Goal: Use online tool/utility: Utilize a website feature to perform a specific function

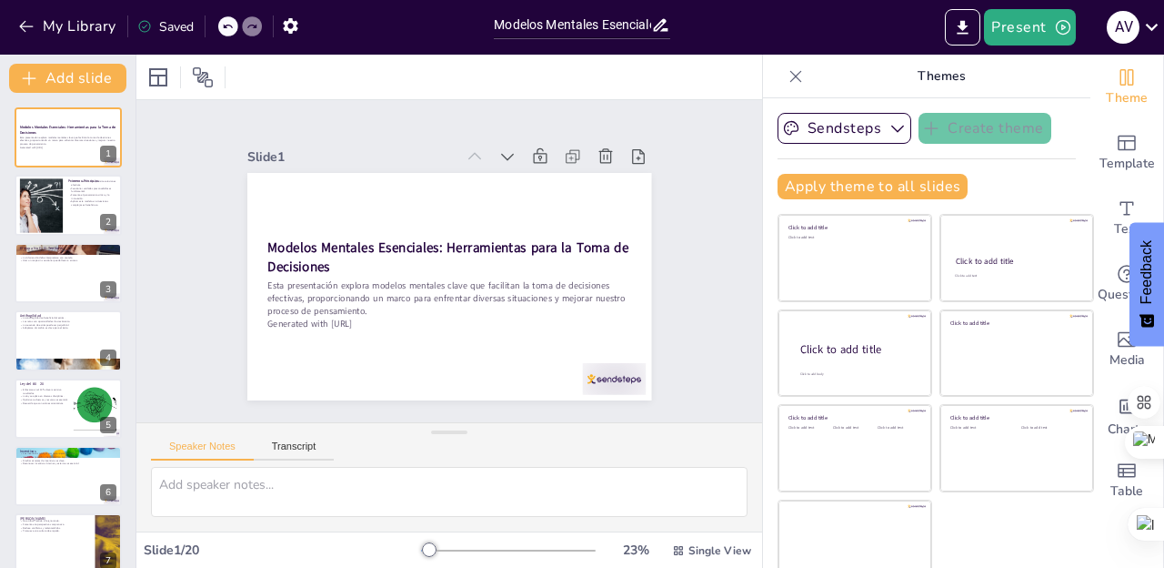
scroll to position [19, 0]
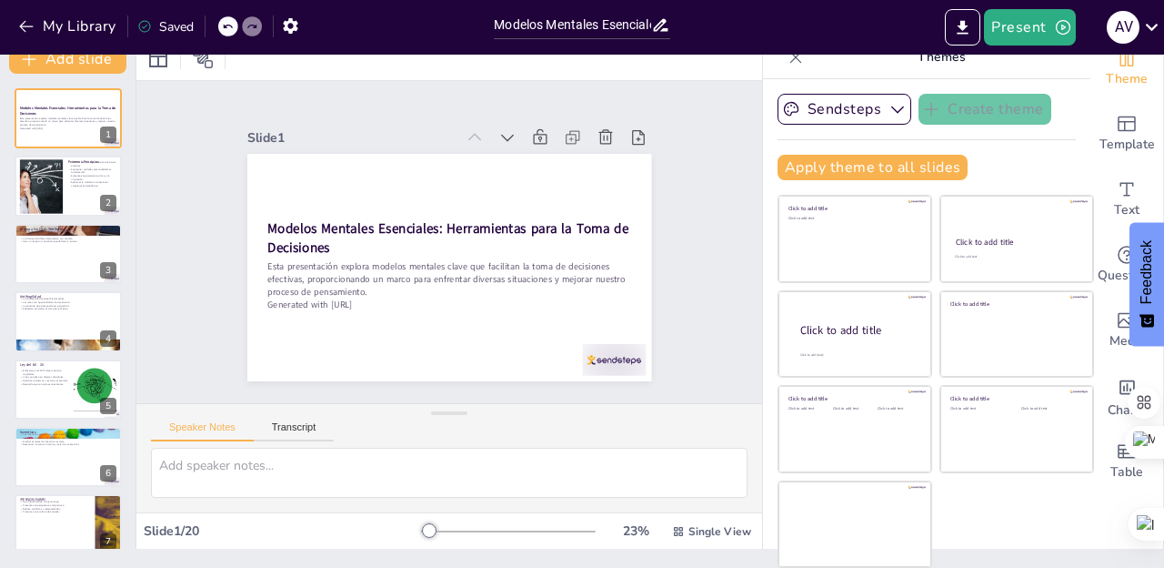
checkbox input "true"
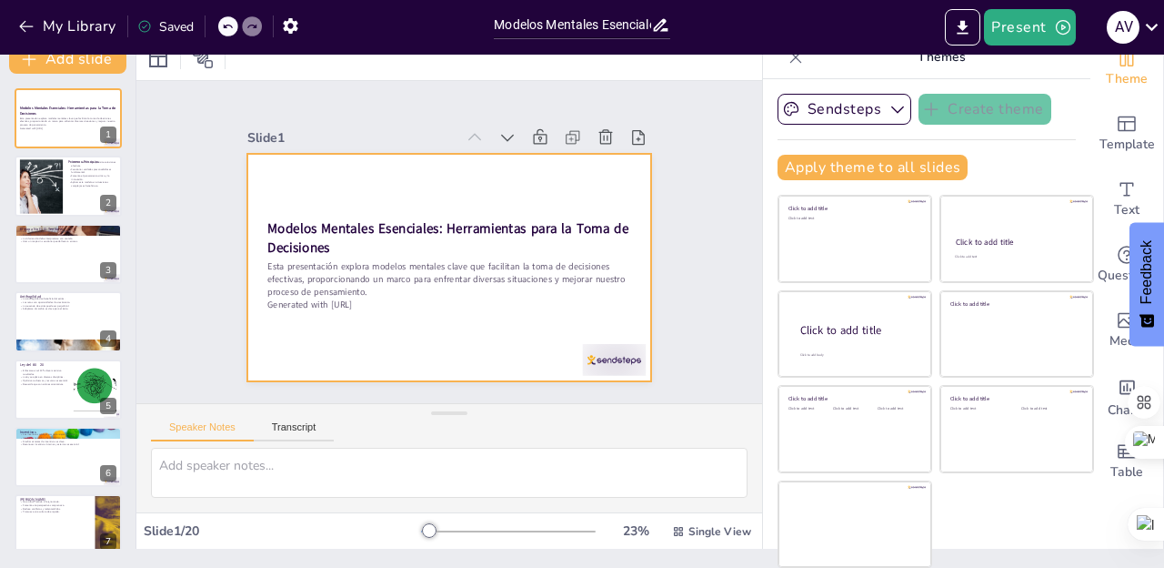
checkbox input "true"
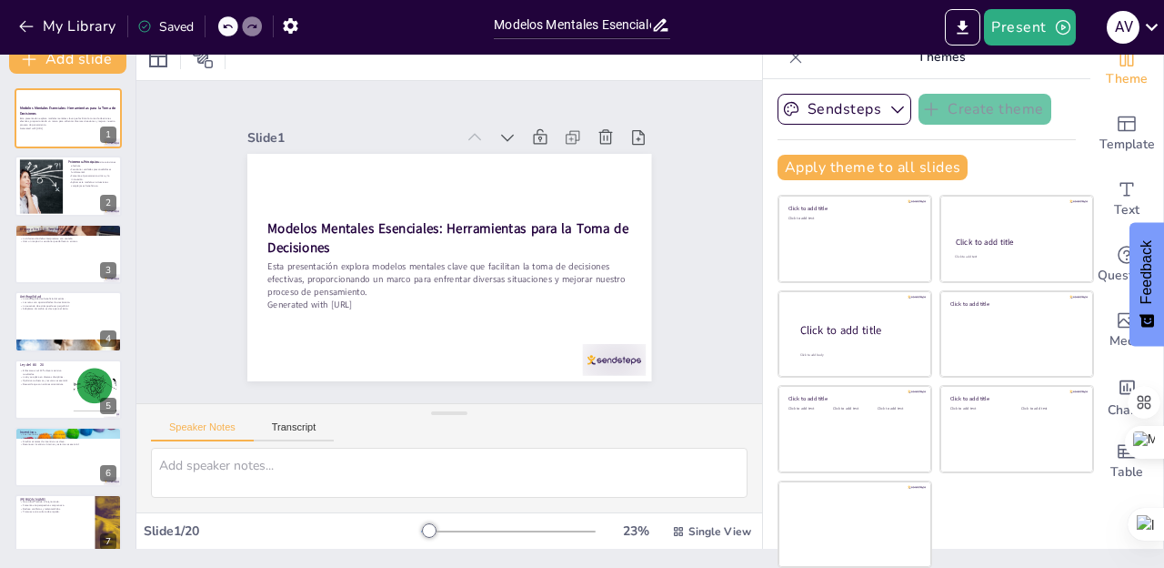
checkbox input "true"
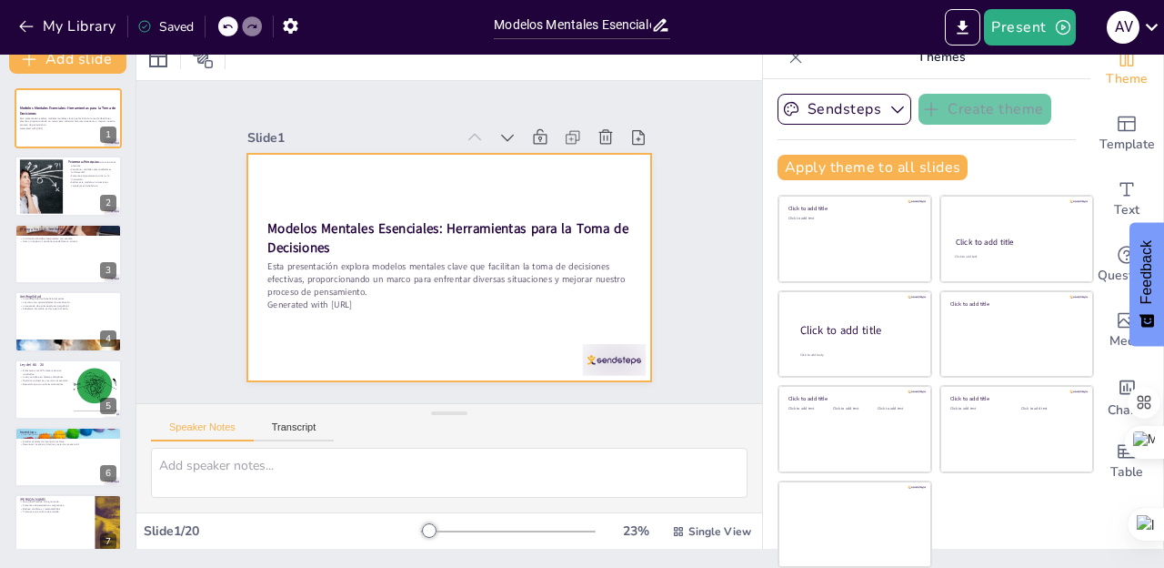
scroll to position [0, 0]
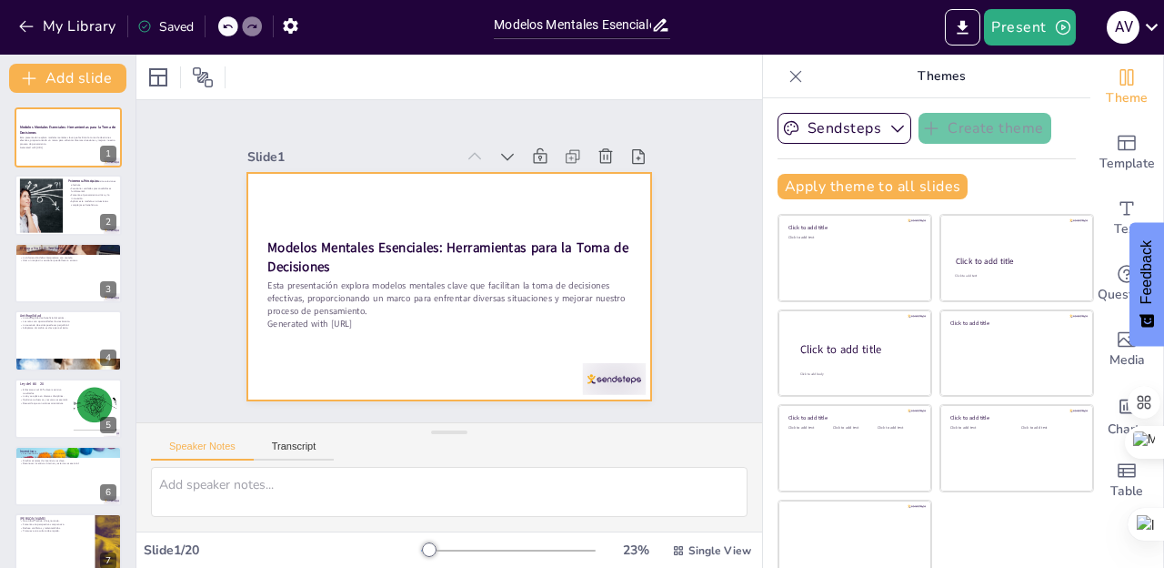
checkbox input "true"
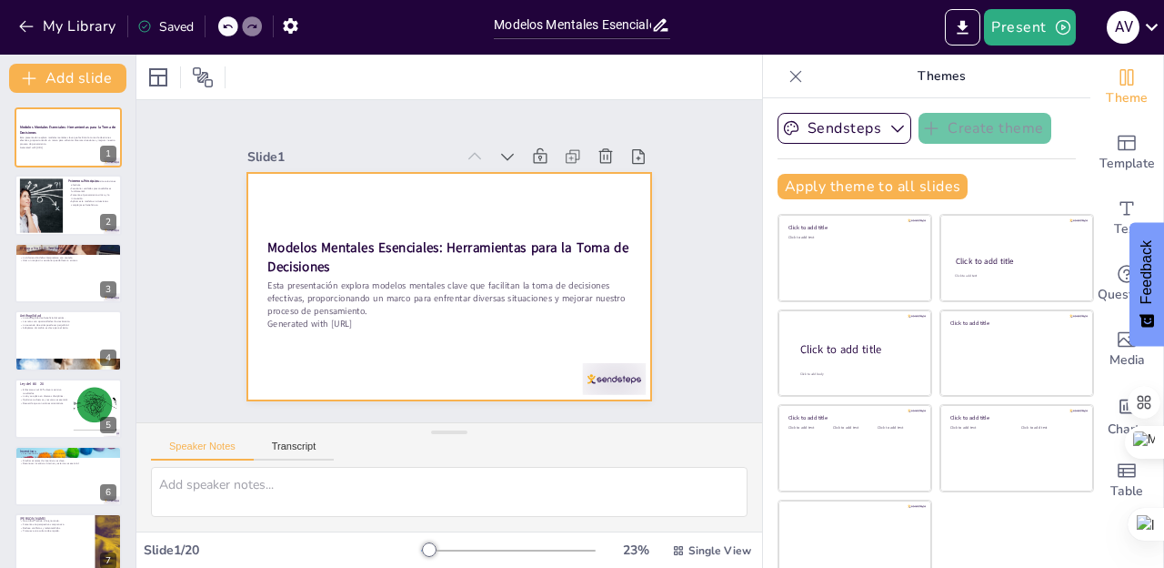
checkbox input "true"
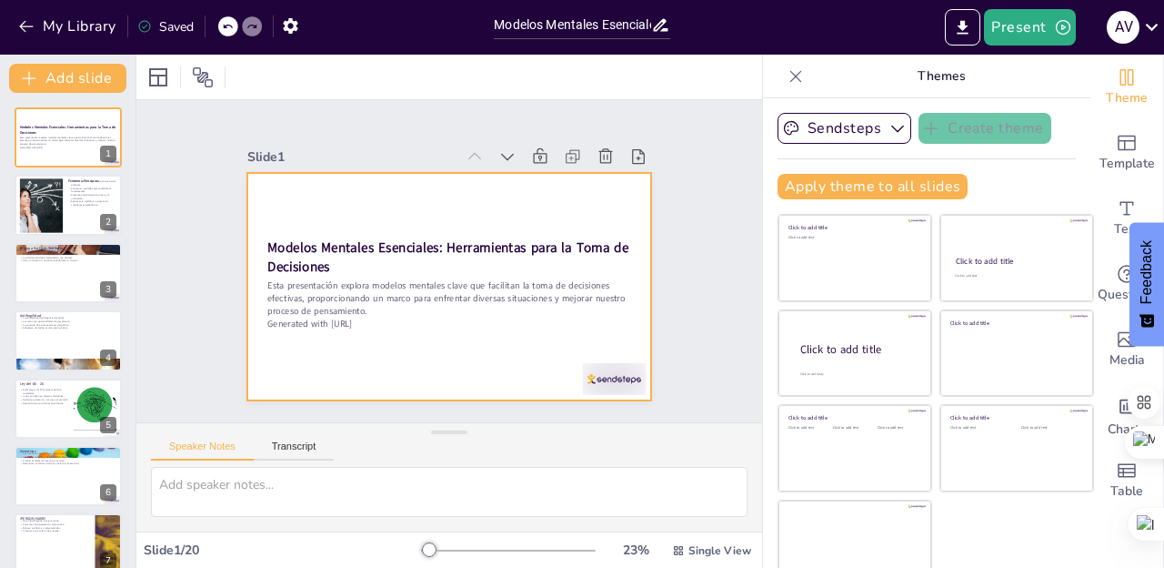
checkbox input "true"
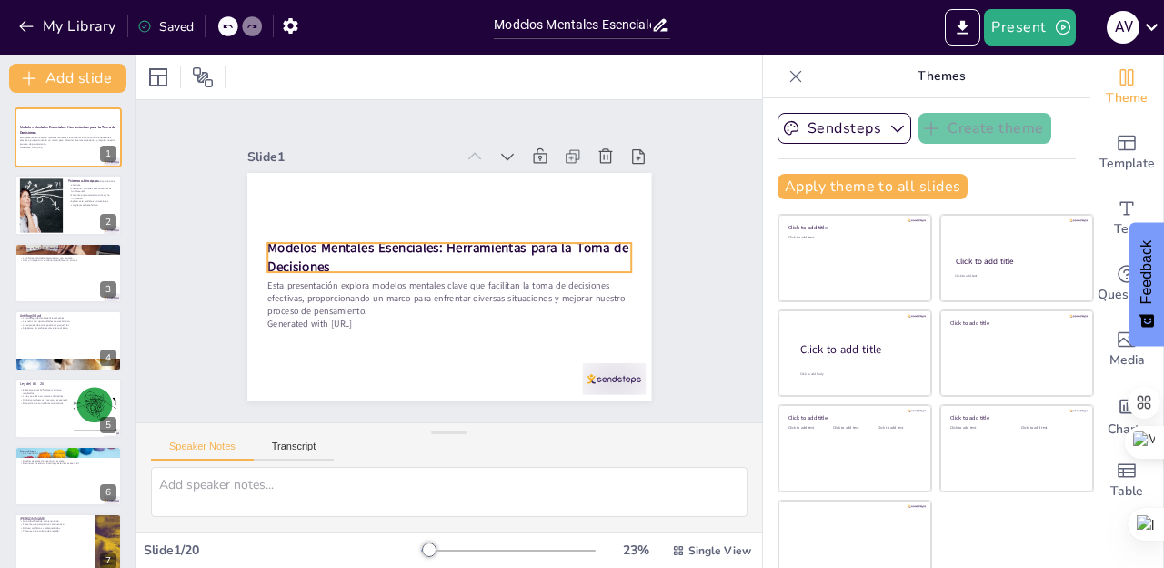
checkbox input "true"
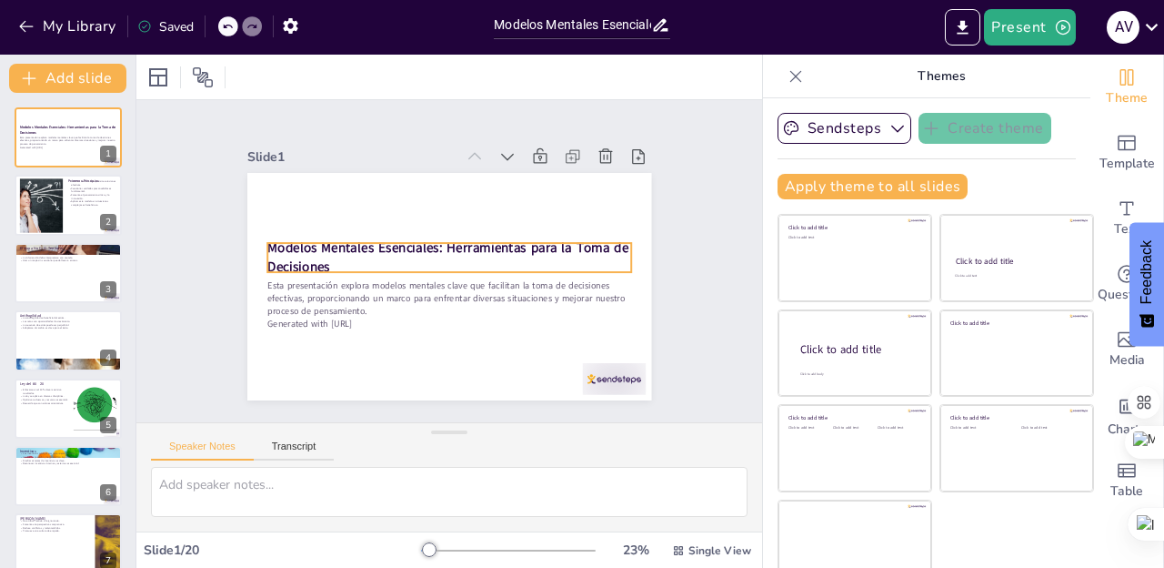
checkbox input "true"
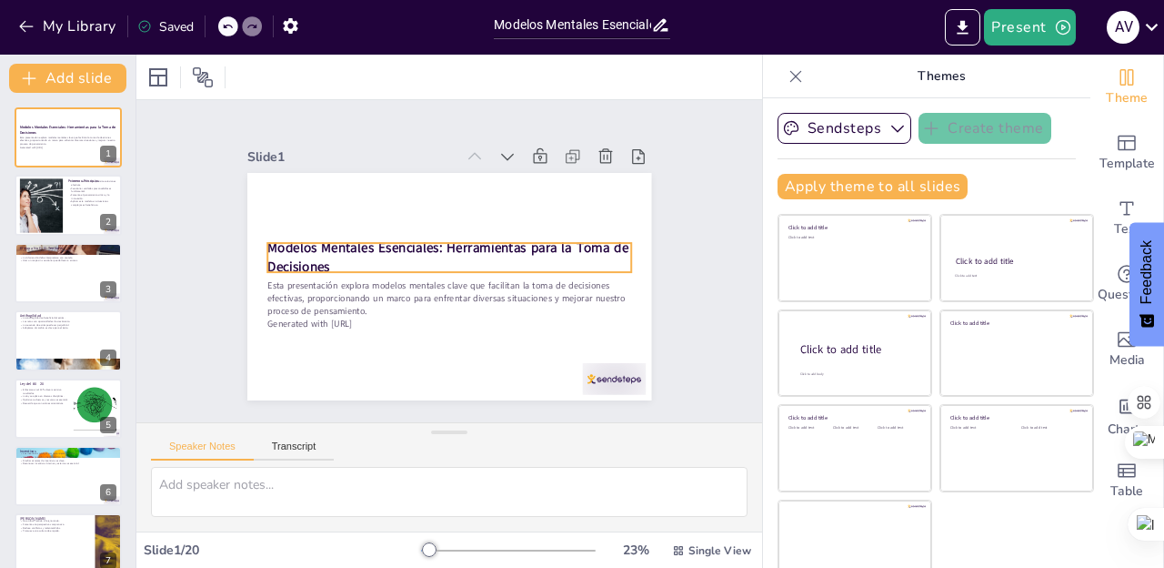
checkbox input "true"
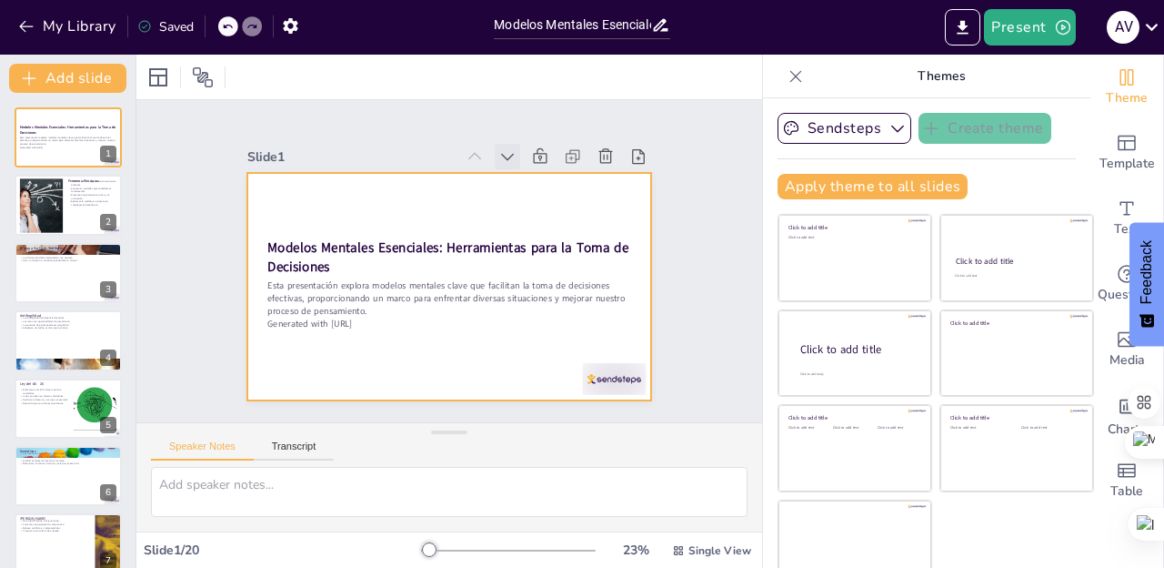
checkbox input "true"
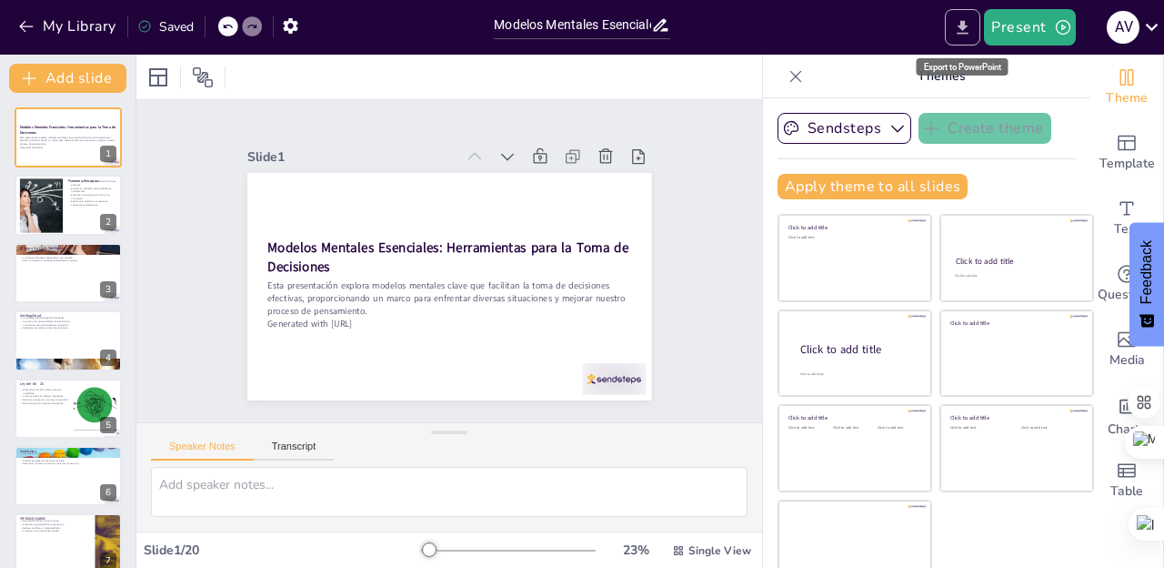
click at [966, 22] on icon "Export to PowerPoint" at bounding box center [963, 27] width 11 height 14
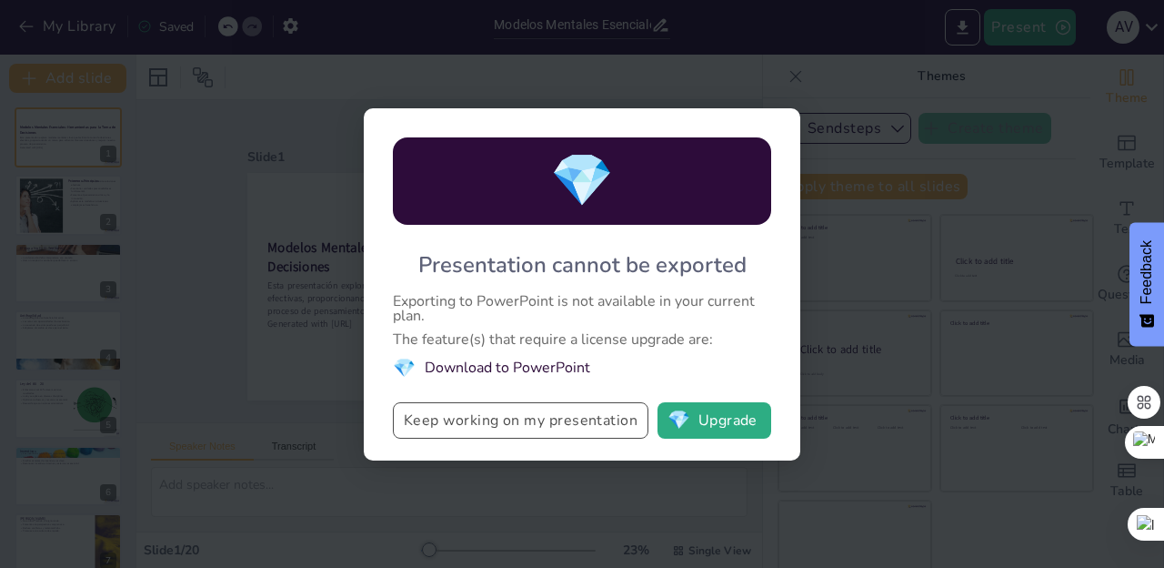
click at [518, 422] on button "Keep working on my presentation" at bounding box center [521, 420] width 256 height 36
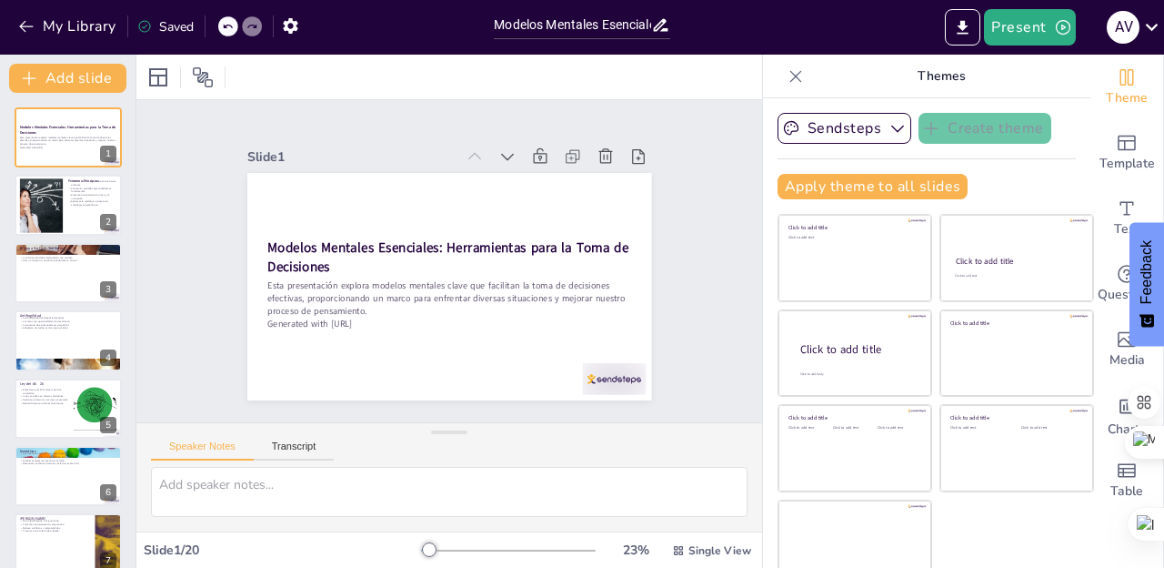
checkbox input "true"
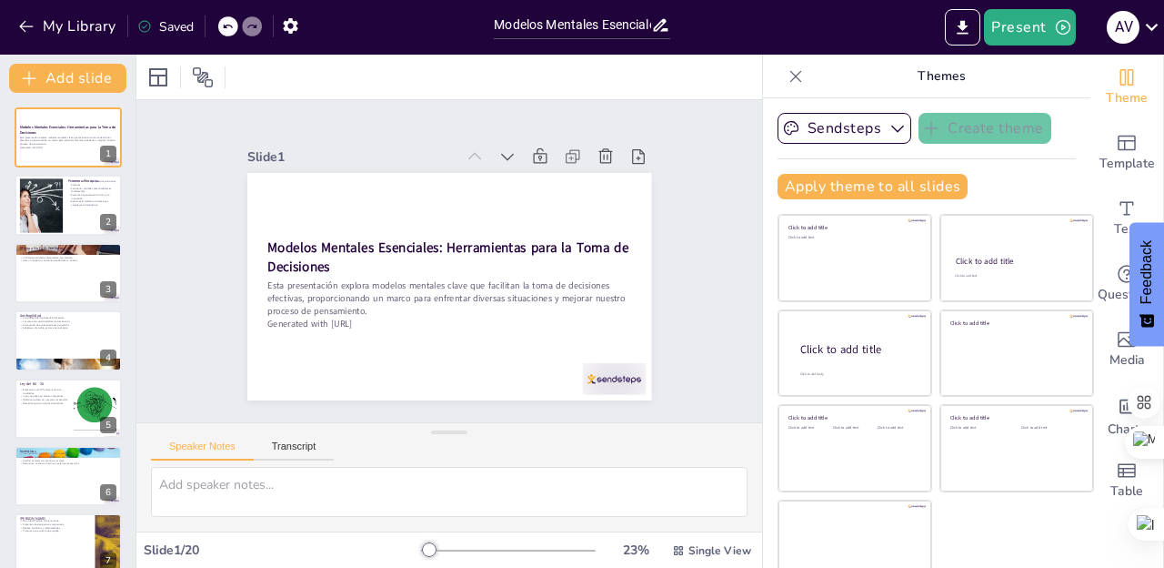
checkbox input "true"
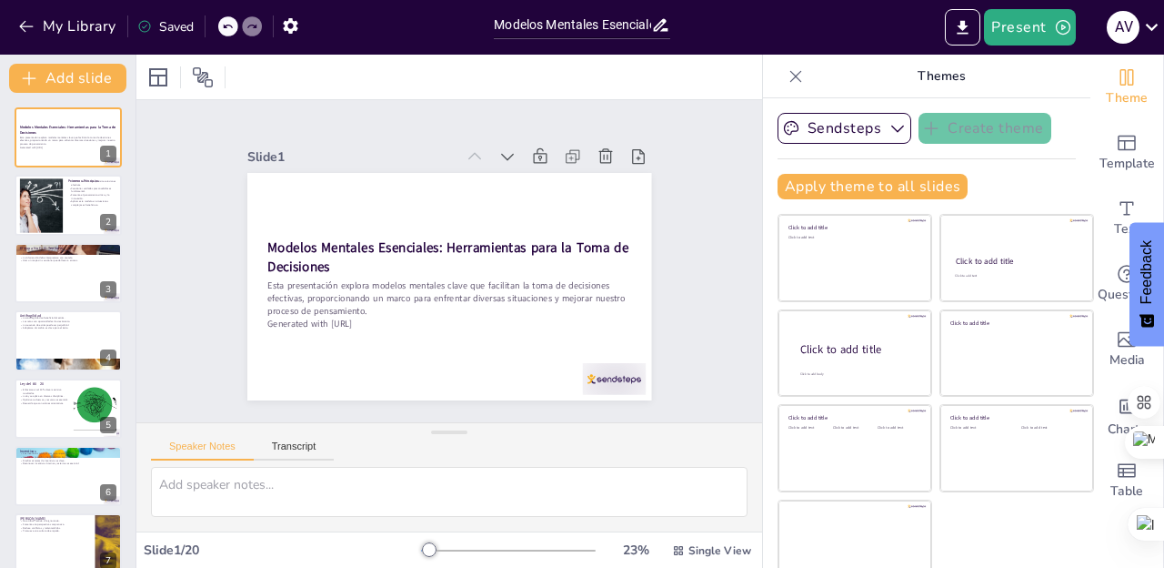
checkbox input "true"
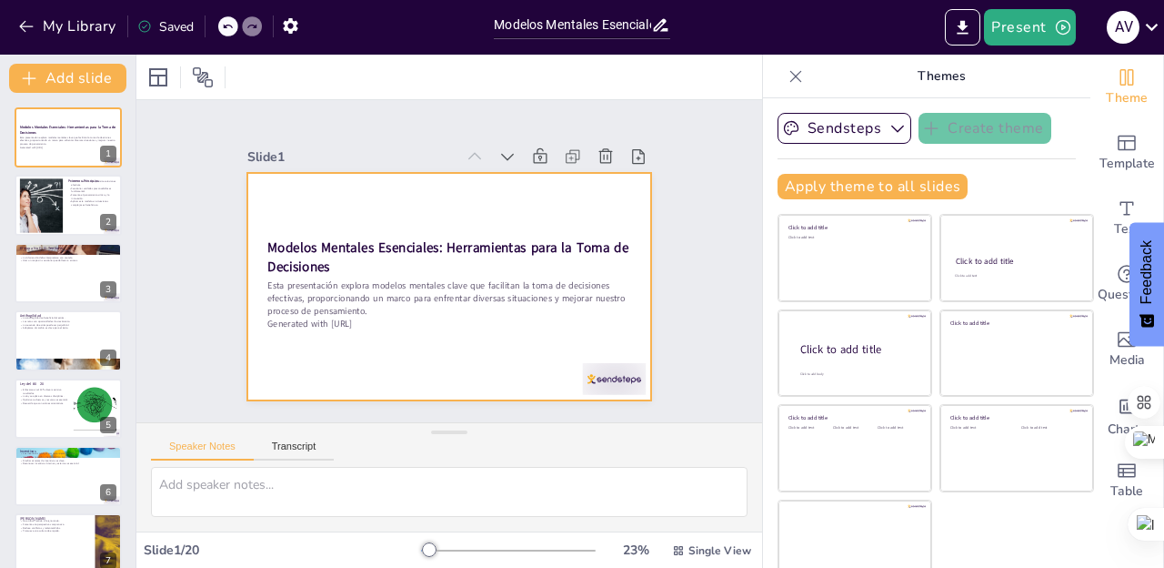
checkbox input "true"
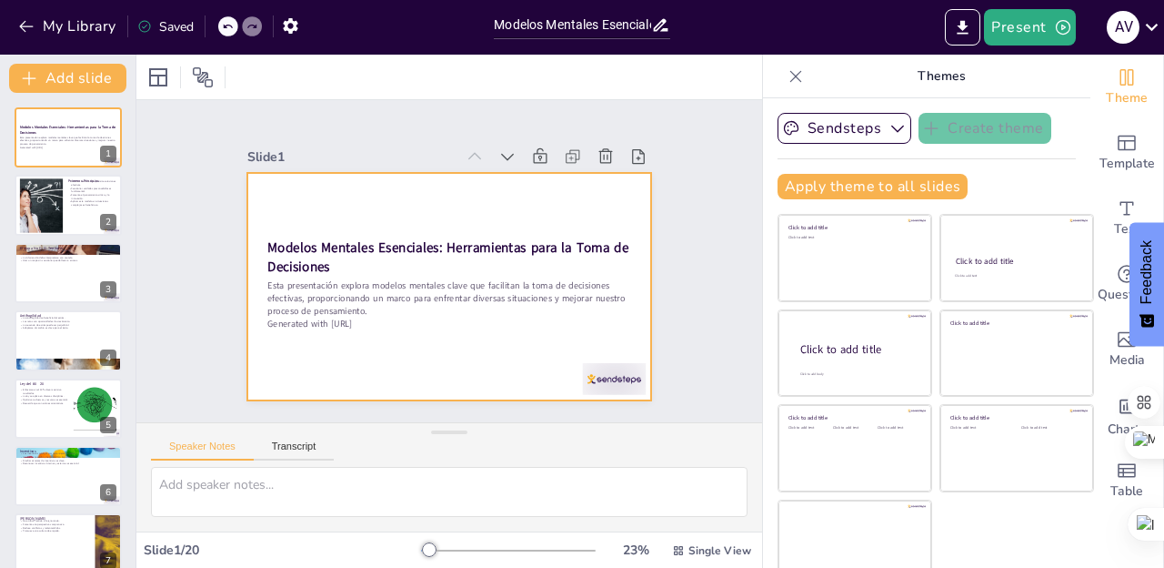
checkbox input "true"
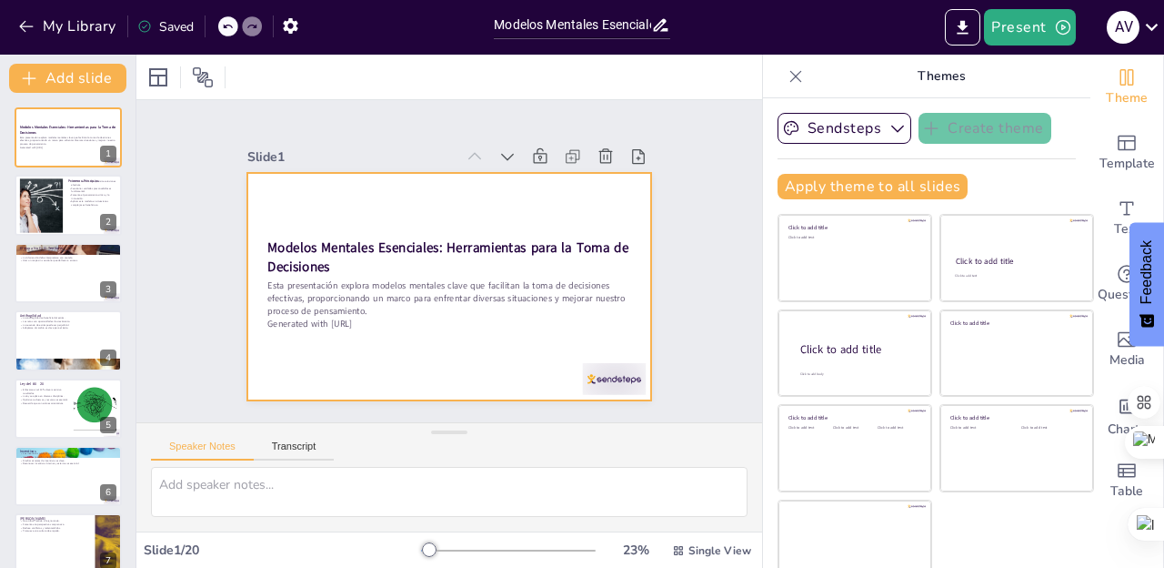
checkbox input "true"
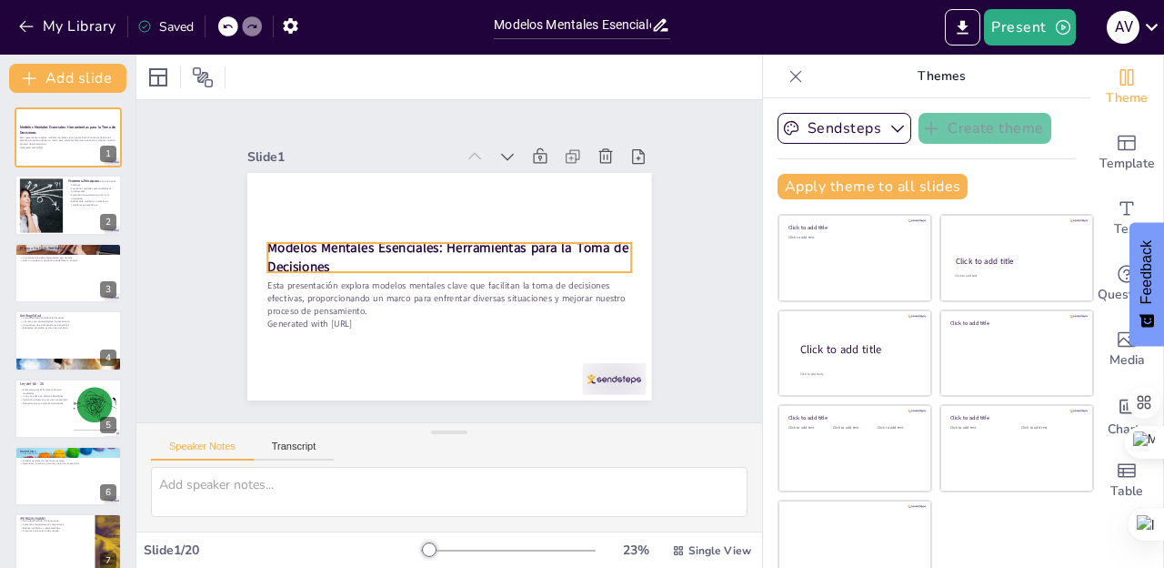
checkbox input "true"
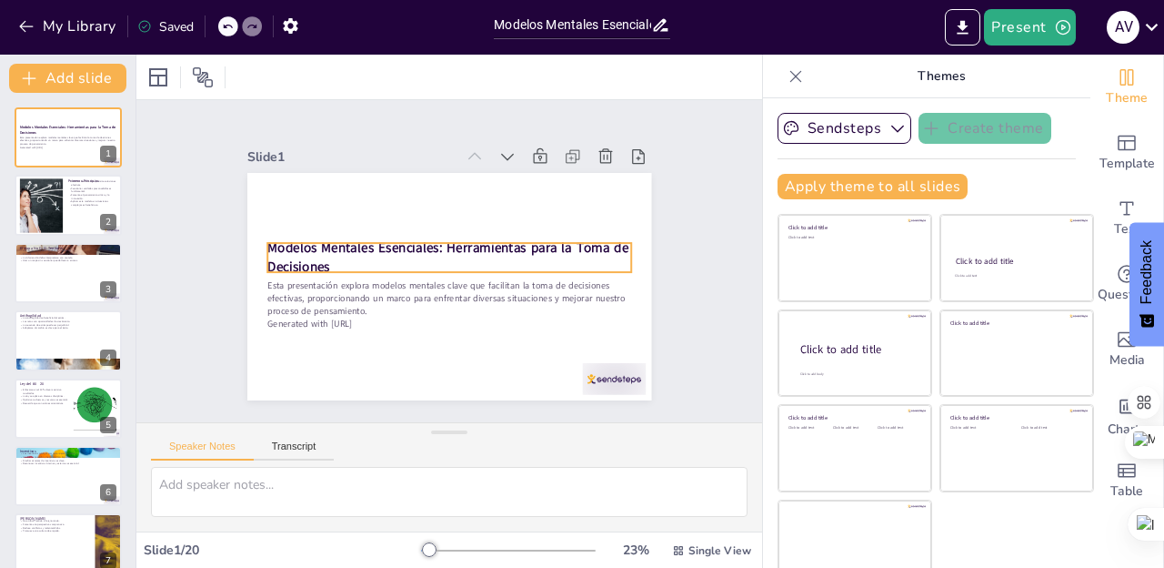
checkbox input "true"
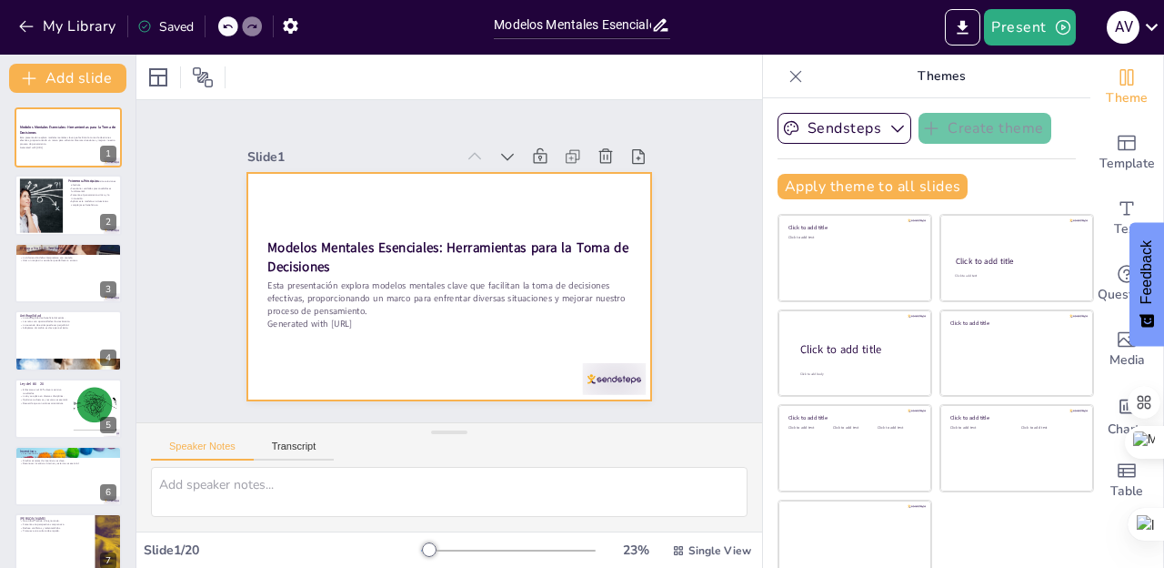
checkbox input "true"
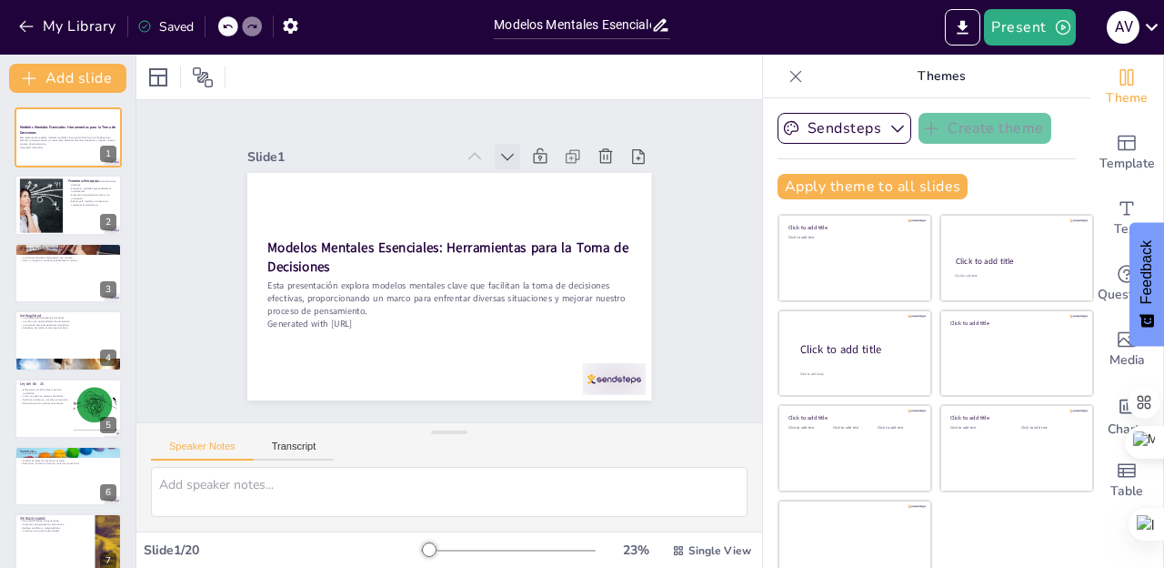
click at [504, 152] on icon at bounding box center [508, 156] width 18 height 18
checkbox input "true"
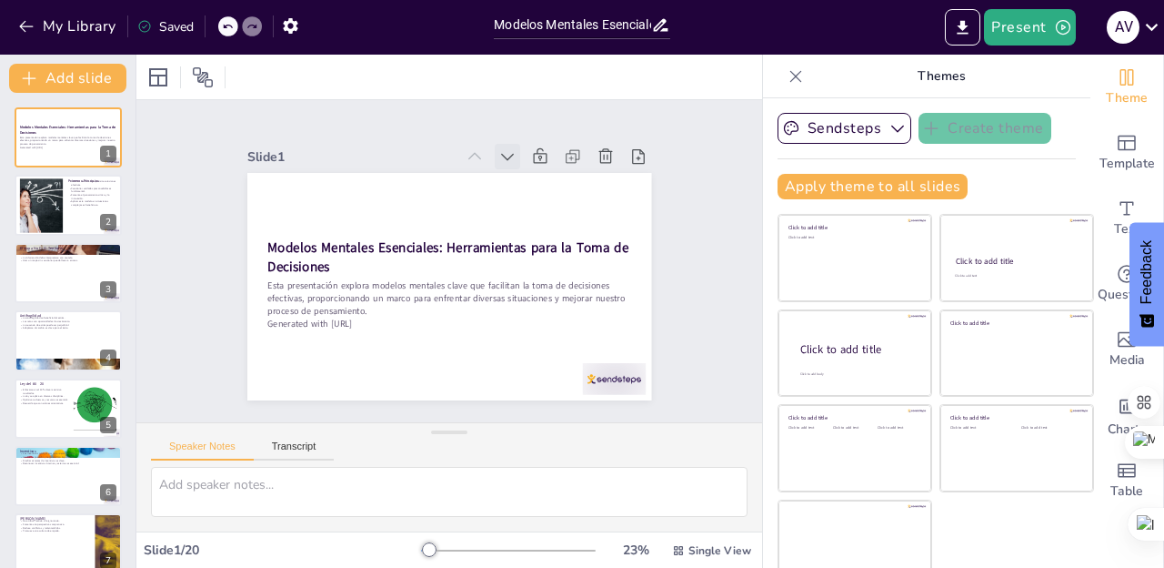
checkbox input "true"
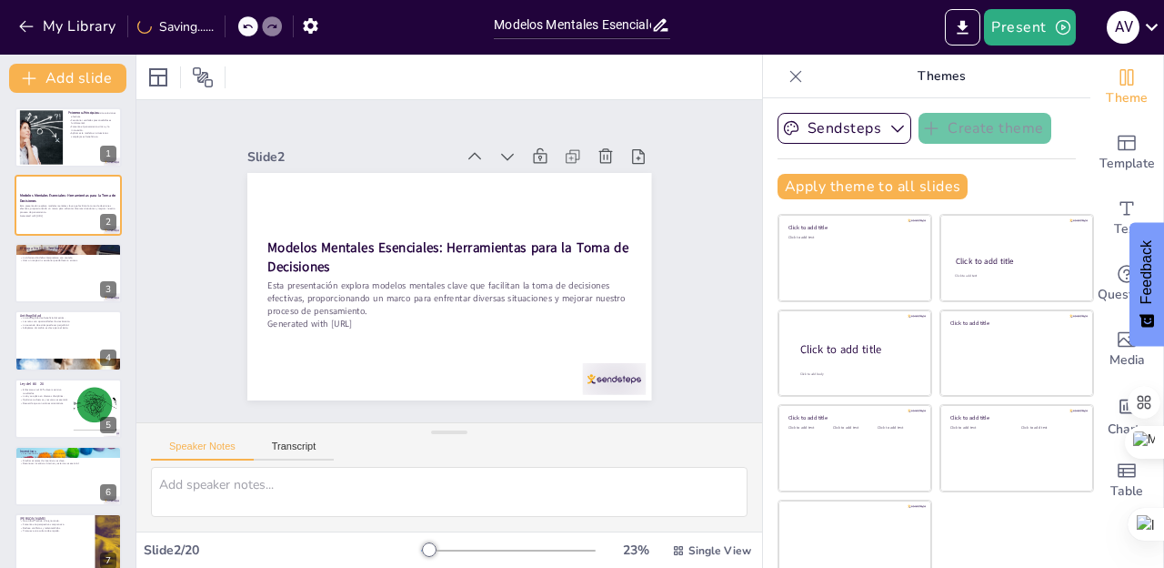
click at [504, 152] on icon at bounding box center [508, 156] width 18 height 18
checkbox input "true"
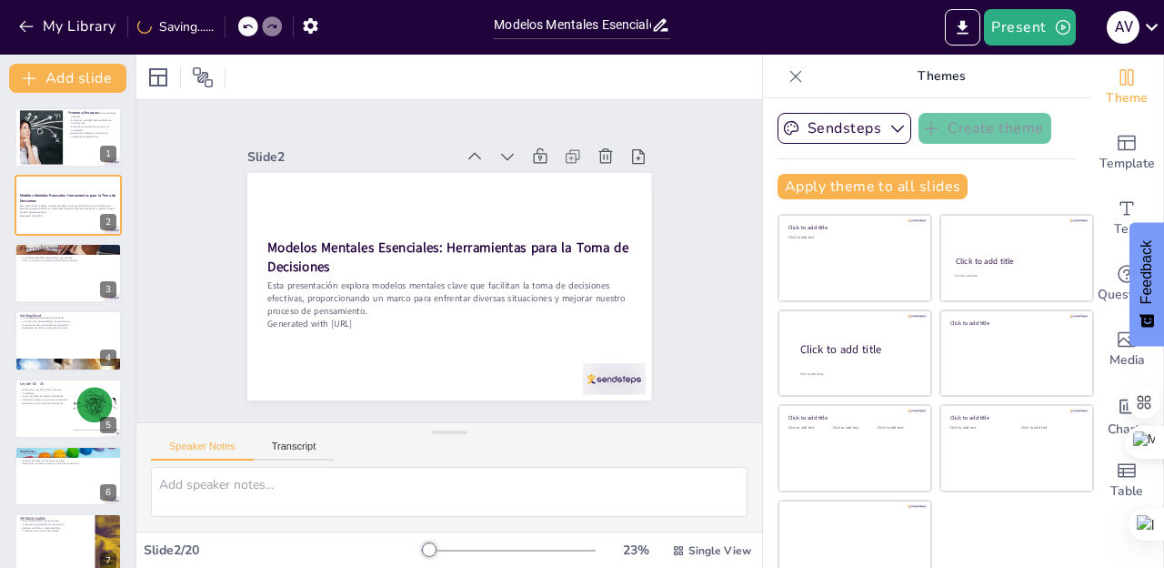
checkbox input "true"
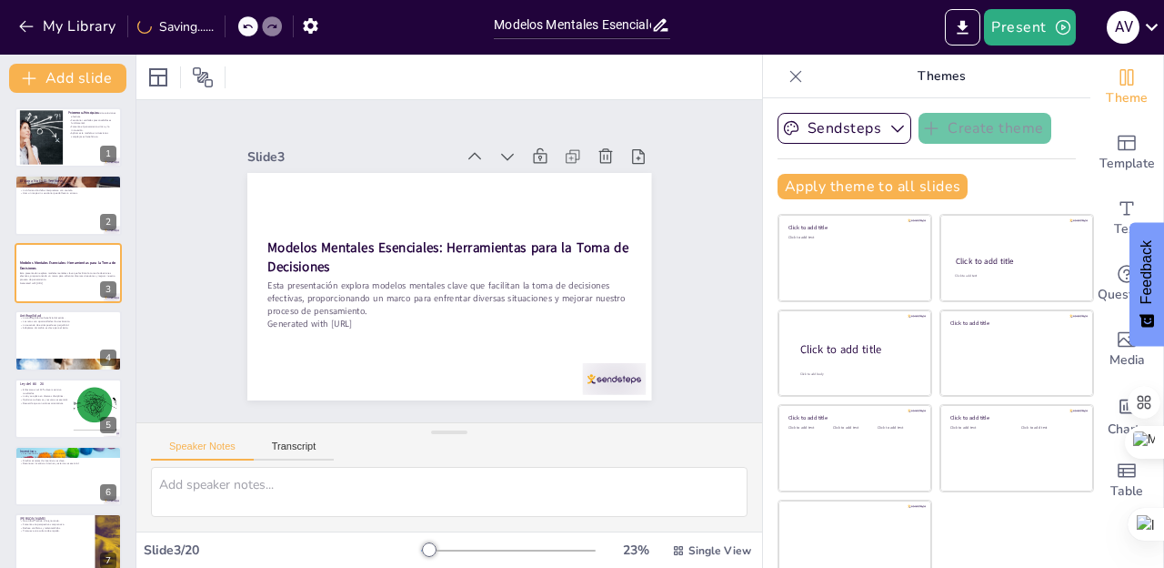
checkbox input "true"
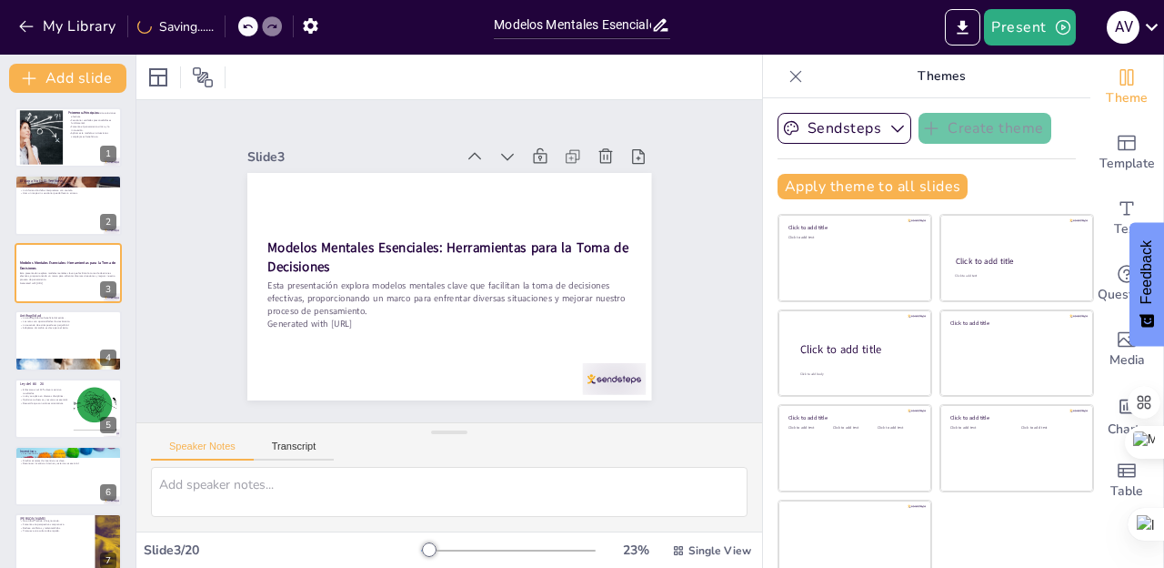
checkbox input "true"
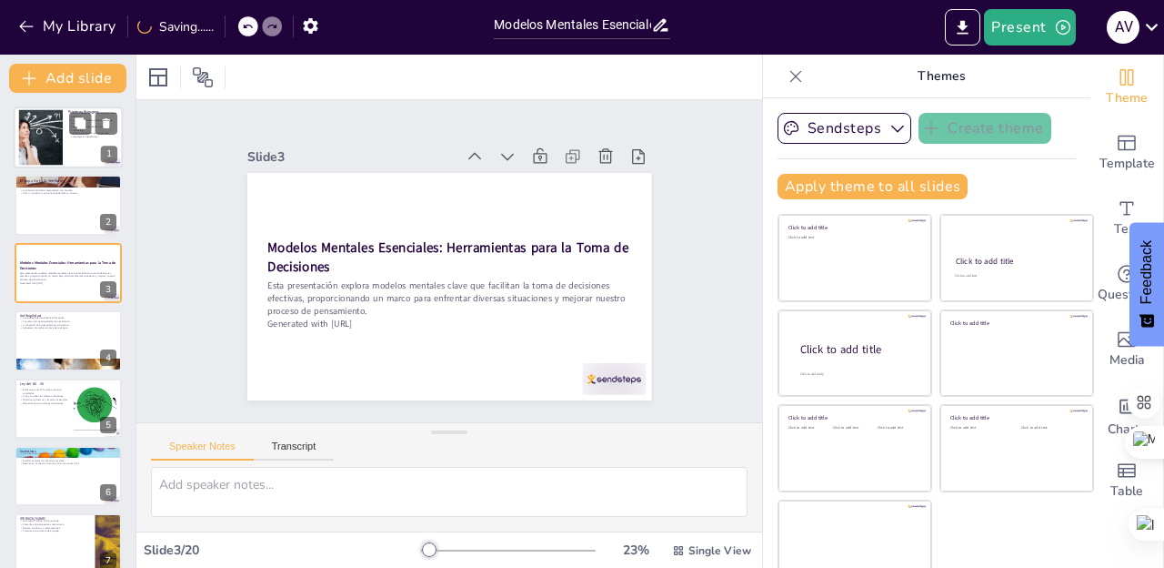
checkbox input "true"
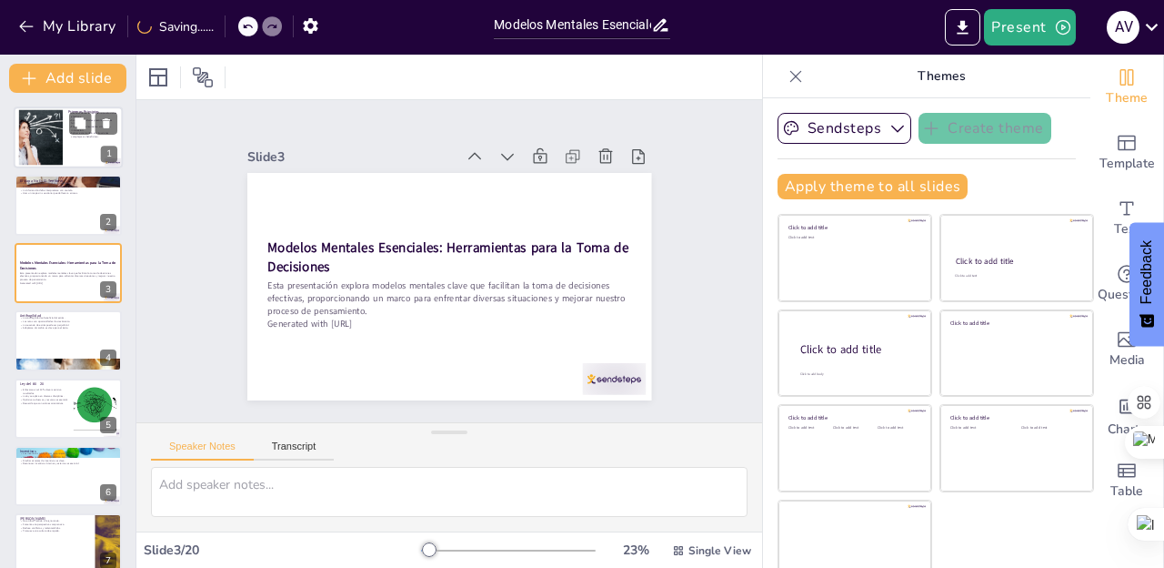
checkbox input "true"
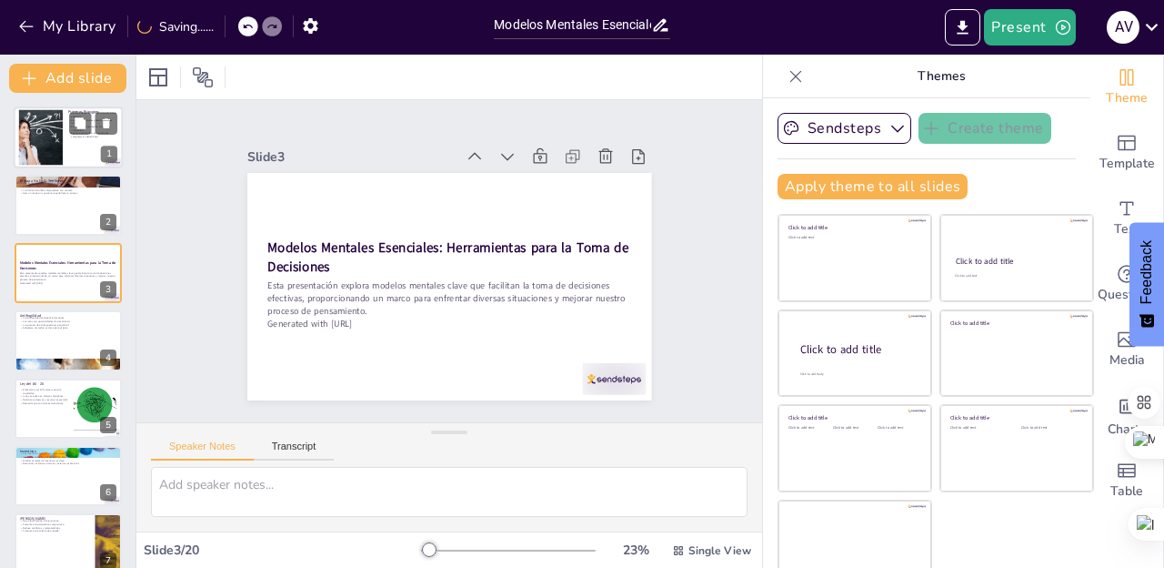
checkbox input "true"
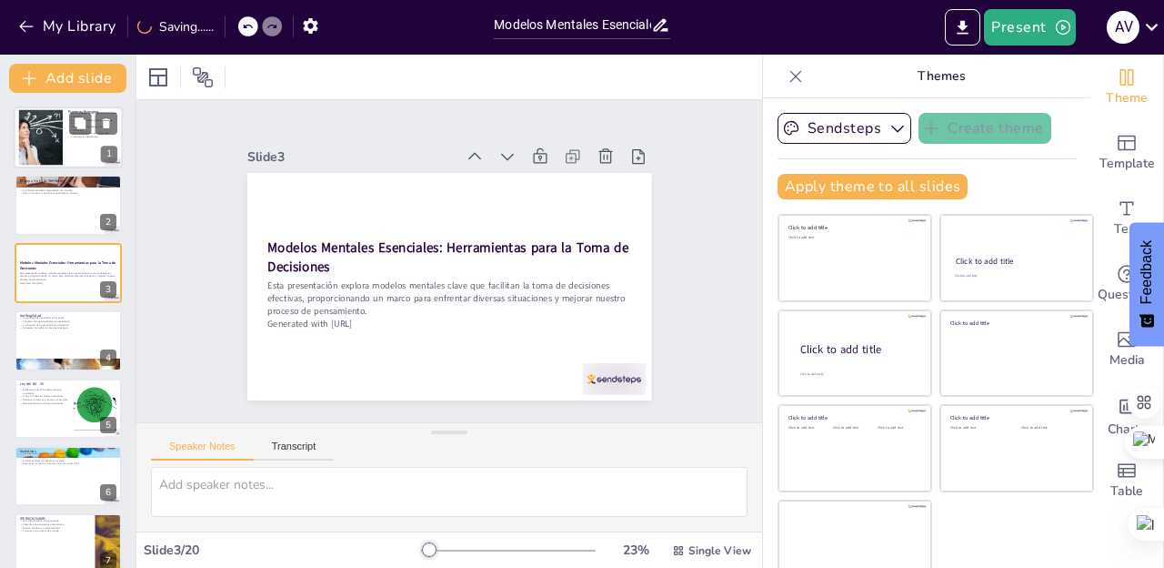
click at [73, 148] on div at bounding box center [68, 137] width 109 height 62
checkbox input "true"
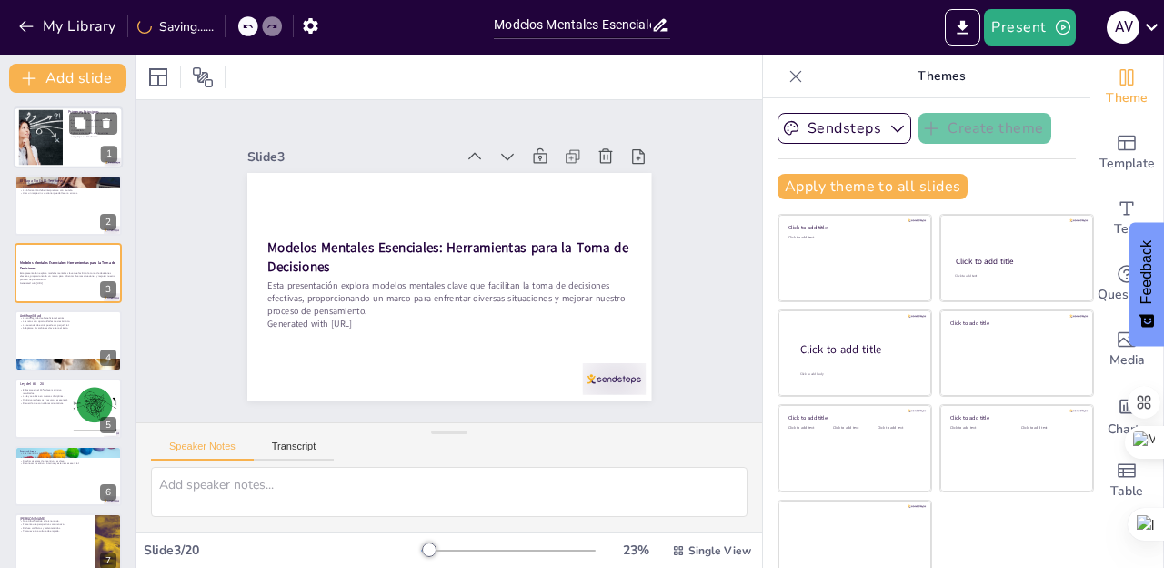
checkbox input "true"
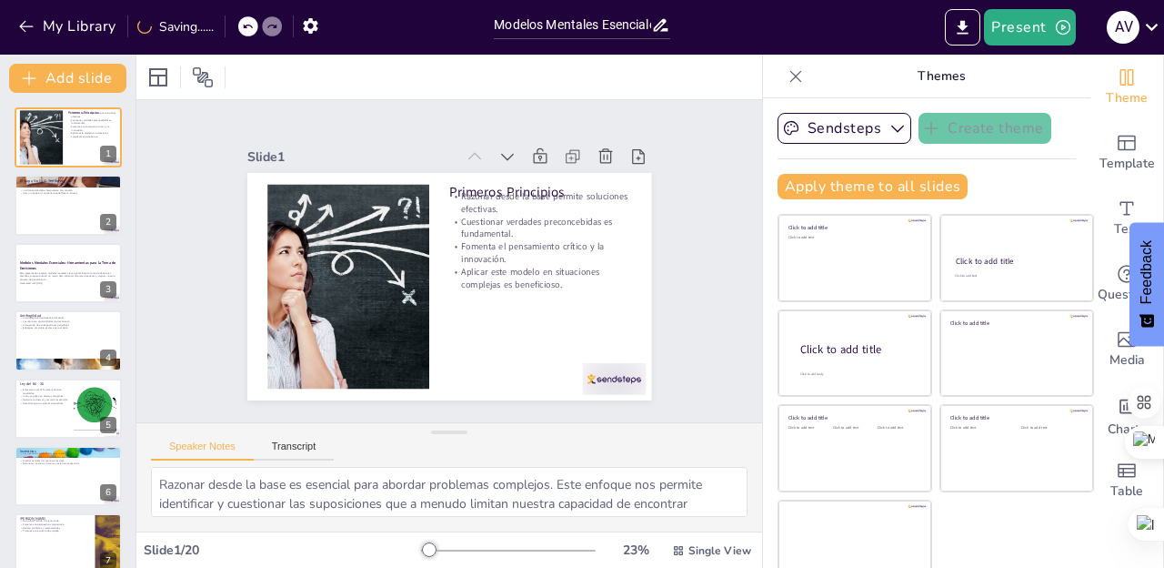
checkbox input "true"
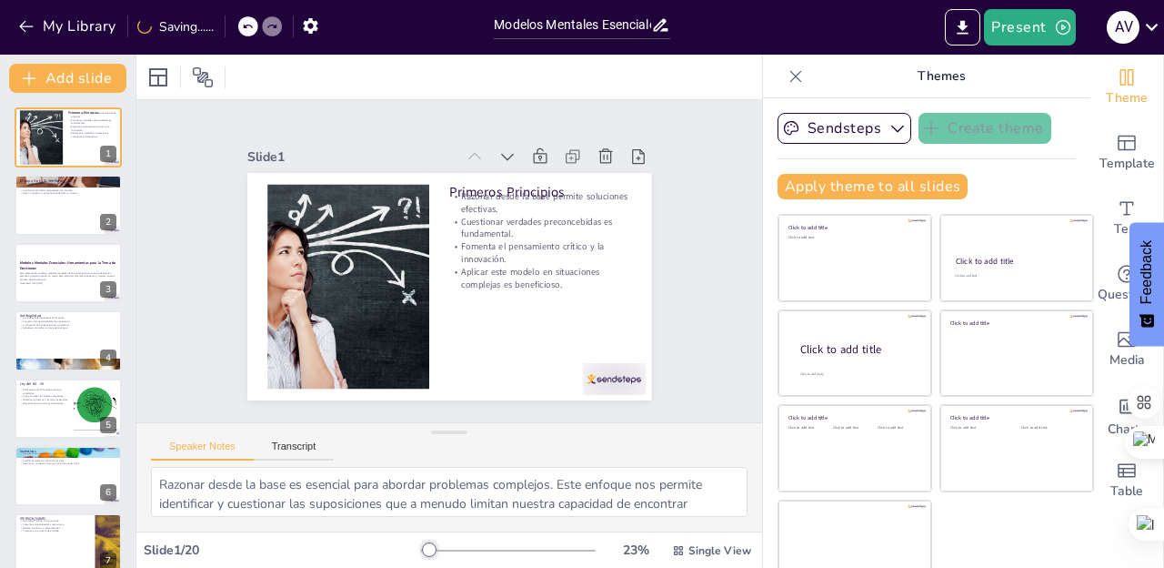
checkbox input "true"
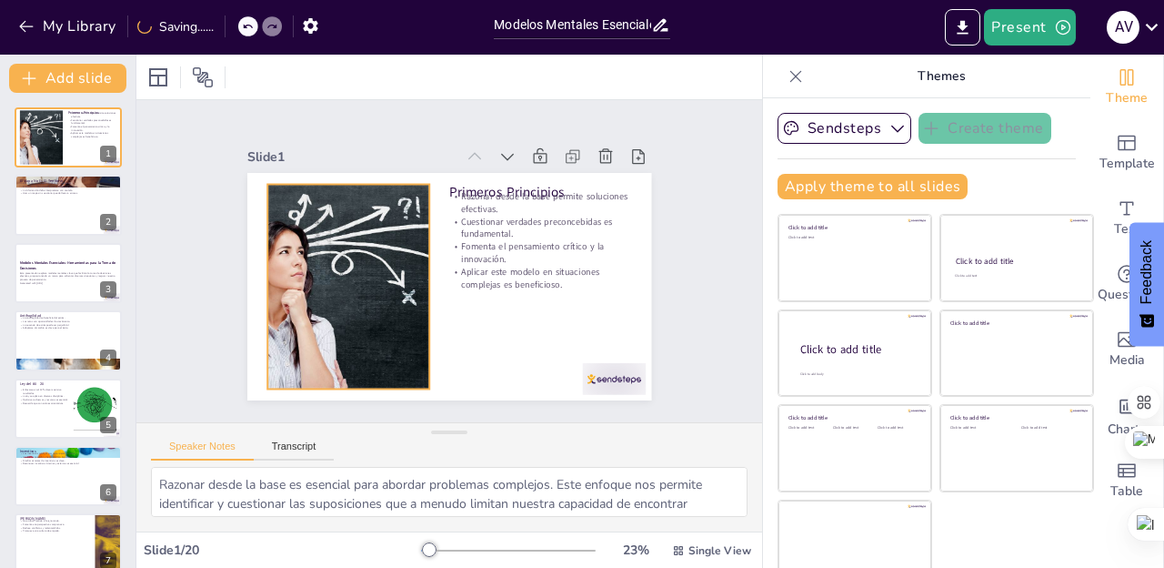
checkbox input "true"
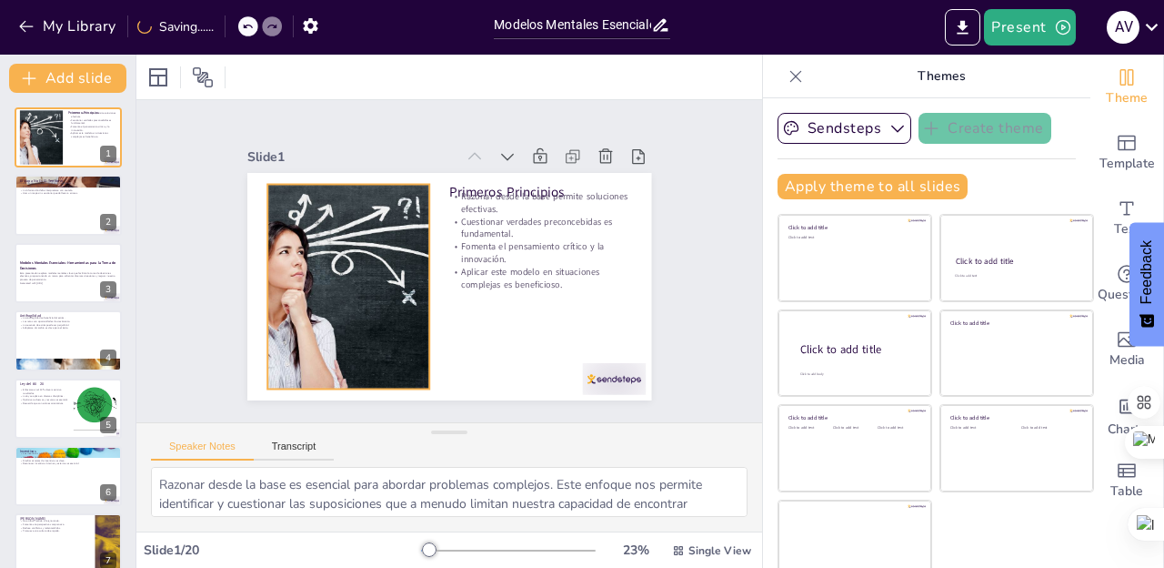
checkbox input "true"
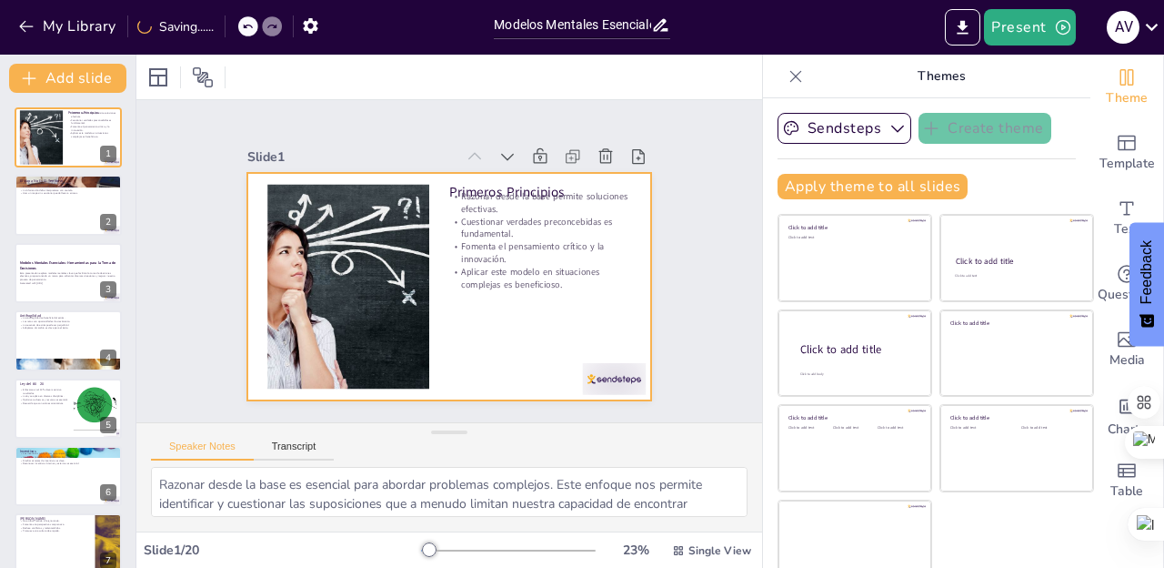
checkbox input "true"
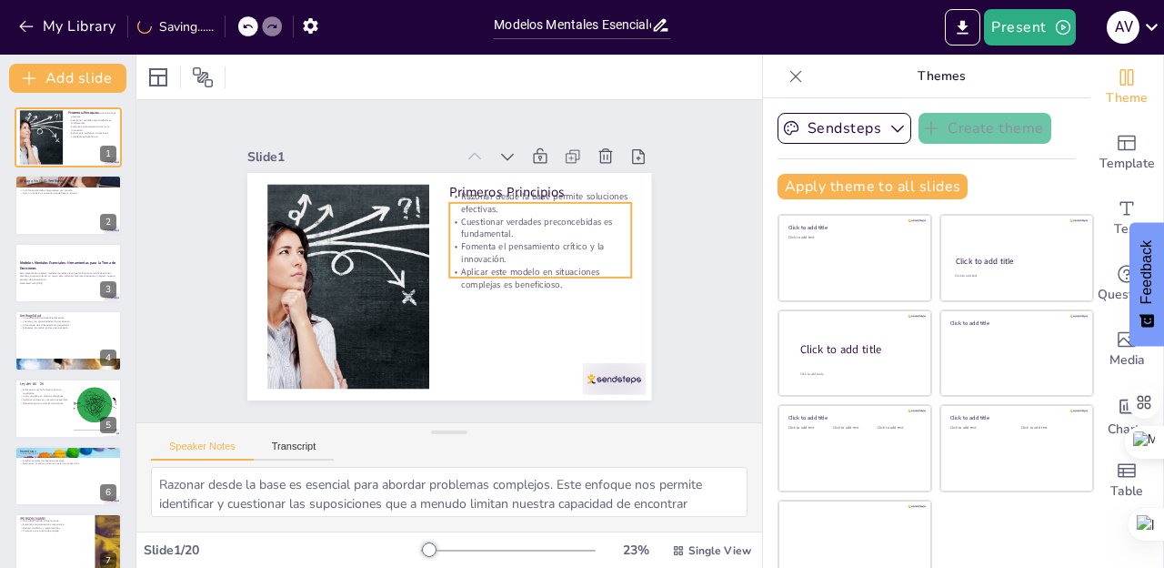
click at [519, 286] on p "Aplicar este modelo en situaciones complejas es beneficioso." at bounding box center [540, 278] width 182 height 25
checkbox input "true"
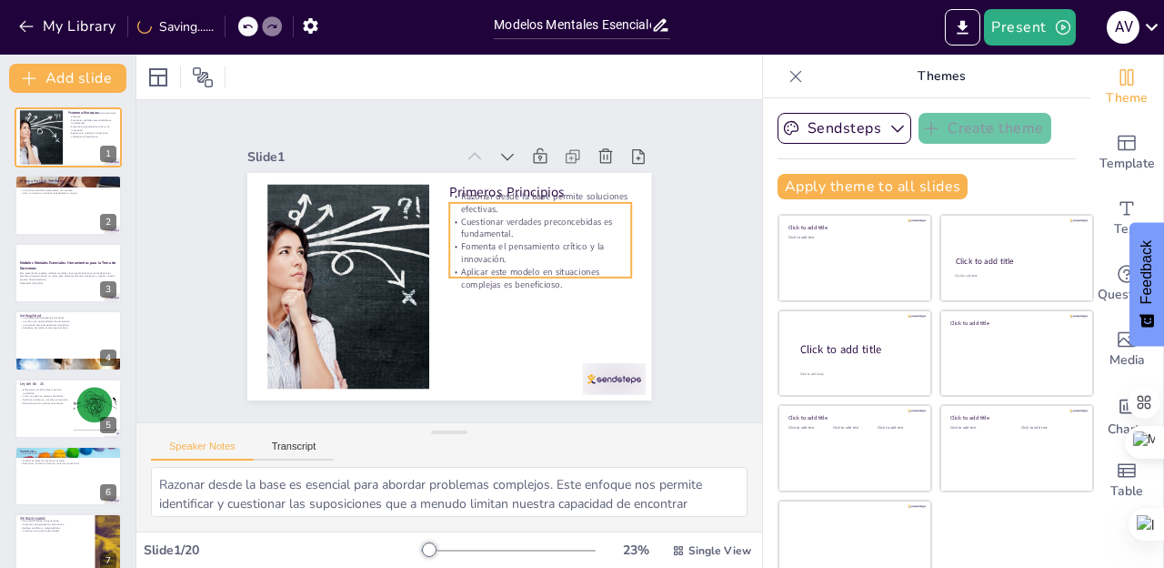
checkbox input "true"
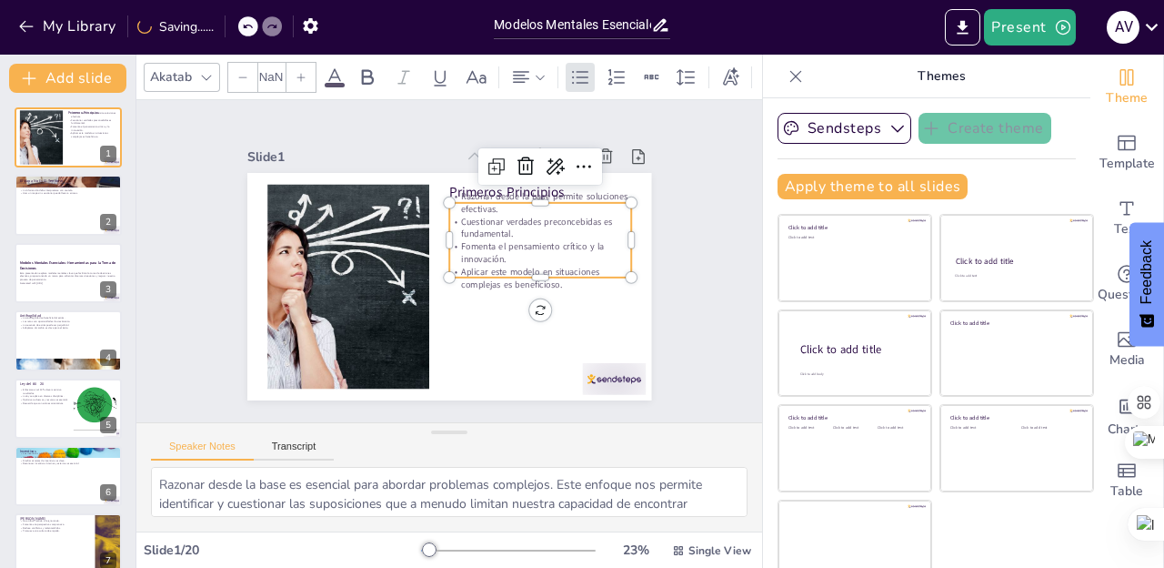
type input "32"
checkbox input "true"
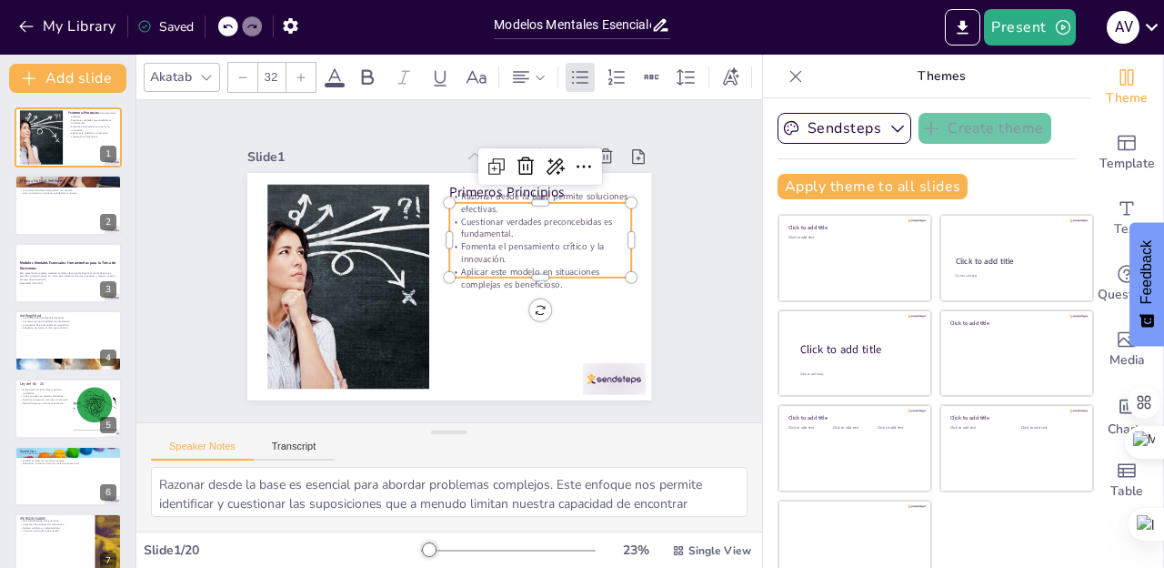
checkbox input "true"
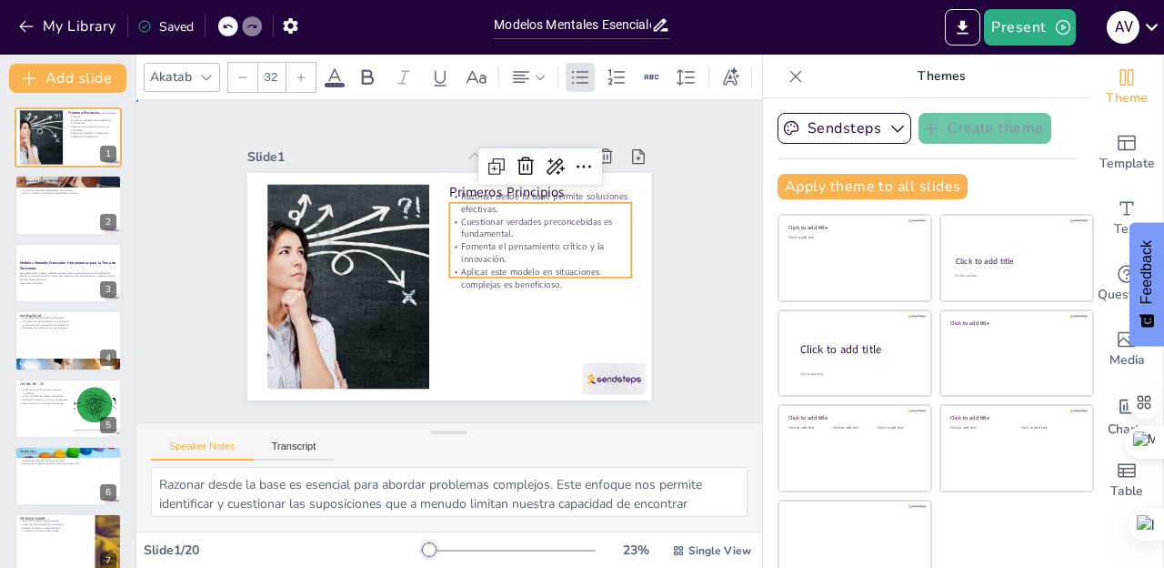
checkbox input "true"
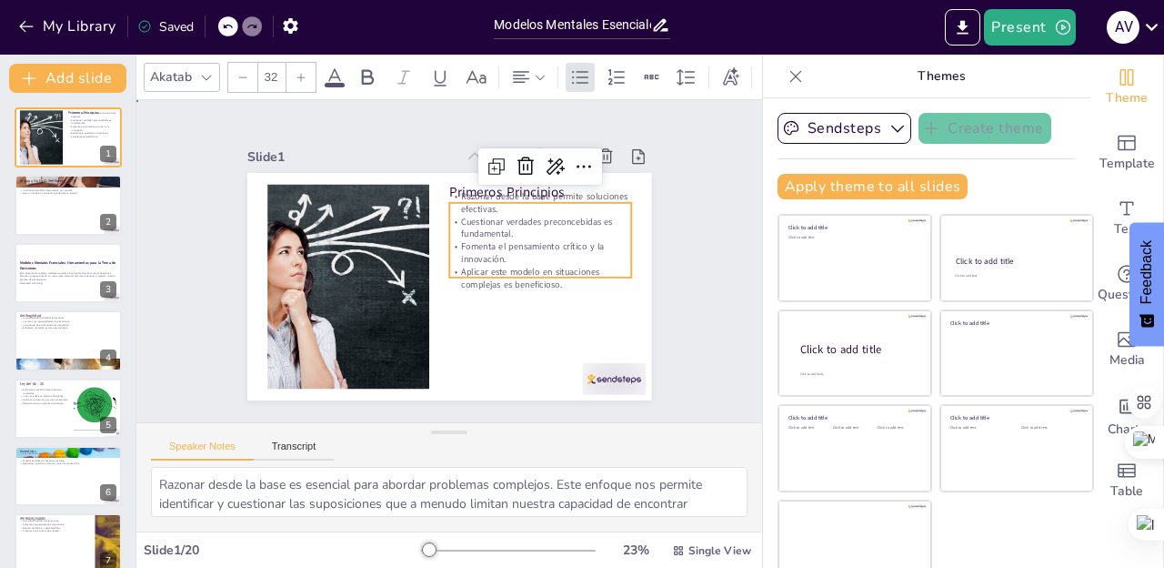
checkbox input "true"
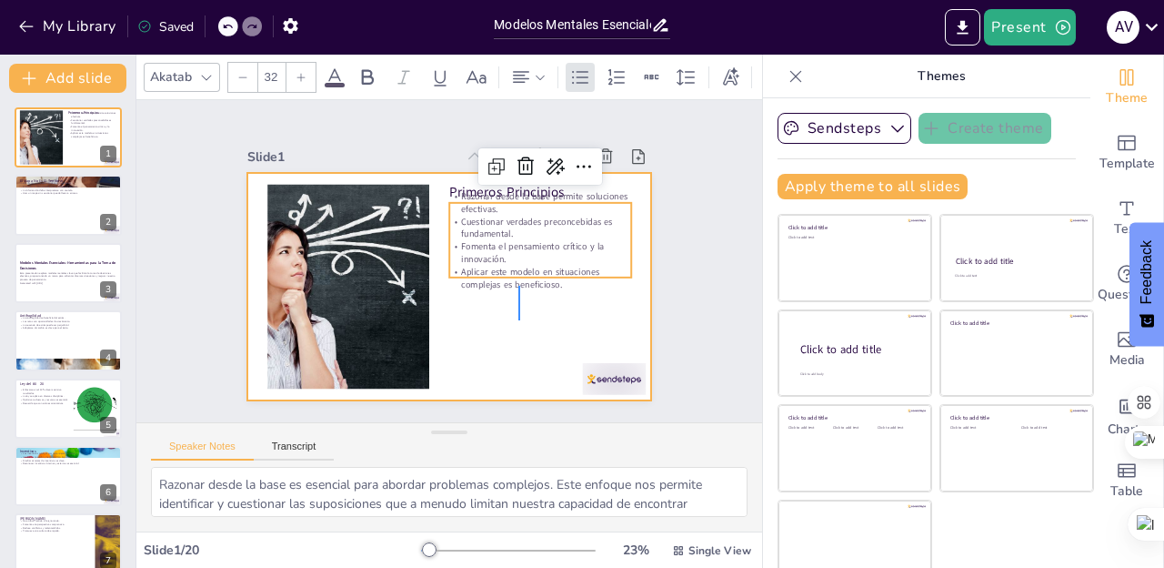
drag, startPoint x: 519, startPoint y: 286, endPoint x: 519, endPoint y: 299, distance: 13.7
click at [519, 173] on div "Primeros Principios Razonar desde la base permite soluciones efectivas. Cuestio…" at bounding box center [449, 173] width 404 height 0
checkbox input "true"
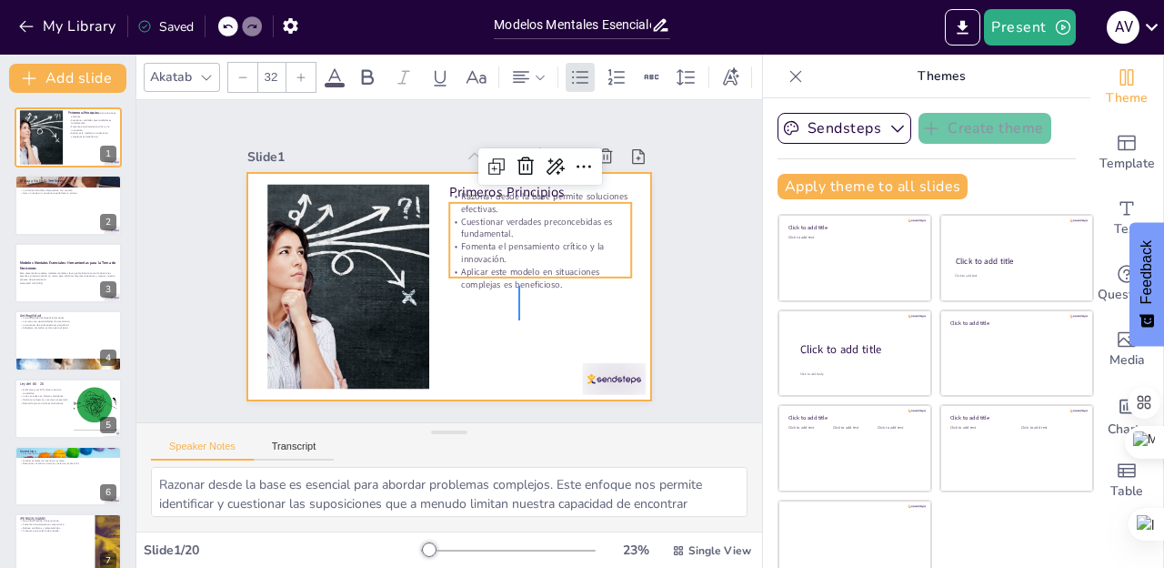
checkbox input "true"
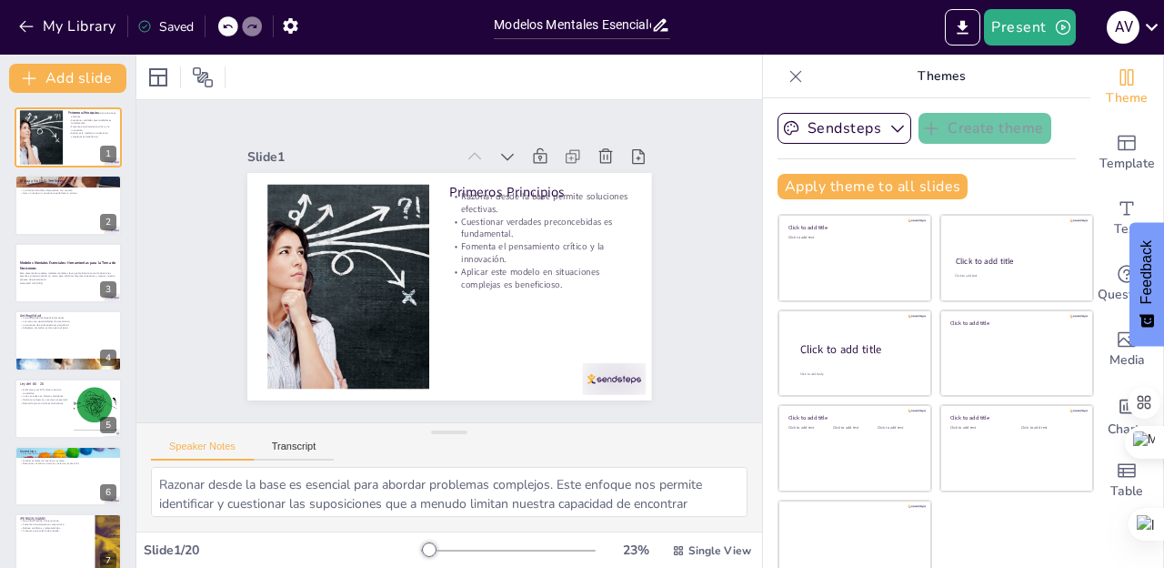
checkbox input "true"
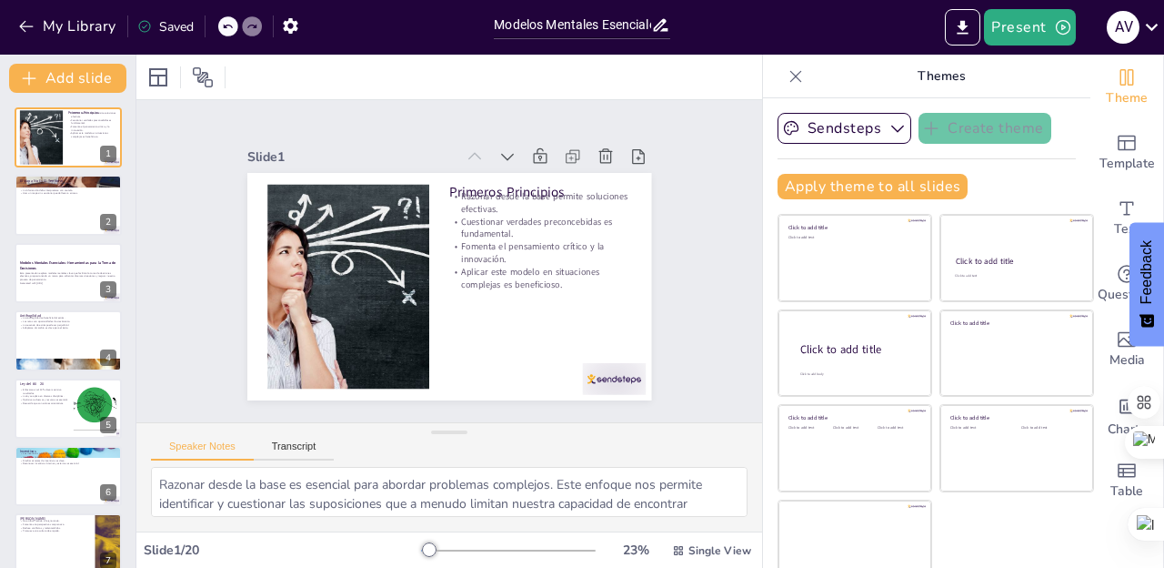
checkbox input "true"
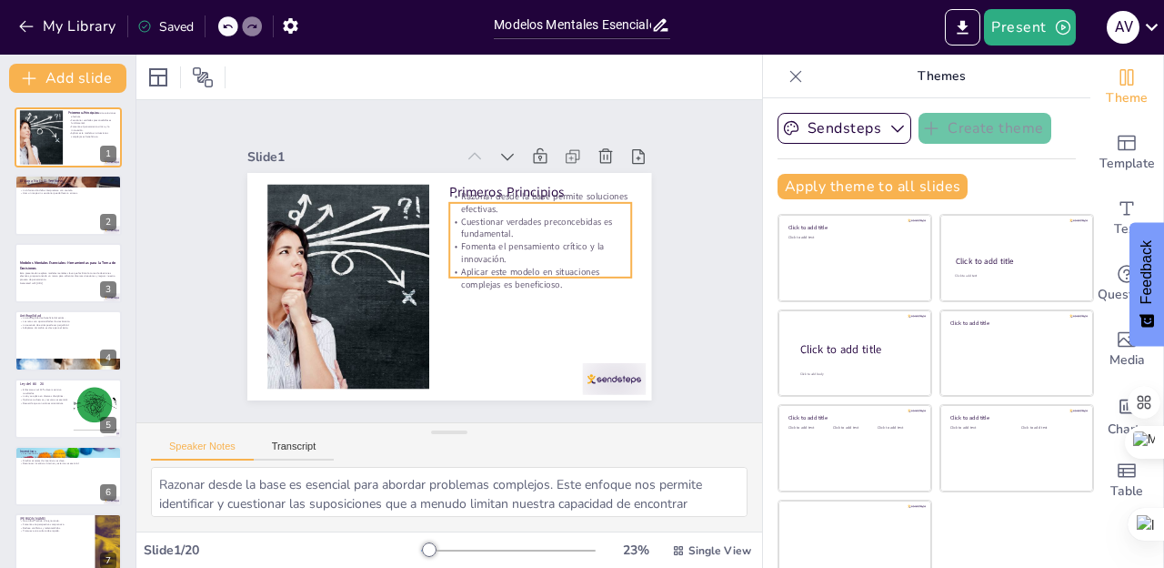
checkbox input "true"
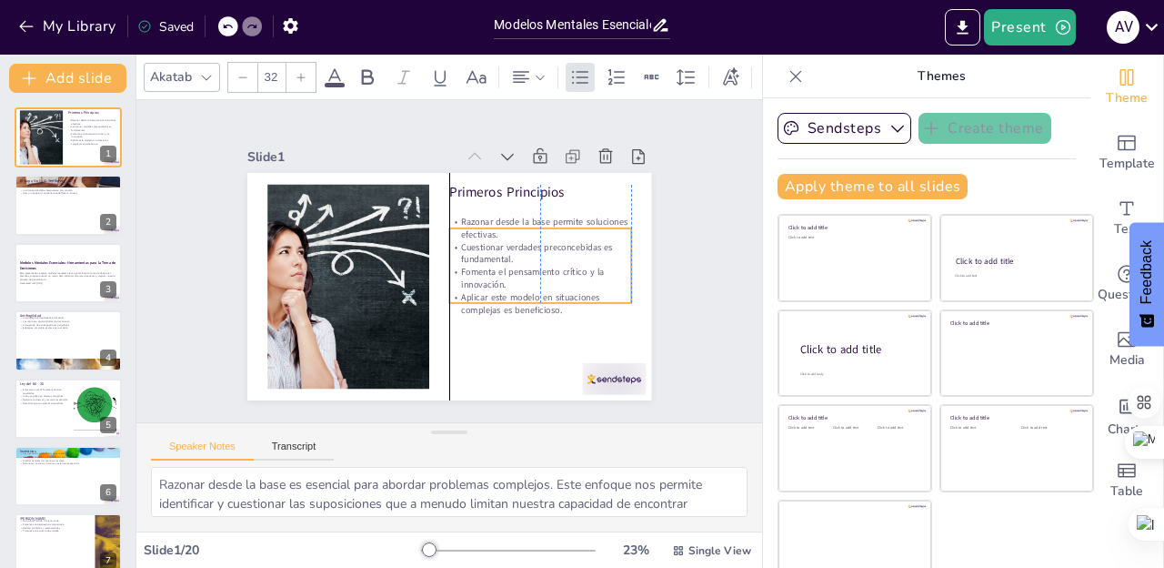
drag, startPoint x: 519, startPoint y: 248, endPoint x: 519, endPoint y: 274, distance: 25.5
click at [519, 274] on p "Fomenta el pensamiento crítico y la innovación." at bounding box center [540, 278] width 182 height 25
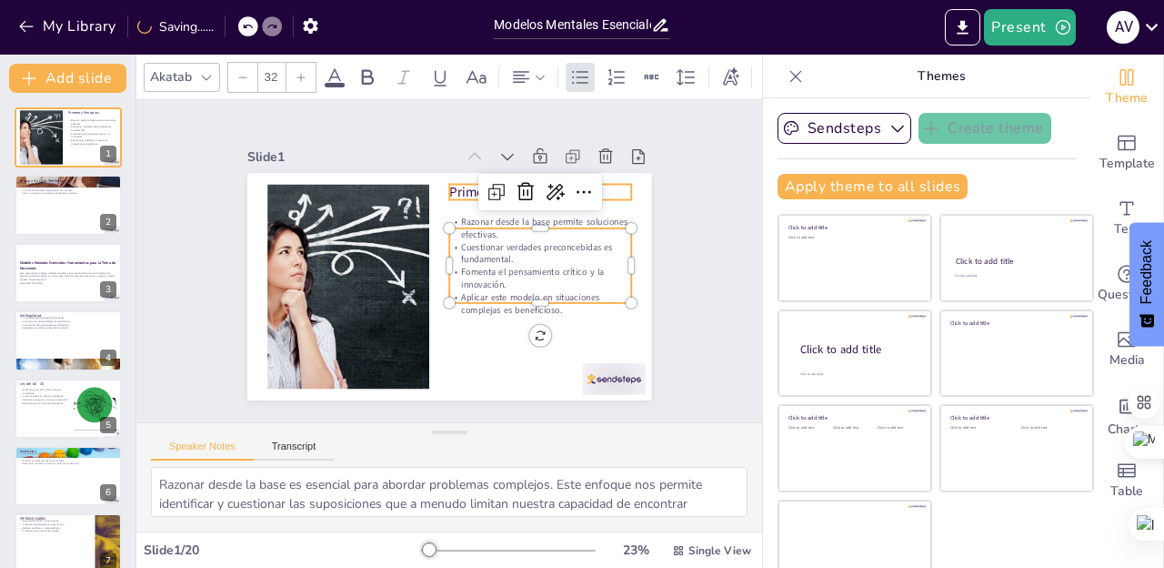
click at [459, 192] on p "Primeros Principios" at bounding box center [540, 191] width 182 height 19
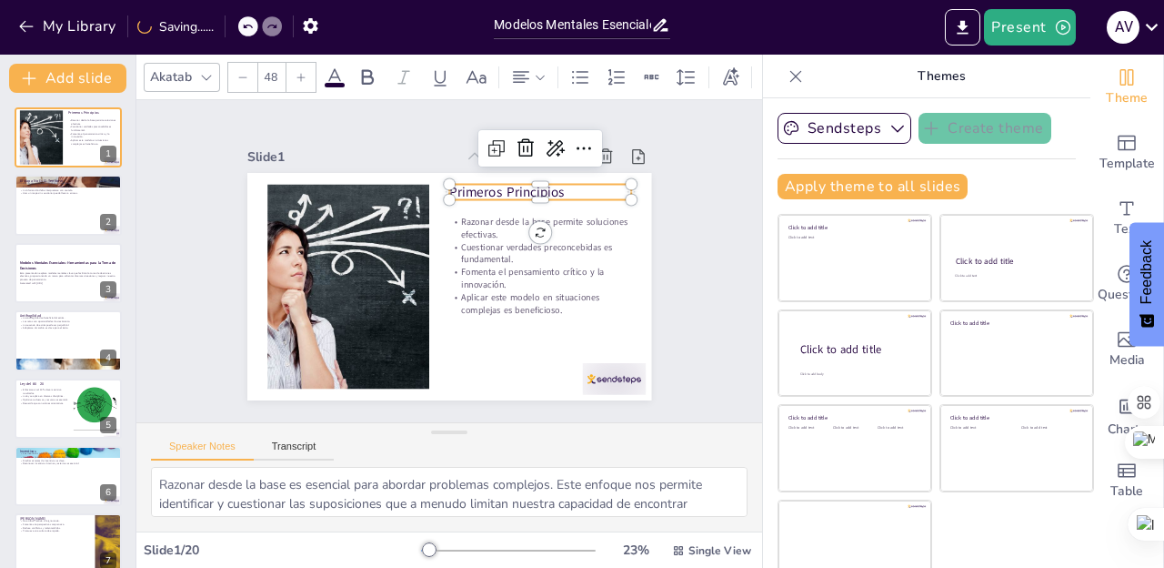
click at [459, 192] on p "Primeros Principios" at bounding box center [540, 191] width 182 height 19
click at [472, 194] on p "Primeros Principios" at bounding box center [540, 191] width 182 height 19
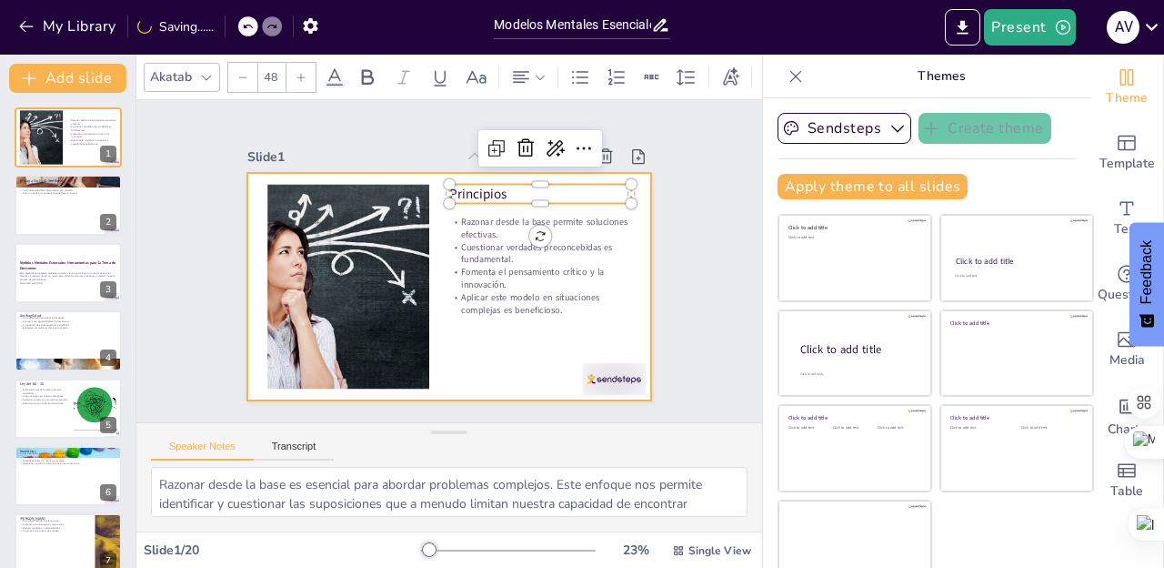
click at [541, 333] on div at bounding box center [449, 286] width 404 height 227
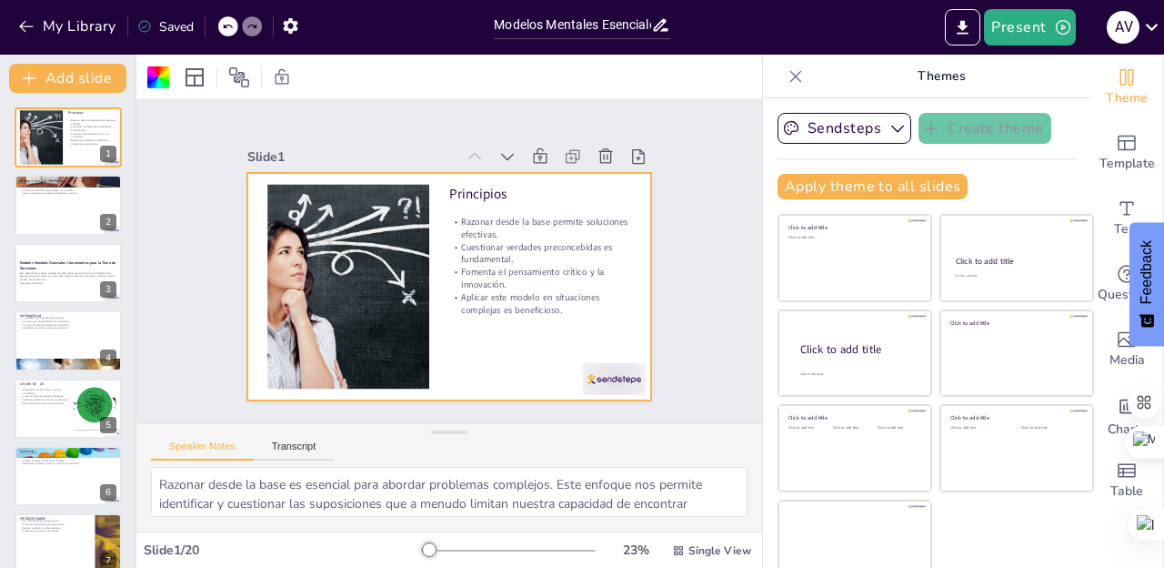
click at [798, 80] on icon at bounding box center [796, 76] width 18 height 18
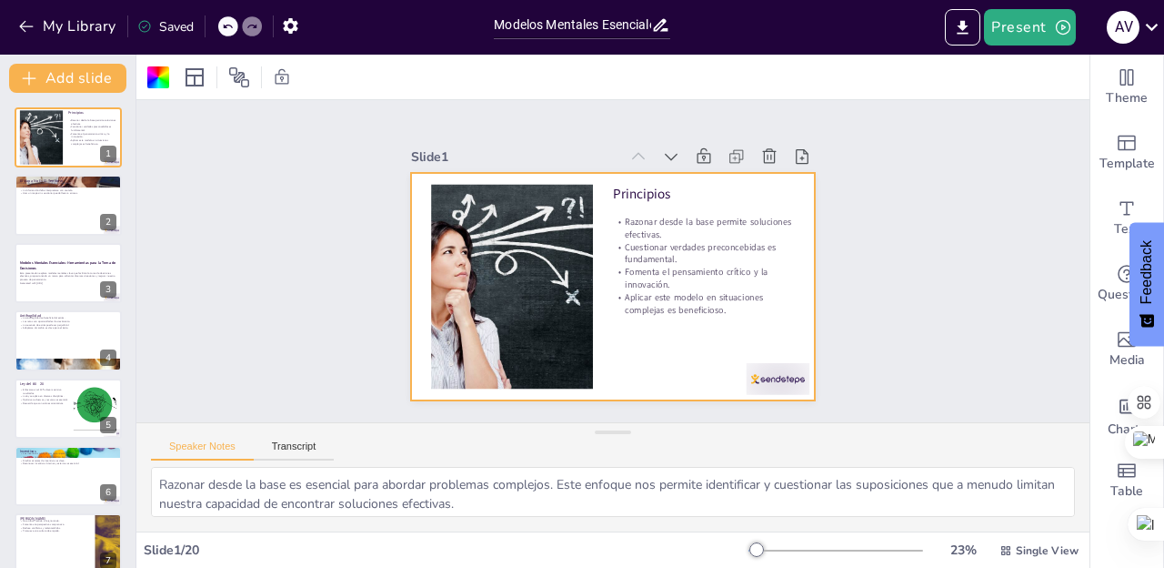
click at [774, 548] on div at bounding box center [836, 550] width 175 height 15
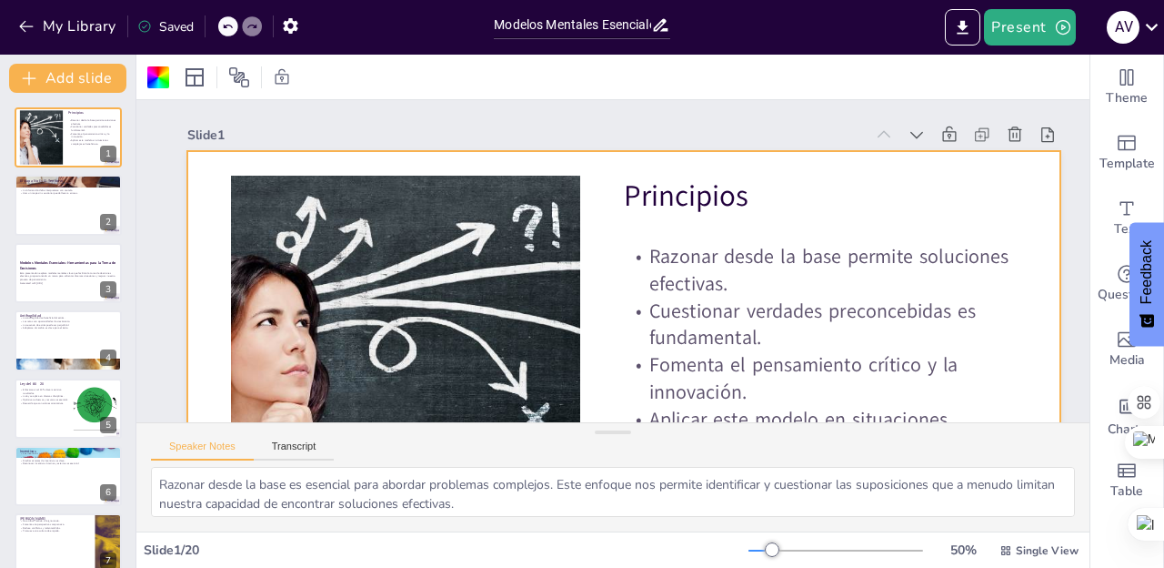
click at [774, 548] on div at bounding box center [772, 549] width 15 height 15
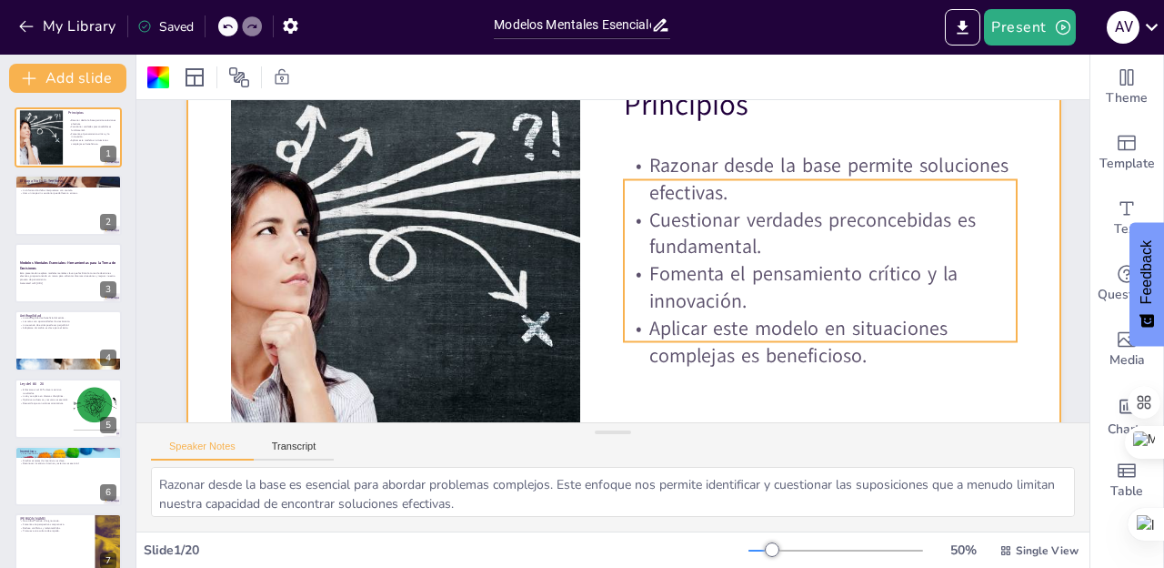
scroll to position [104, 0]
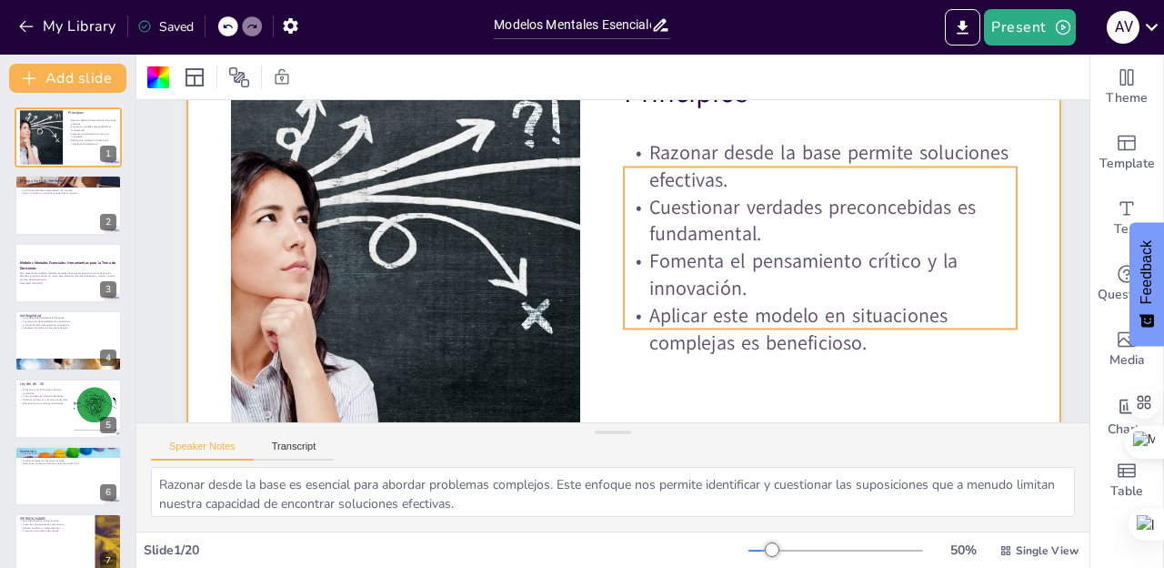
click at [667, 186] on p "Razonar desde la base permite soluciones efectivas." at bounding box center [820, 166] width 393 height 55
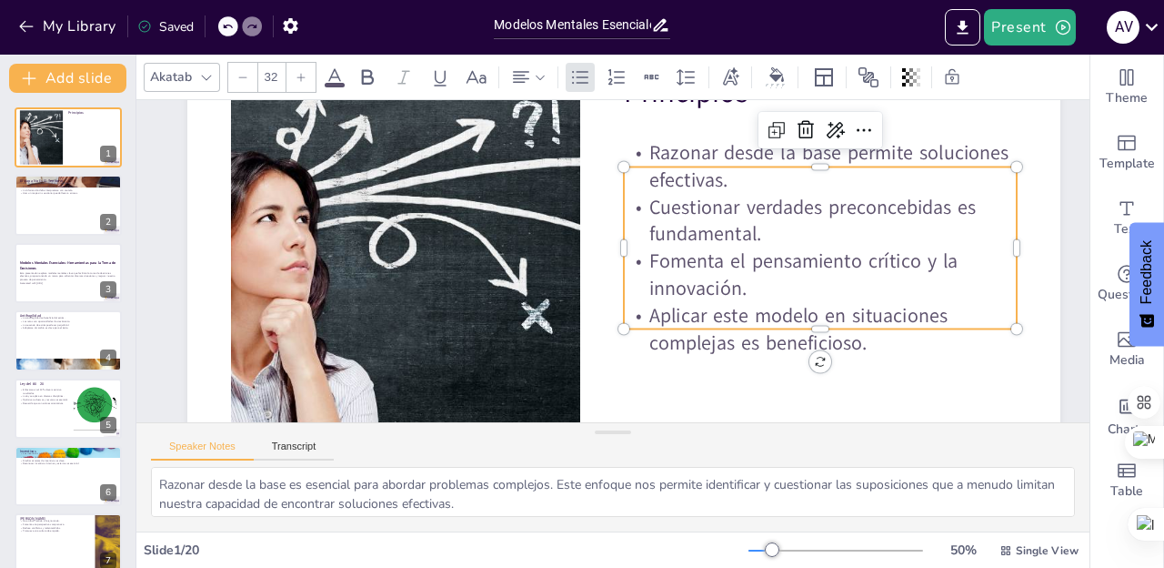
click at [667, 186] on p "Razonar desde la base permite soluciones efectivas." at bounding box center [820, 166] width 393 height 55
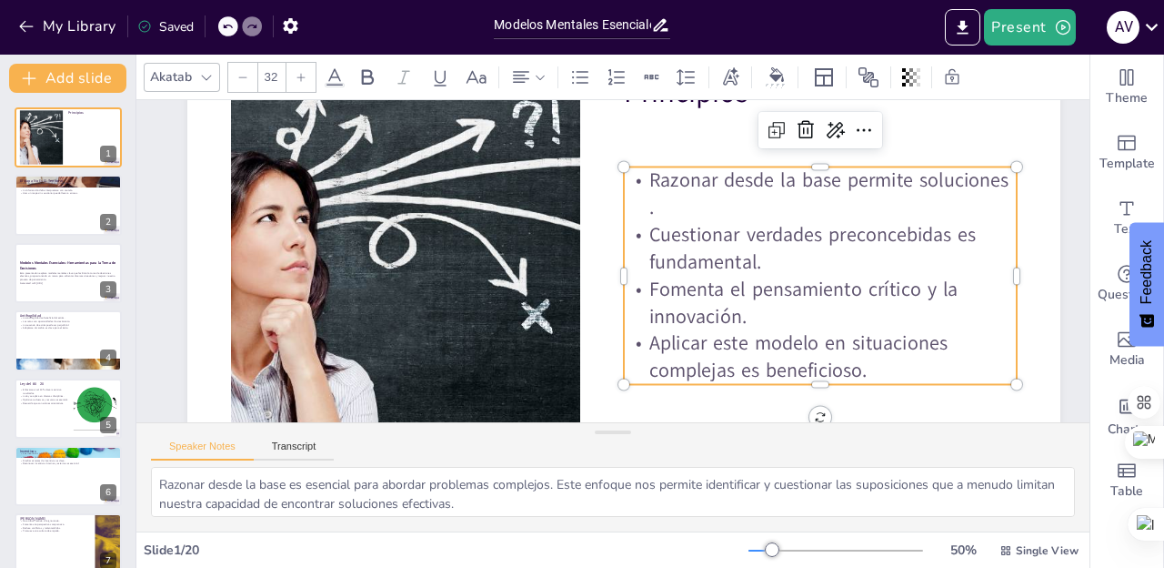
scroll to position [117, 0]
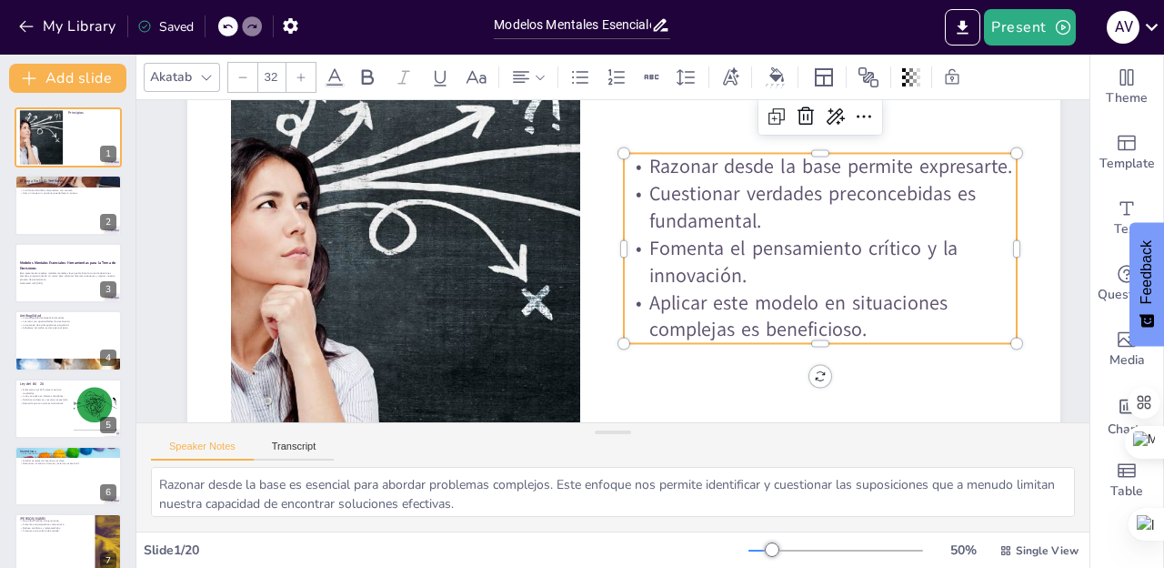
click at [697, 253] on p "Fomenta el pensamiento crítico y la innovación." at bounding box center [820, 262] width 393 height 55
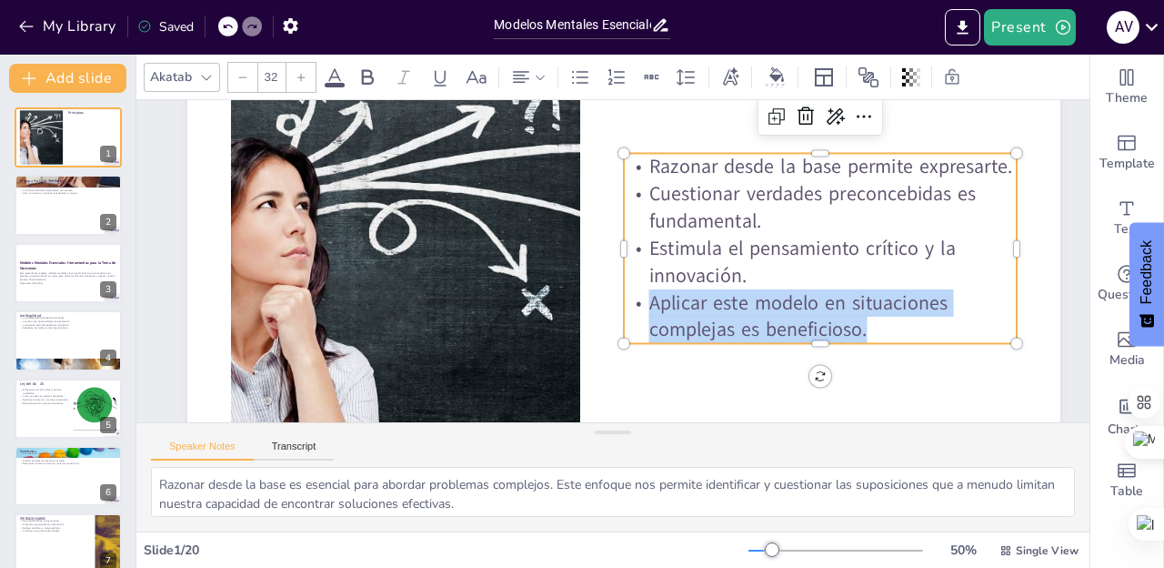
drag, startPoint x: 875, startPoint y: 332, endPoint x: 652, endPoint y: 310, distance: 224.0
click at [652, 310] on p "Aplicar este modelo en situaciones complejas es beneficioso." at bounding box center [820, 316] width 393 height 55
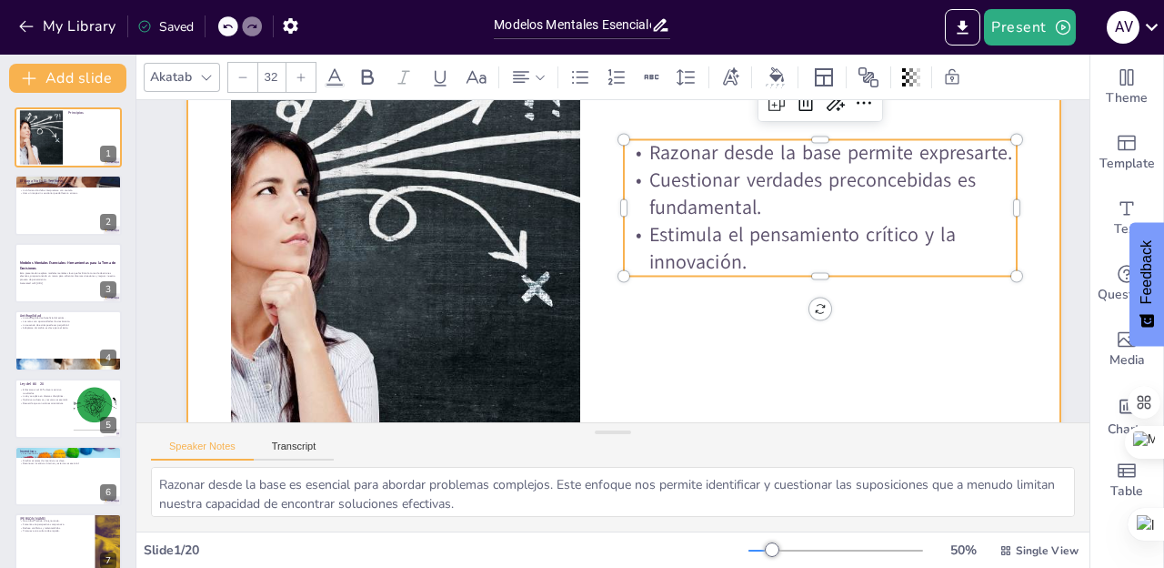
scroll to position [145, 0]
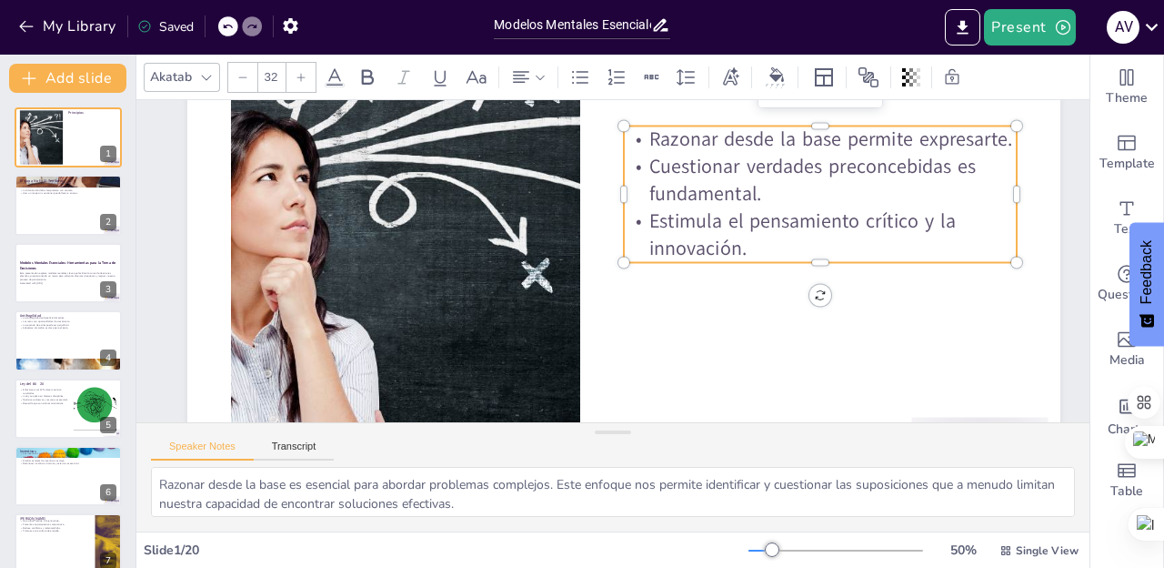
click at [996, 144] on p "Razonar desde la base permite expresarte." at bounding box center [820, 139] width 393 height 27
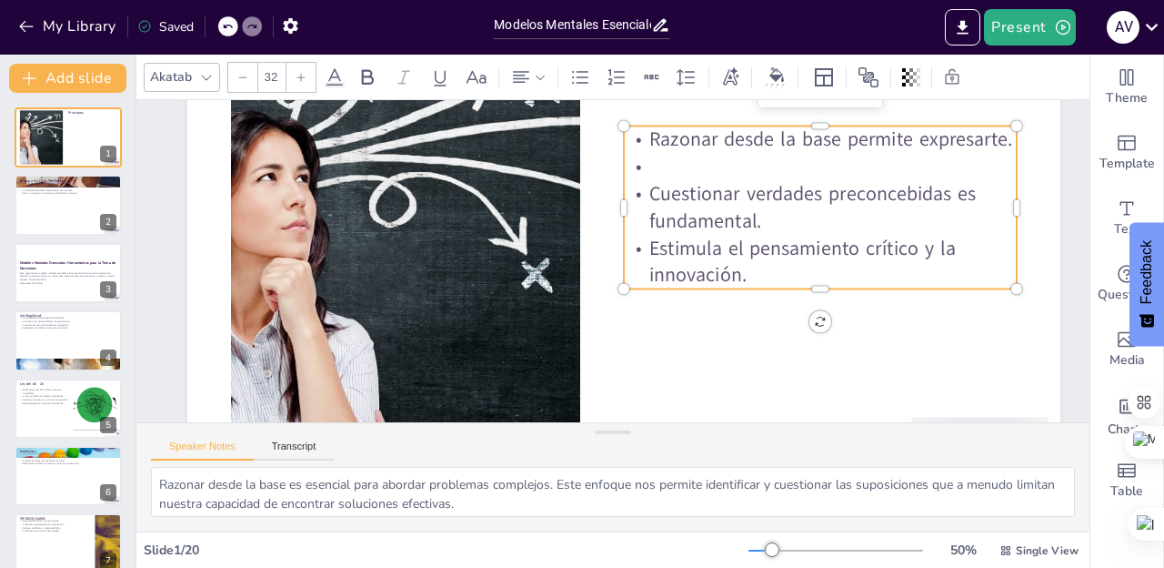
scroll to position [131, 0]
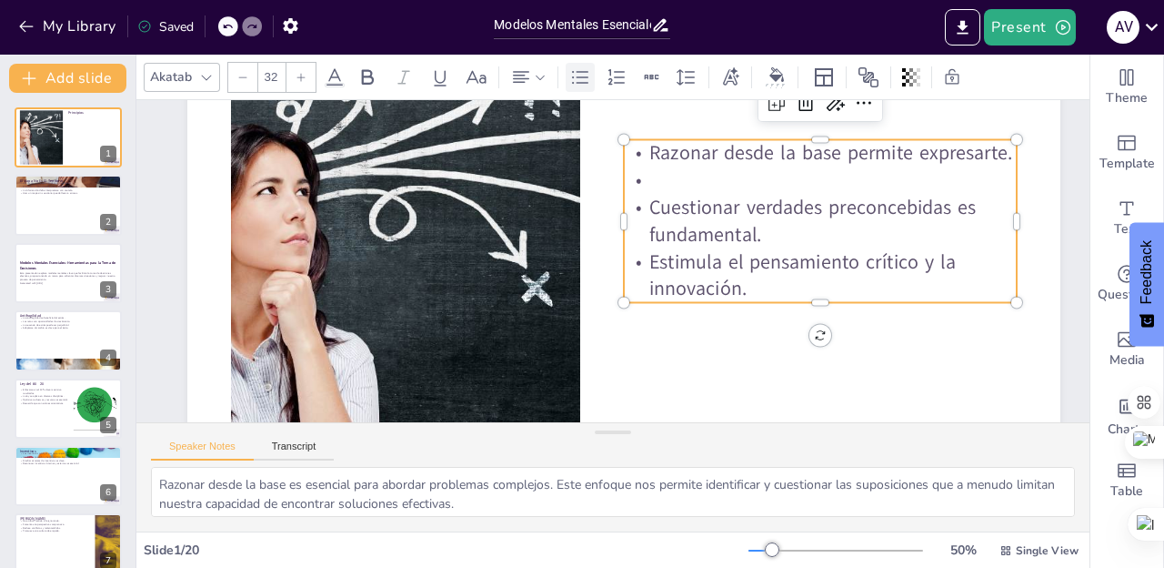
click at [578, 83] on icon at bounding box center [580, 77] width 22 height 22
click at [781, 236] on p "Cuestionar verdades preconcebidas es fundamental." at bounding box center [820, 221] width 393 height 55
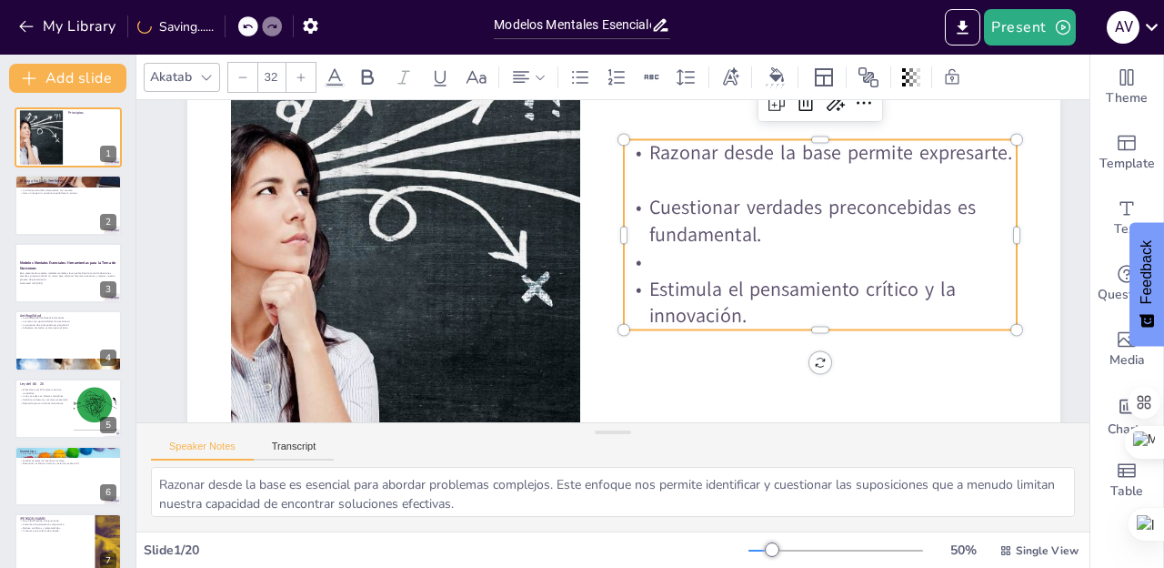
scroll to position [117, 0]
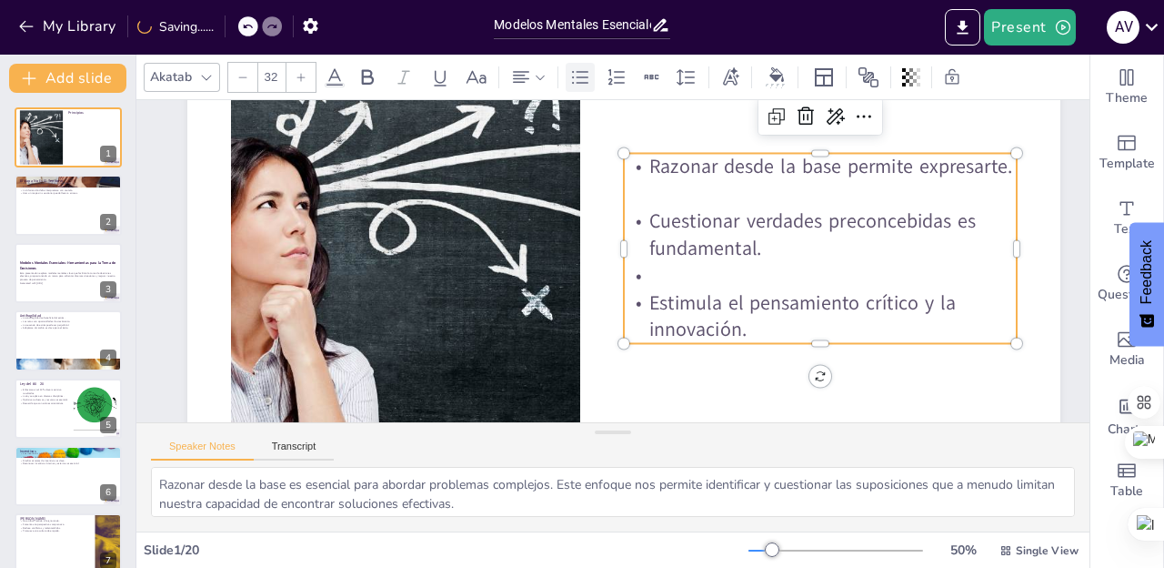
click at [576, 77] on icon at bounding box center [580, 77] width 22 height 22
click at [47, 202] on div at bounding box center [68, 206] width 109 height 62
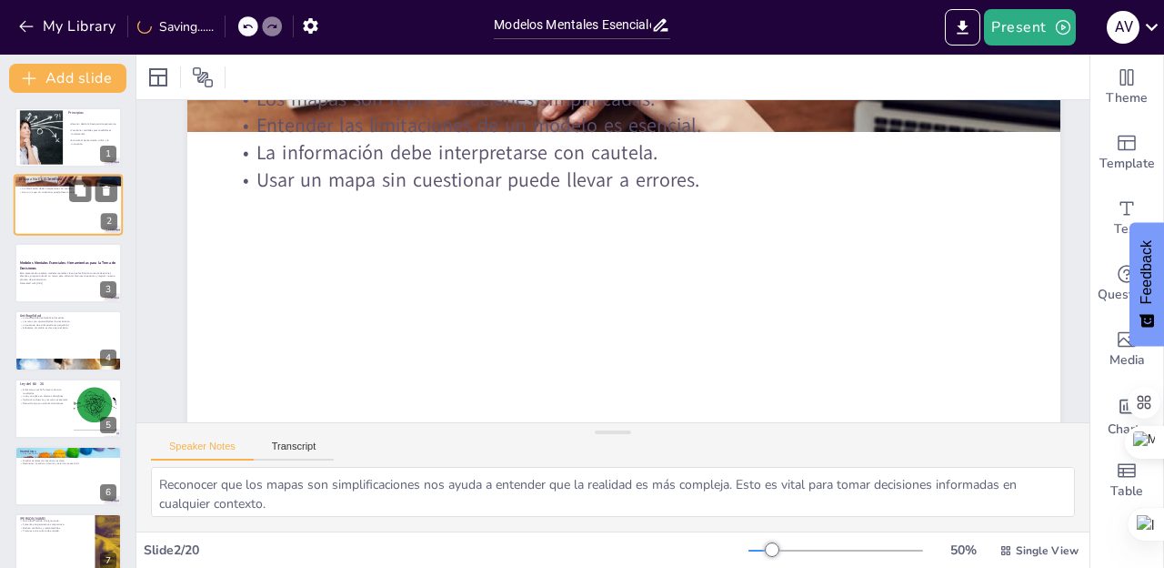
scroll to position [0, 0]
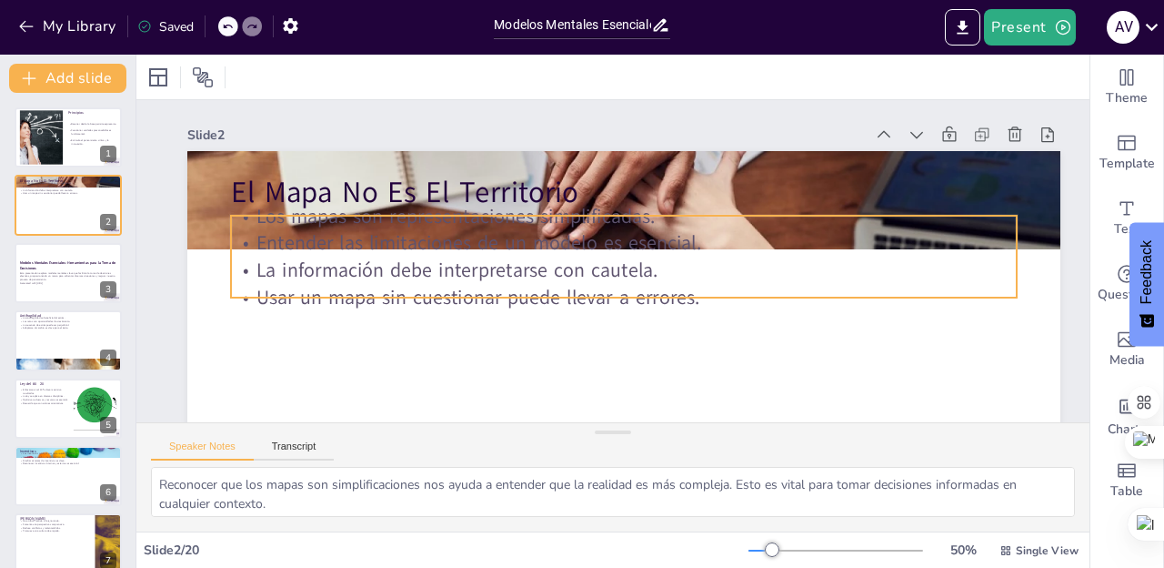
click at [421, 202] on p "Los mapas son representaciones simplificadas." at bounding box center [624, 215] width 786 height 27
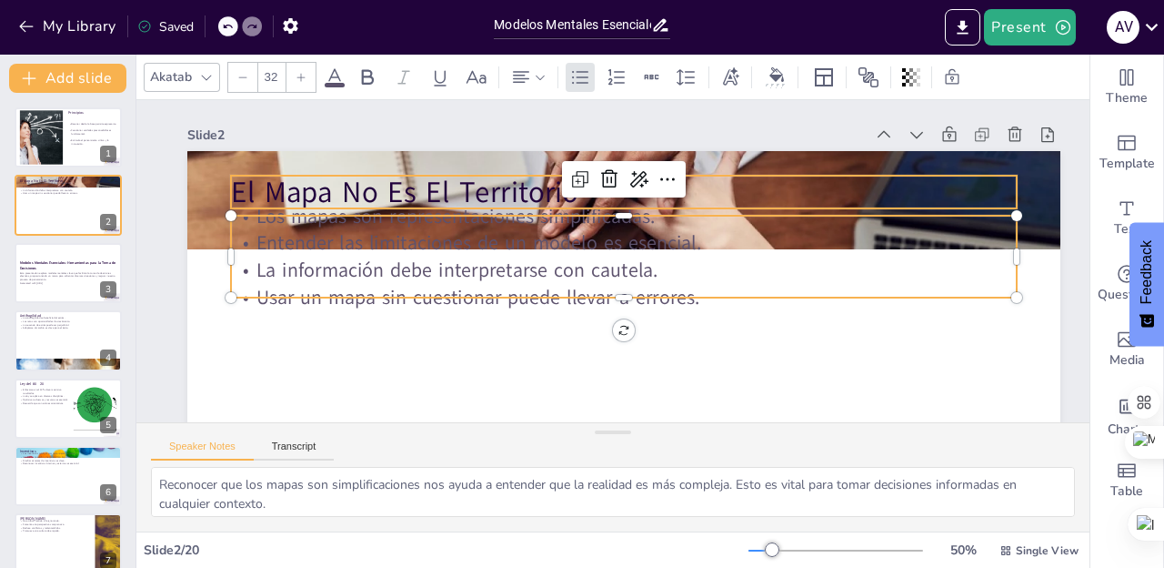
click at [420, 196] on p "El Mapa No Es El Territorio" at bounding box center [624, 192] width 786 height 41
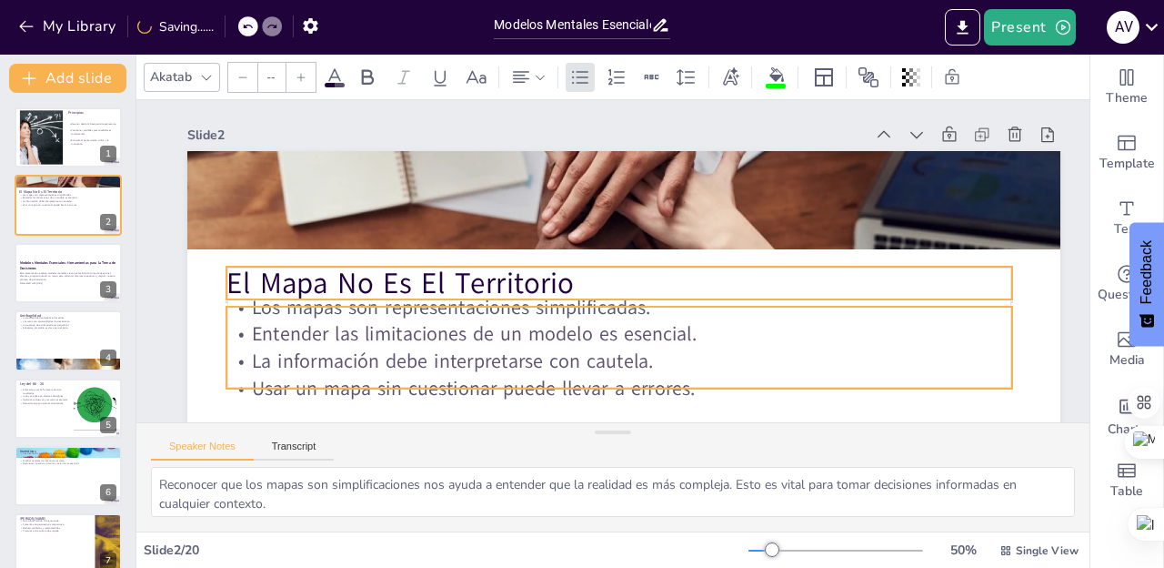
drag, startPoint x: 408, startPoint y: 242, endPoint x: 404, endPoint y: 333, distance: 91.1
click at [404, 333] on p "Entender las limitaciones de un modelo es esencial." at bounding box center [620, 333] width 786 height 27
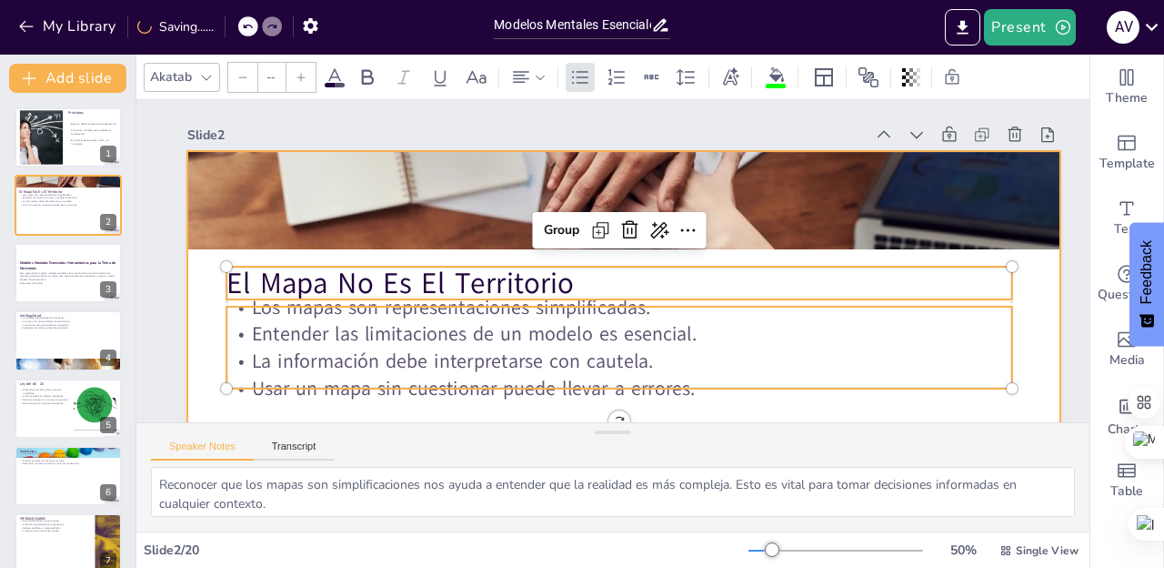
click at [188, 318] on div at bounding box center [623, 396] width 873 height 491
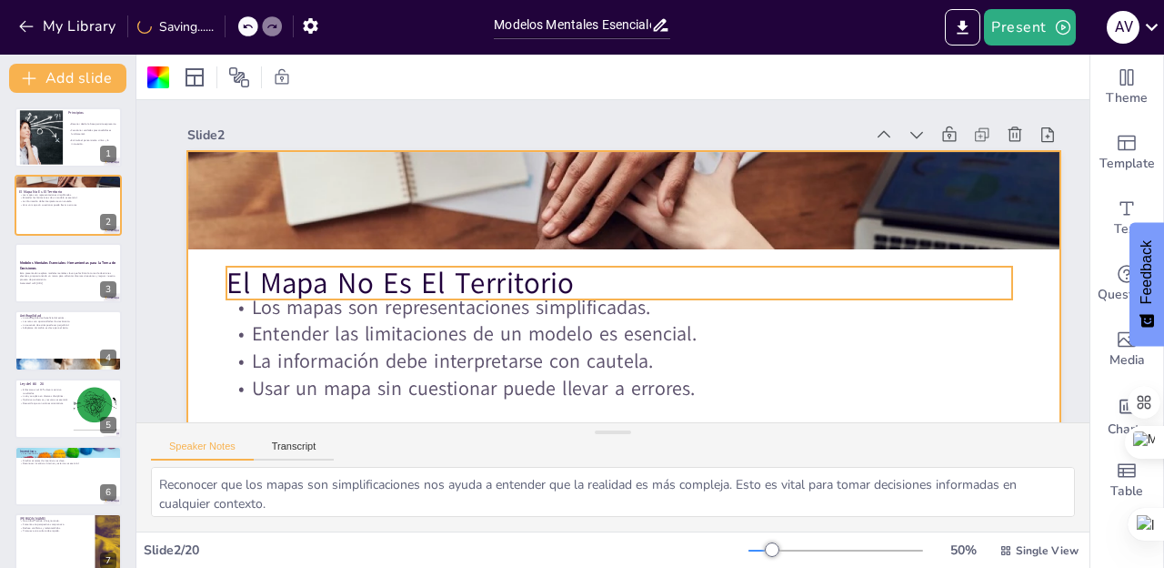
click at [363, 285] on p "El Mapa No Es El Territorio" at bounding box center [620, 283] width 786 height 41
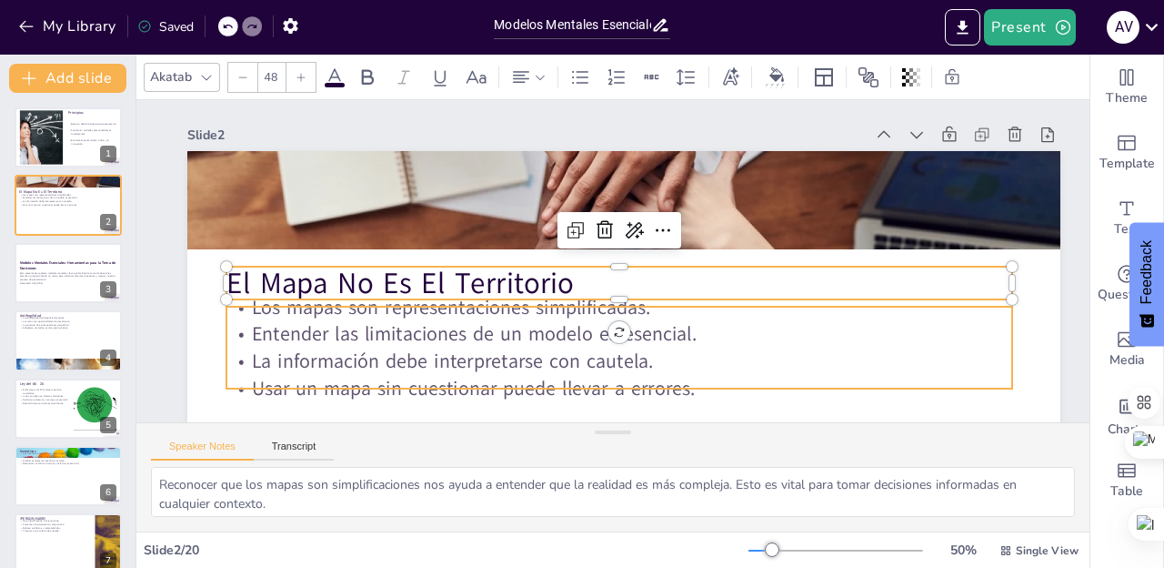
click at [444, 321] on p "Entender las limitaciones de un modelo es esencial." at bounding box center [620, 333] width 786 height 27
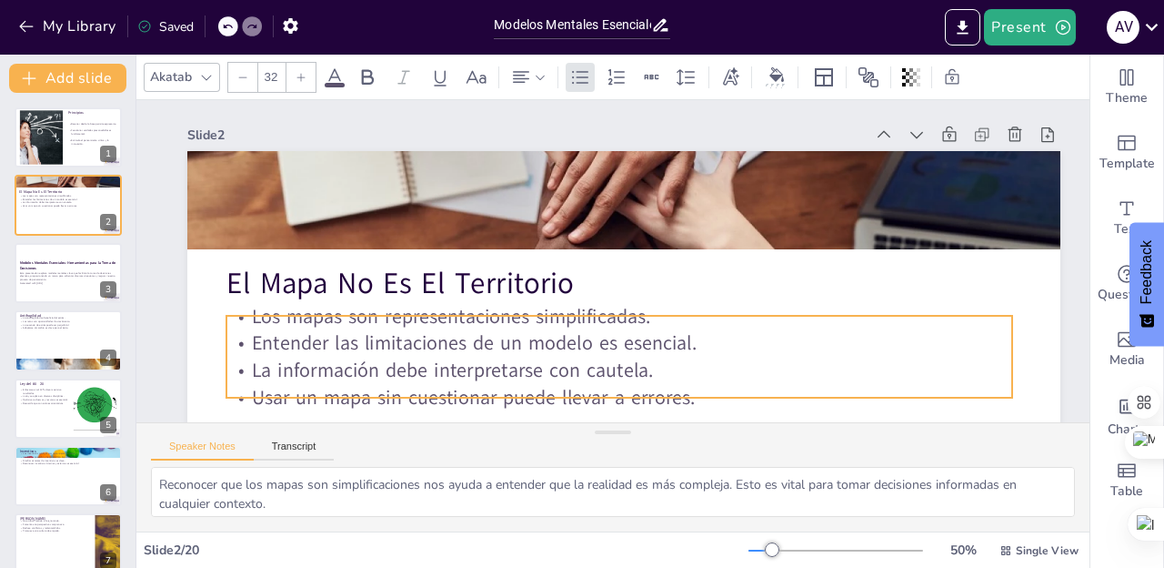
click at [442, 373] on p "La información debe interpretarse con cautela." at bounding box center [620, 370] width 786 height 27
click at [672, 371] on p "La información debe interpretarse con cautela." at bounding box center [620, 370] width 786 height 27
click at [635, 362] on p "La información debe interpretarse con cautela." at bounding box center [620, 370] width 786 height 27
click at [653, 367] on p "La información debe interpretarse con cautela." at bounding box center [620, 370] width 786 height 27
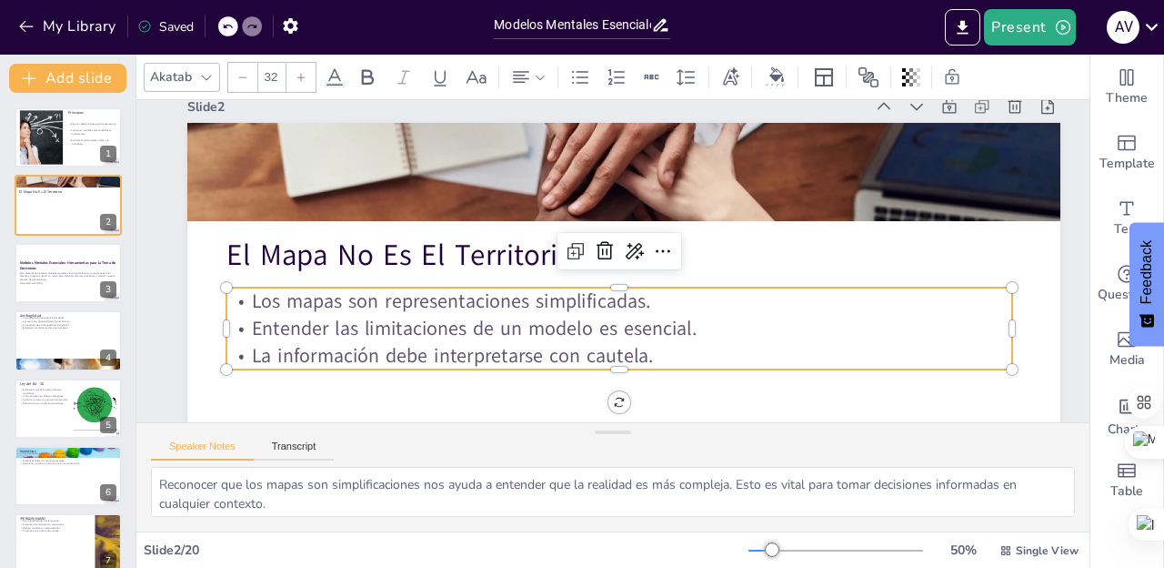
scroll to position [37, 0]
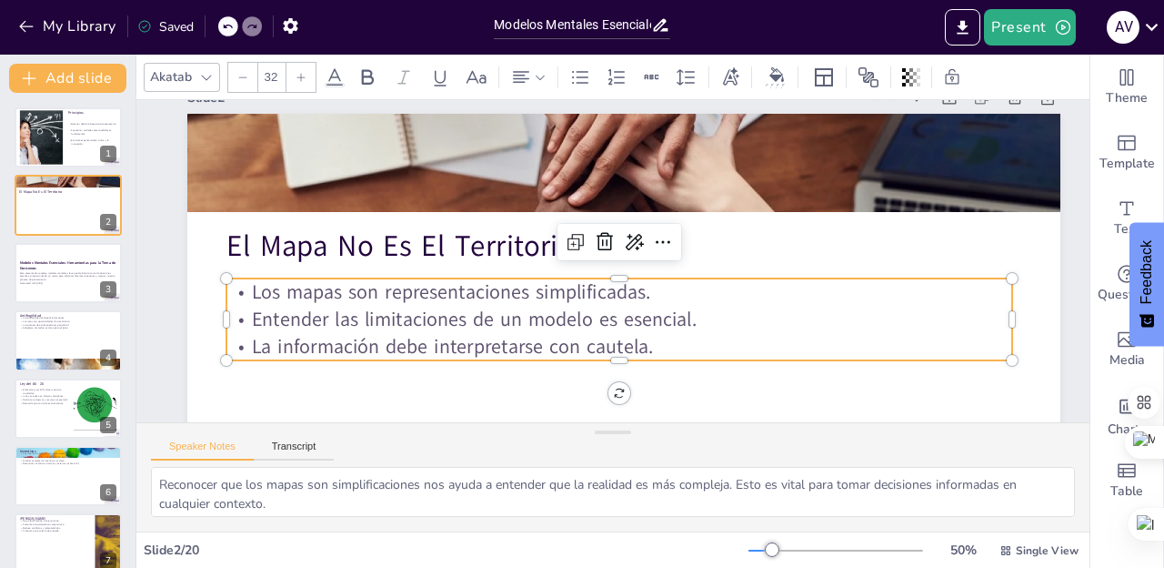
click at [171, 368] on div "Slide 1 Principios Razonar desde la base permite expresarte. Cuestionar verdade…" at bounding box center [623, 334] width 975 height 542
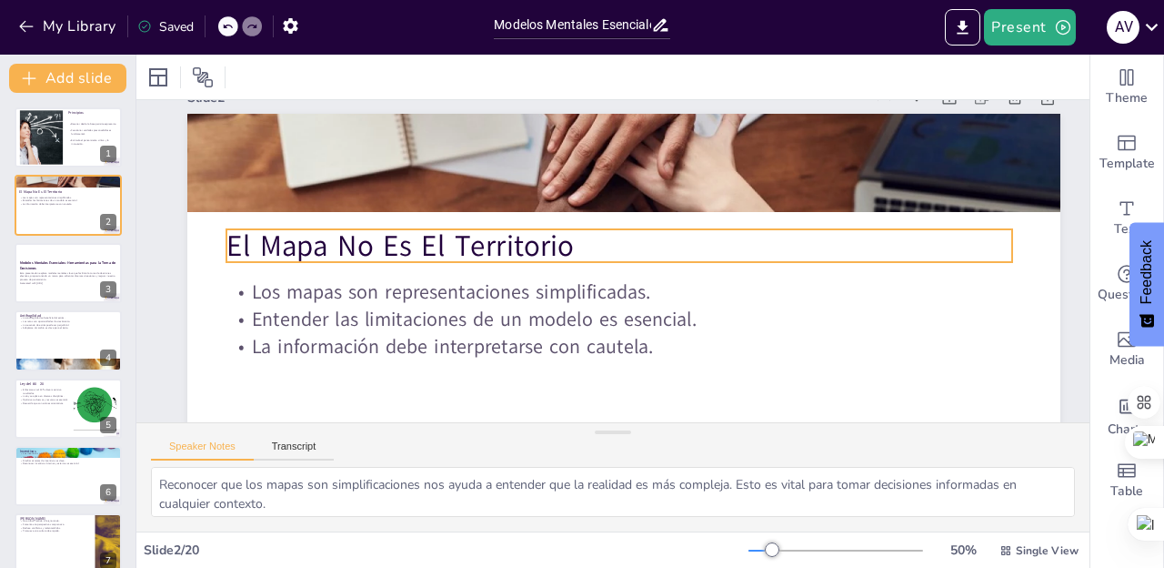
click at [354, 238] on p "El Mapa No Es El Territorio" at bounding box center [620, 246] width 786 height 41
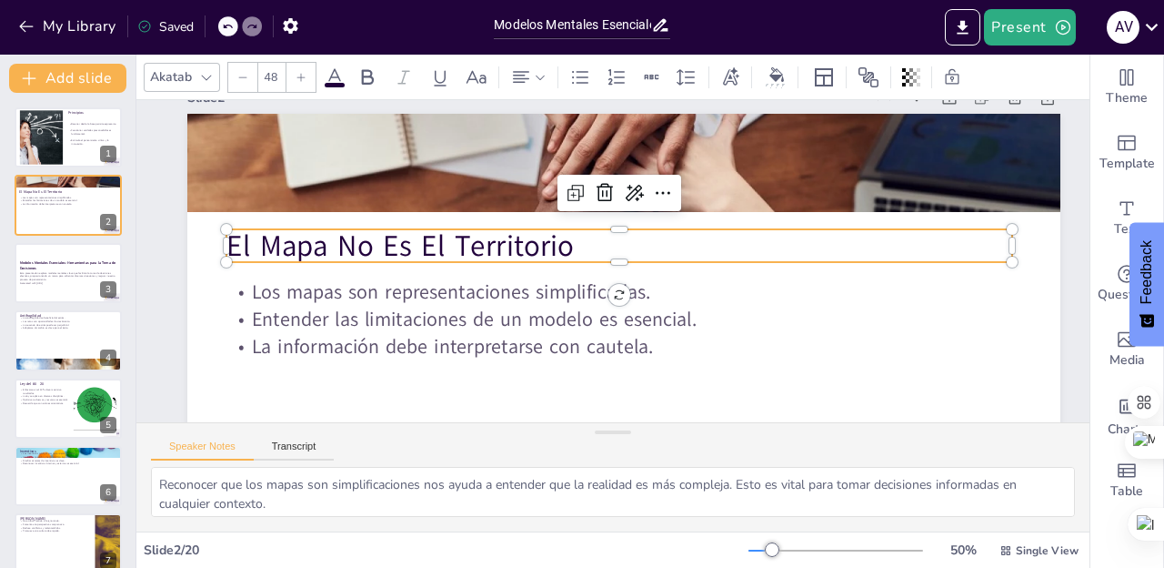
click at [354, 238] on p "El Mapa No Es El Territorio" at bounding box center [620, 246] width 786 height 41
click at [366, 239] on p "El Mapa No Es El Territorio" at bounding box center [620, 246] width 786 height 41
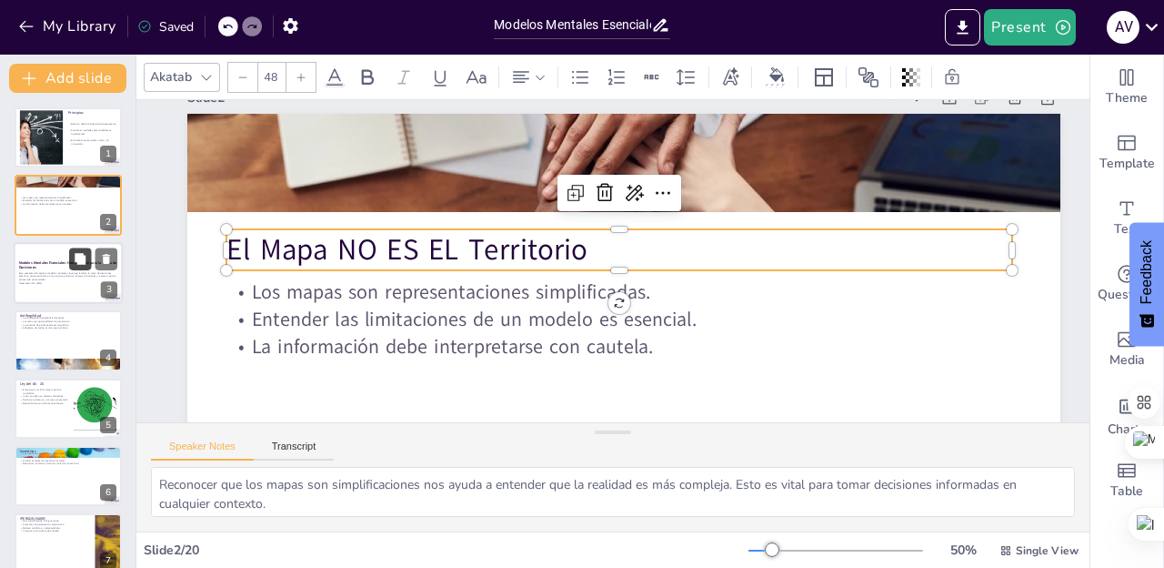
click at [78, 261] on icon at bounding box center [80, 258] width 11 height 11
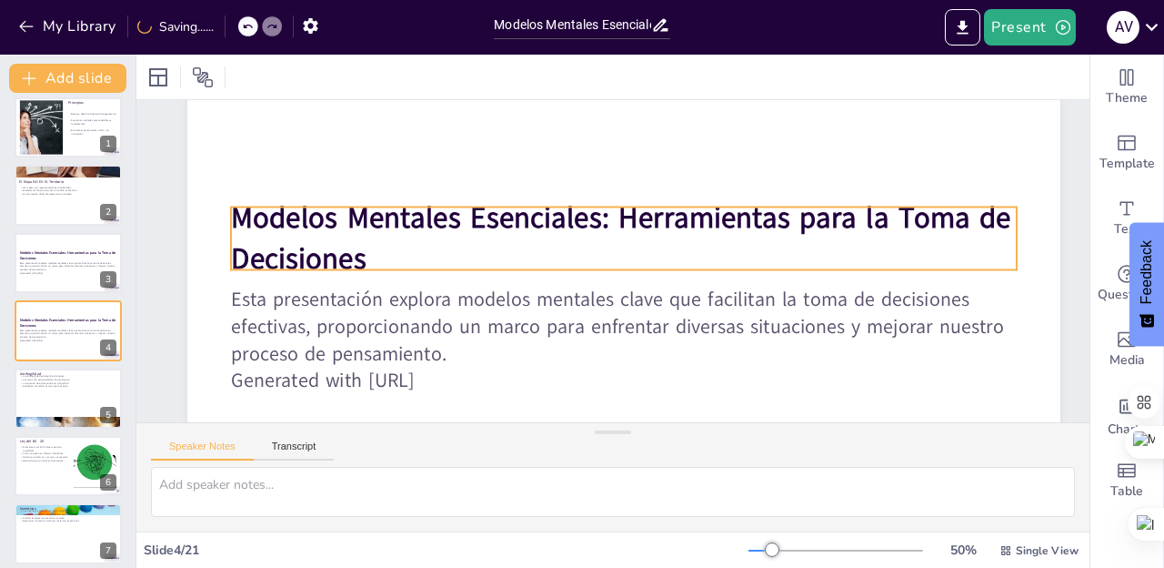
scroll to position [97, 0]
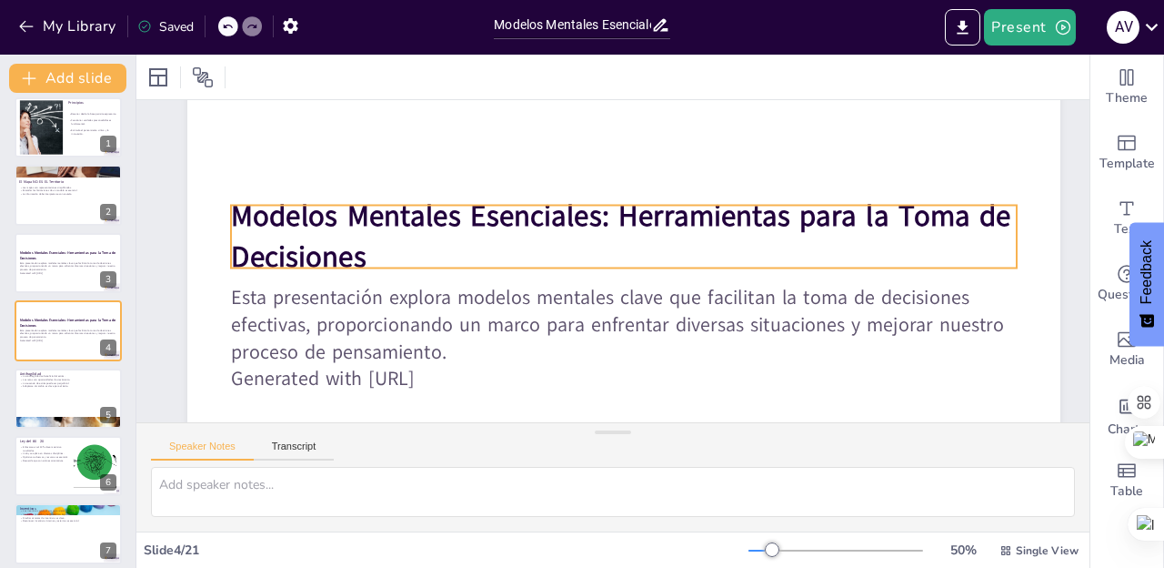
click at [612, 216] on strong "Modelos Mentales Esenciales: Herramientas para la Toma de Decisiones" at bounding box center [621, 236] width 781 height 80
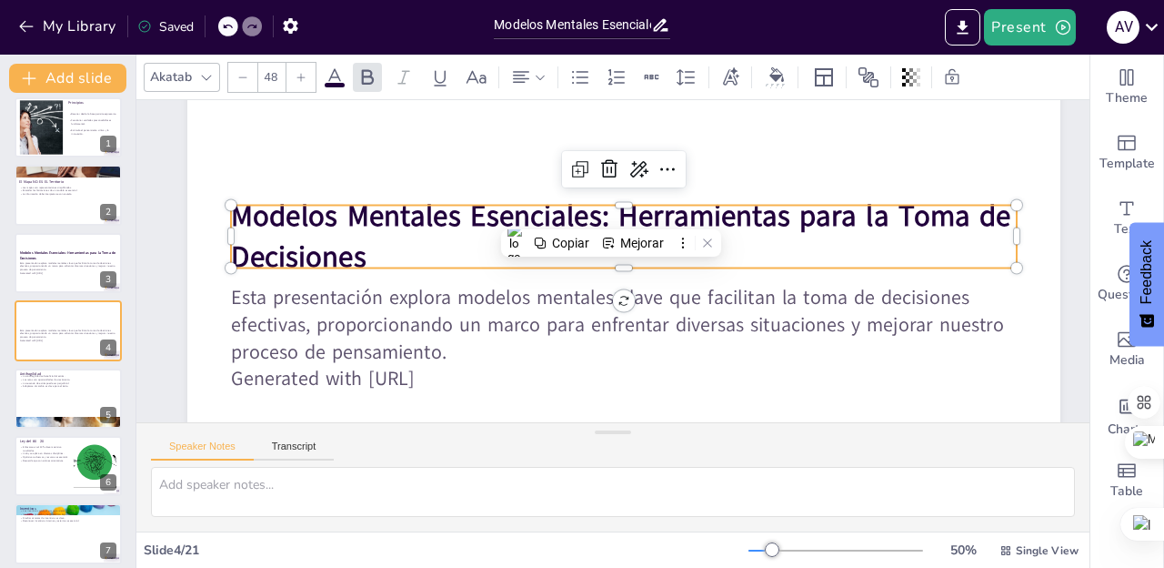
scroll to position [117, 0]
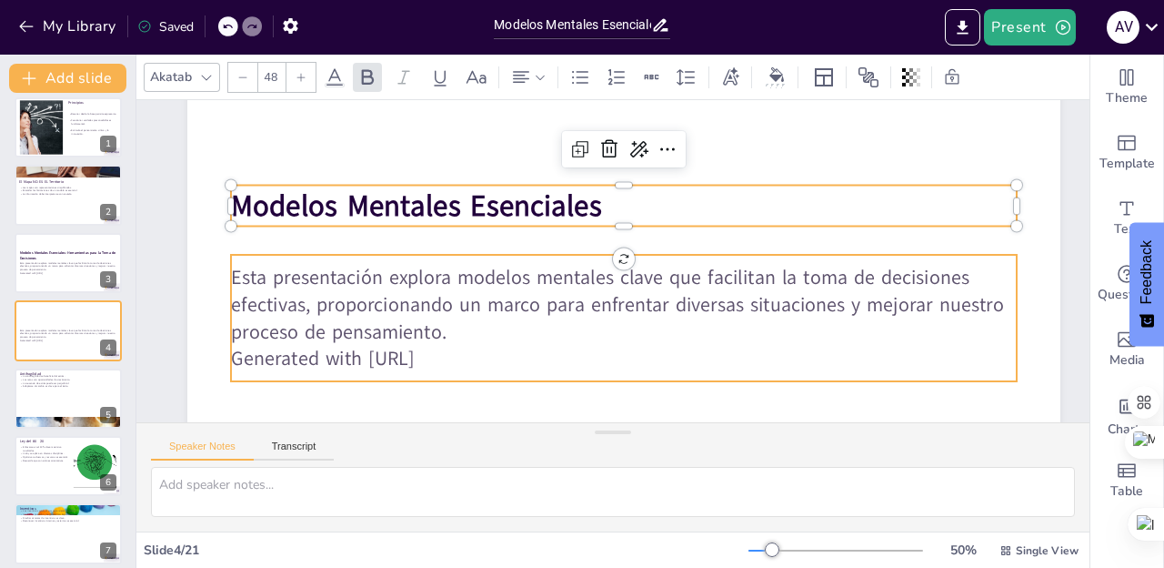
click at [700, 279] on p "Esta presentación explora modelos mentales clave que facilitan la toma de decis…" at bounding box center [624, 305] width 786 height 82
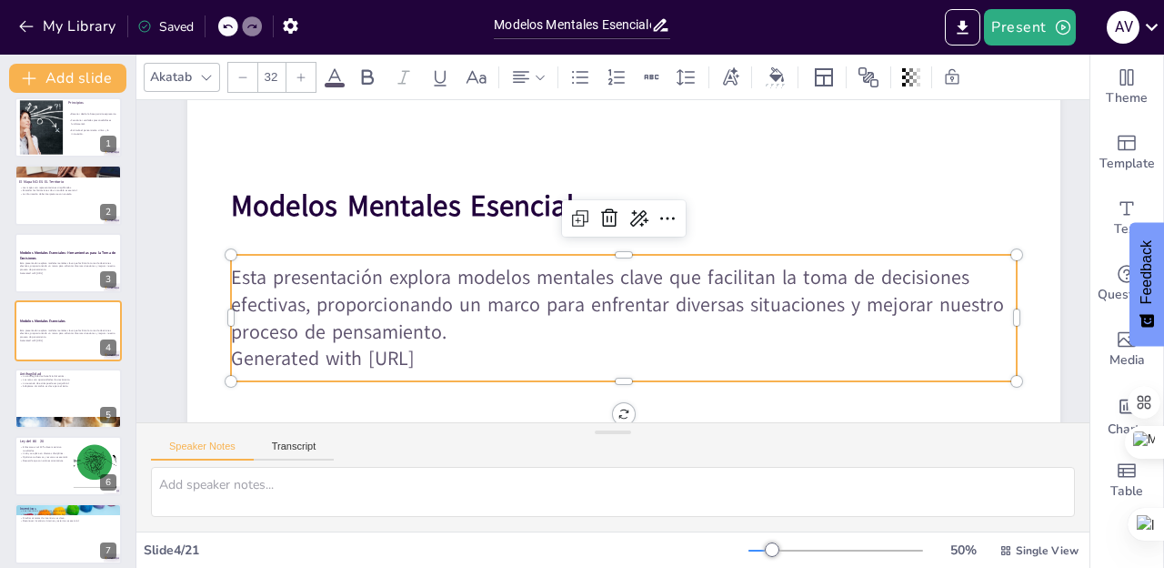
click at [713, 277] on p "Esta presentación explora modelos mentales clave que facilitan la toma de decis…" at bounding box center [624, 305] width 786 height 82
click at [715, 278] on p "Esta presentación explora modelos mentales clave que facilitan la toma de decis…" at bounding box center [624, 305] width 786 height 82
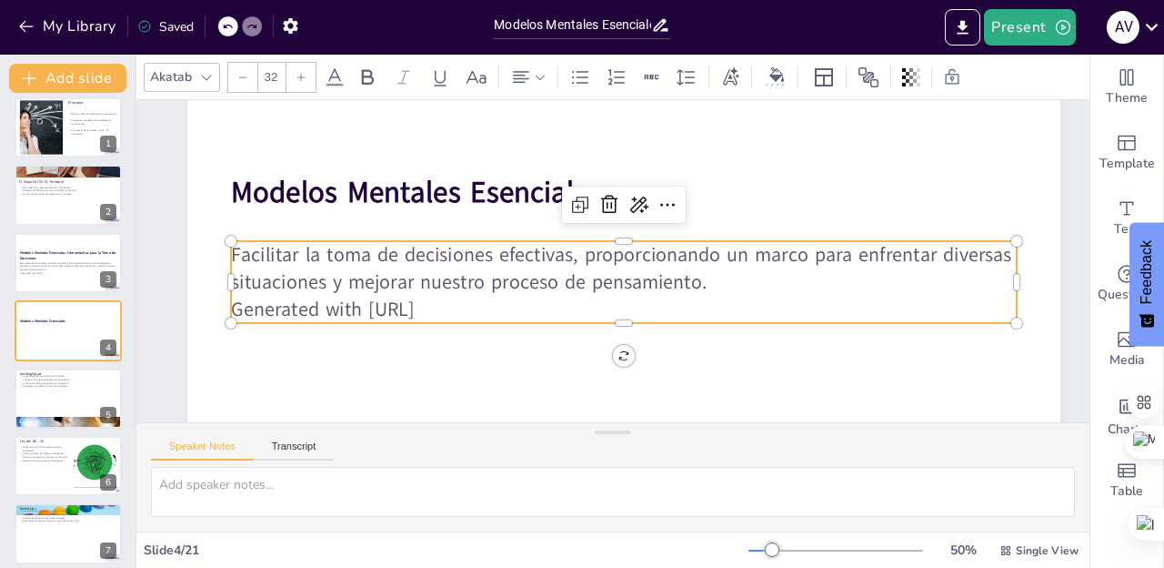
click at [494, 252] on p "Facilitar la toma de decisiones efectivas, proporcionando un marco para enfrent…" at bounding box center [624, 268] width 786 height 55
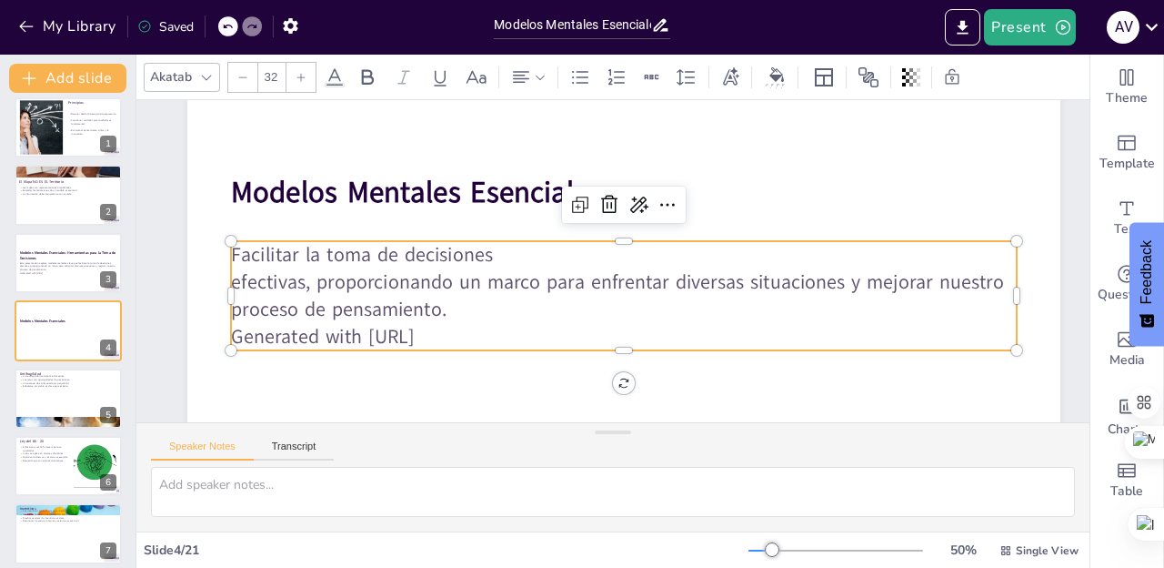
scroll to position [117, 0]
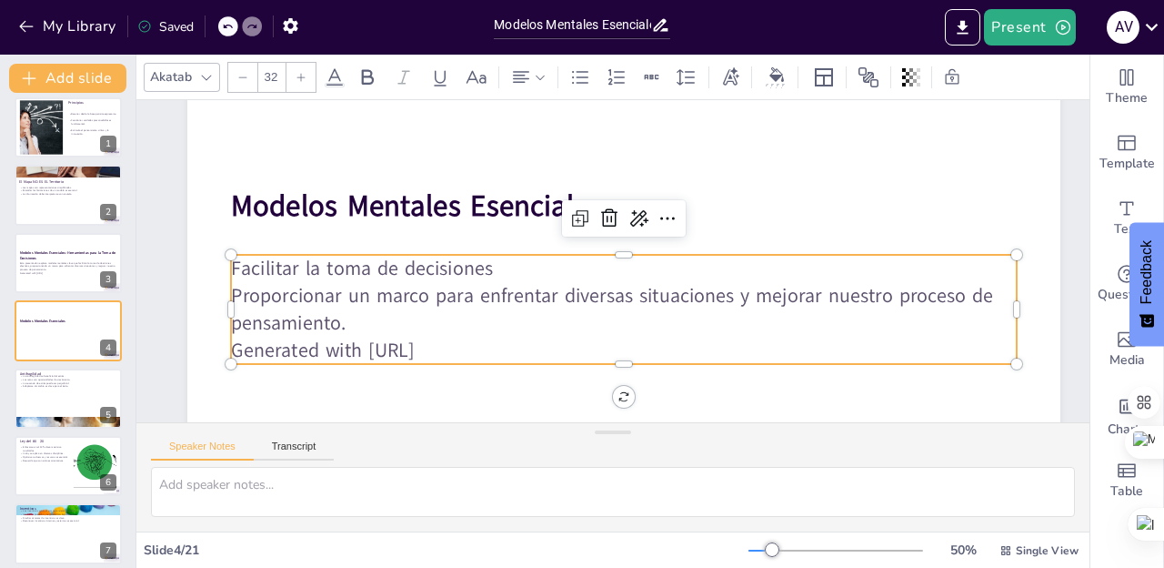
click at [488, 297] on p "Proporcionar un marco para enfrentar diversas situaciones y mejorar nuestro pro…" at bounding box center [624, 309] width 786 height 55
click at [734, 294] on p "Proporcionar un marco para entender diversas situaciones y mejorar nuestro proc…" at bounding box center [624, 309] width 786 height 55
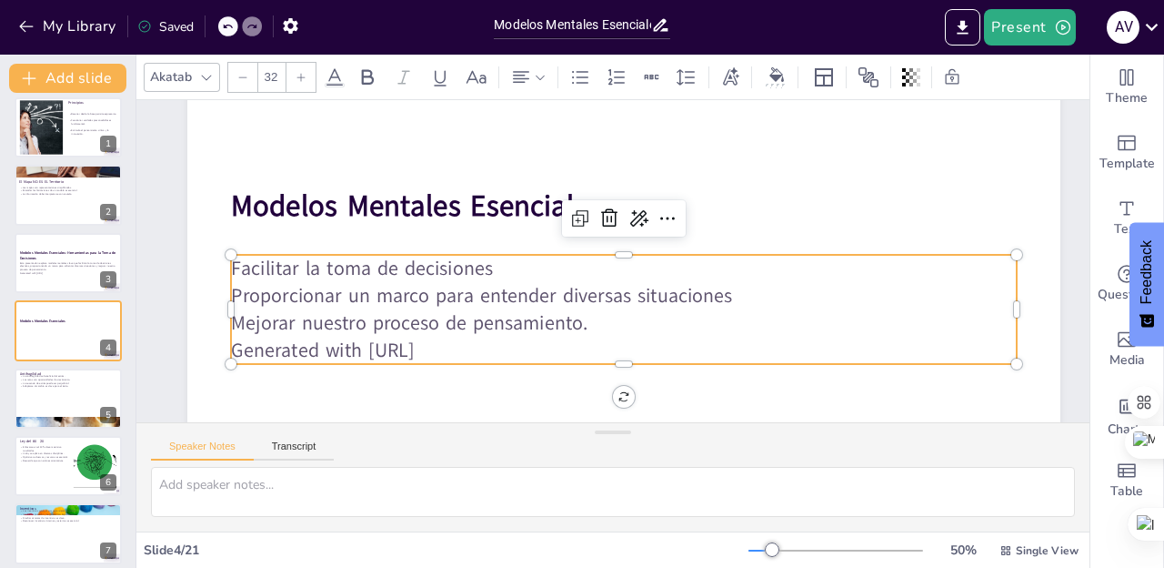
click at [496, 349] on p "Generated with [URL]" at bounding box center [624, 350] width 786 height 27
click at [67, 390] on div at bounding box center [68, 399] width 109 height 62
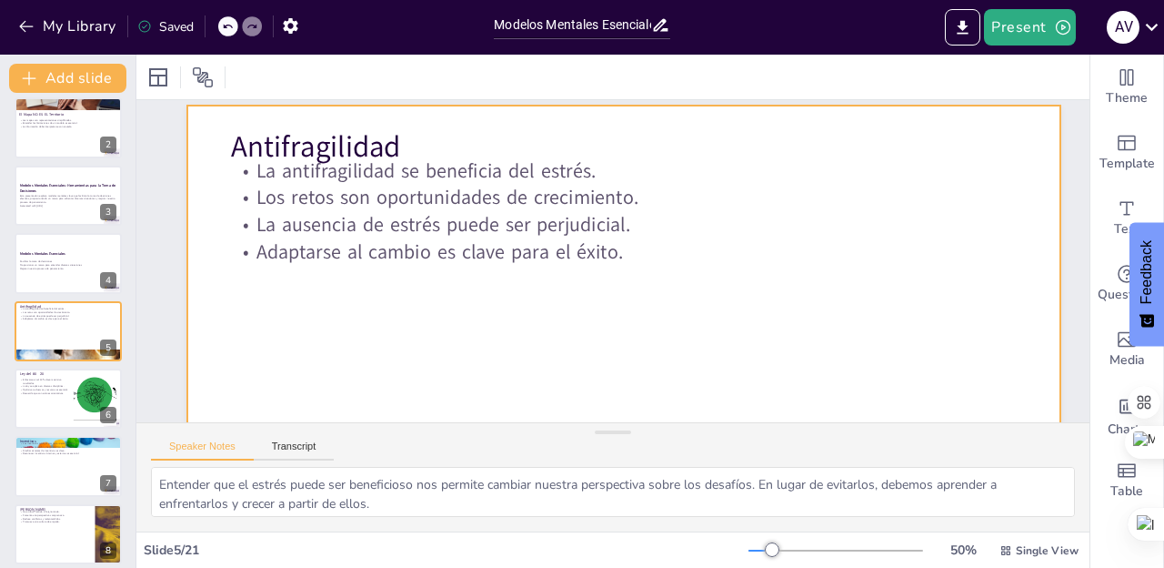
scroll to position [44, 0]
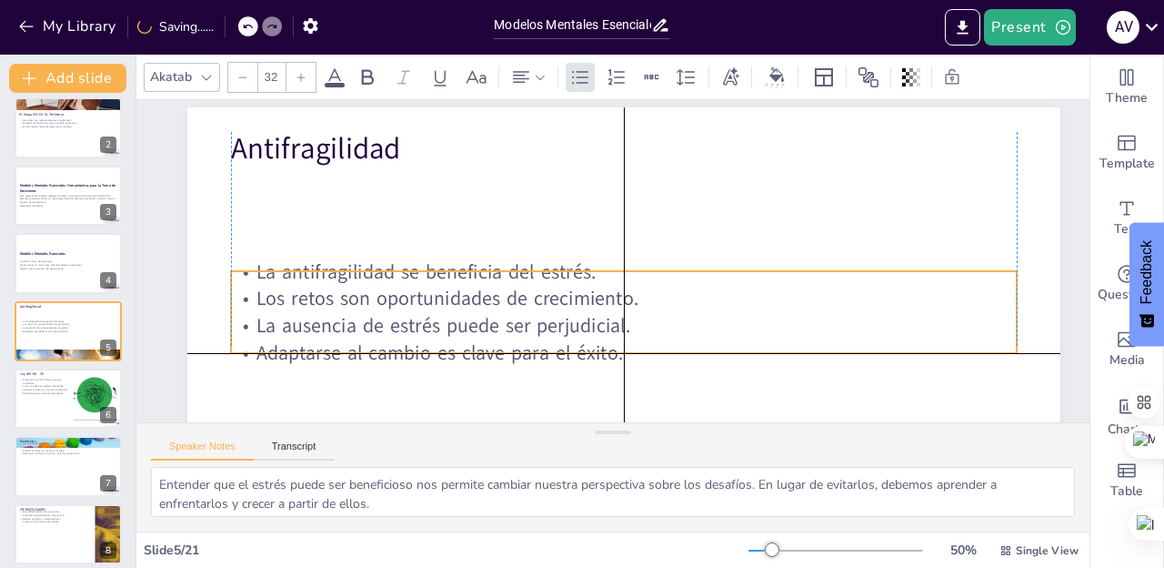
drag, startPoint x: 384, startPoint y: 257, endPoint x: 383, endPoint y: 349, distance: 92.8
click at [383, 349] on p "Adaptarse al cambio es clave para el éxito." at bounding box center [624, 352] width 786 height 27
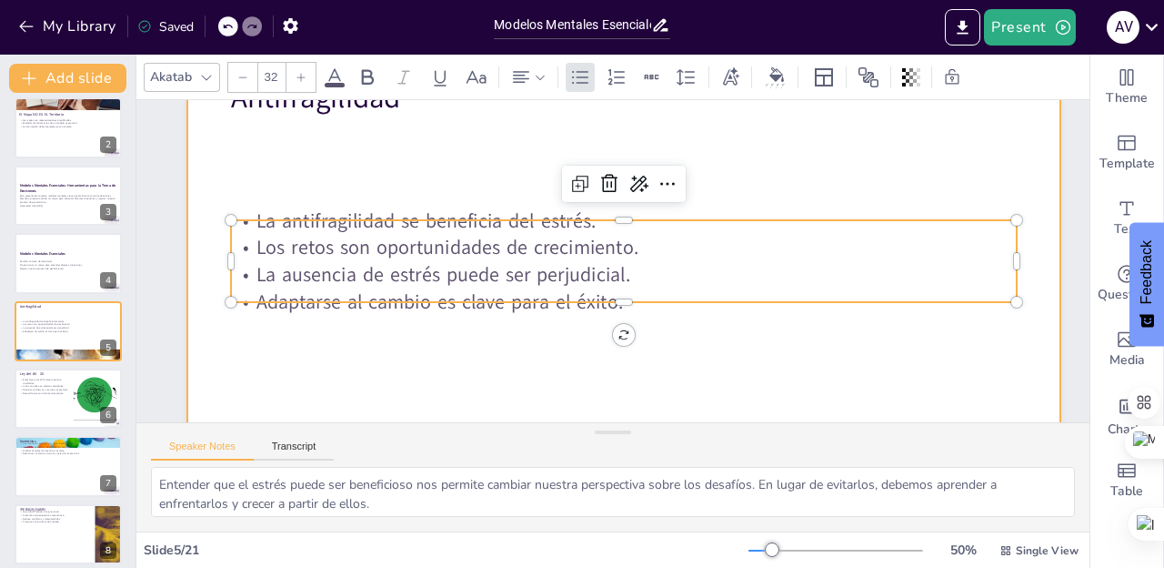
scroll to position [91, 0]
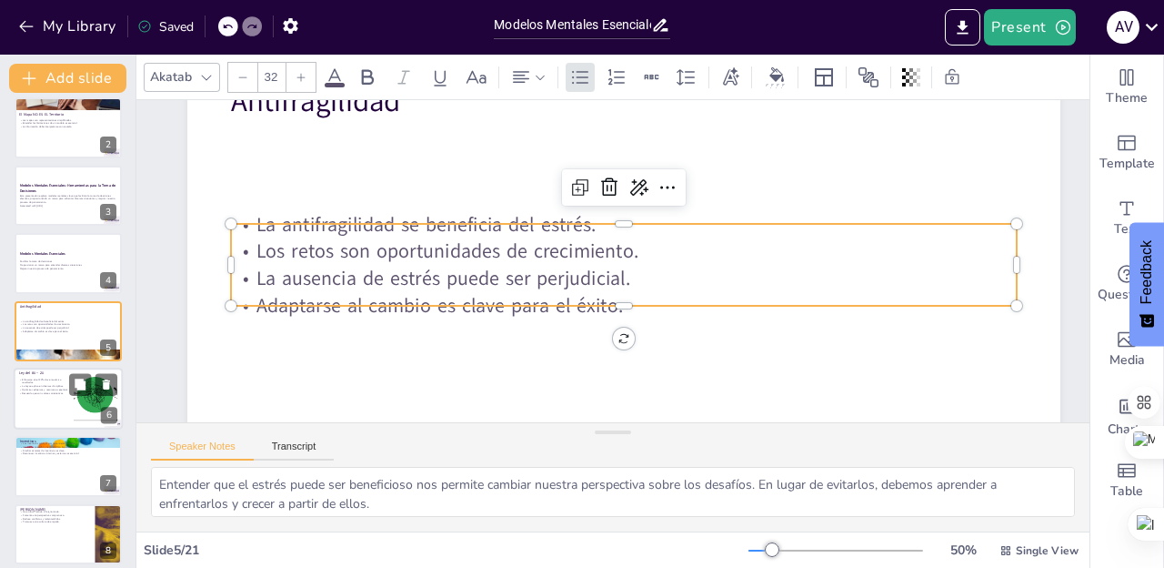
click at [60, 398] on div at bounding box center [68, 399] width 109 height 62
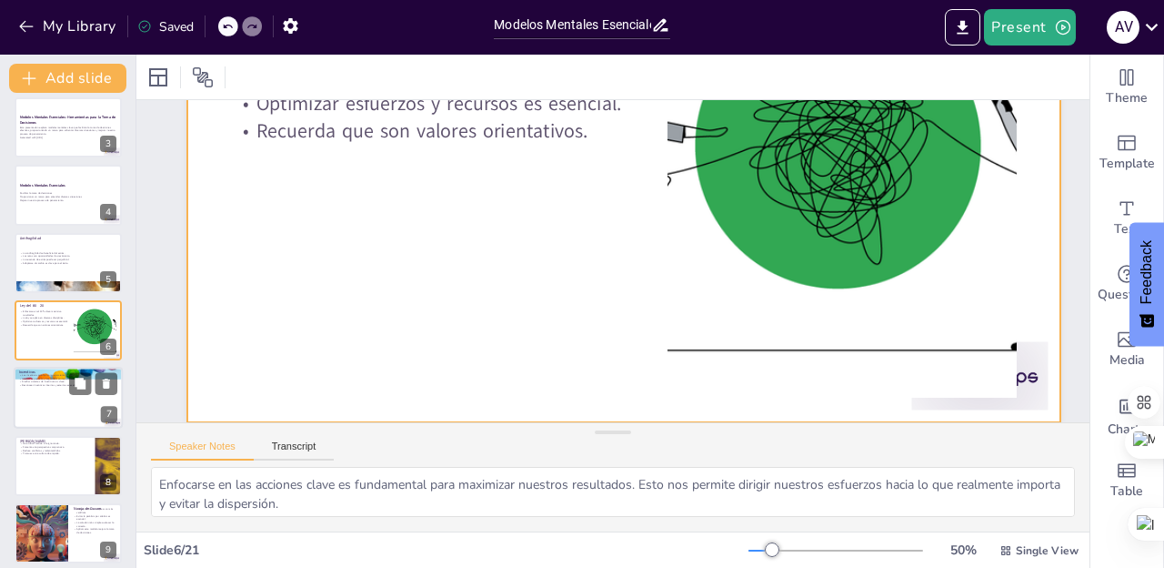
scroll to position [220, 0]
click at [97, 394] on button at bounding box center [107, 384] width 22 height 22
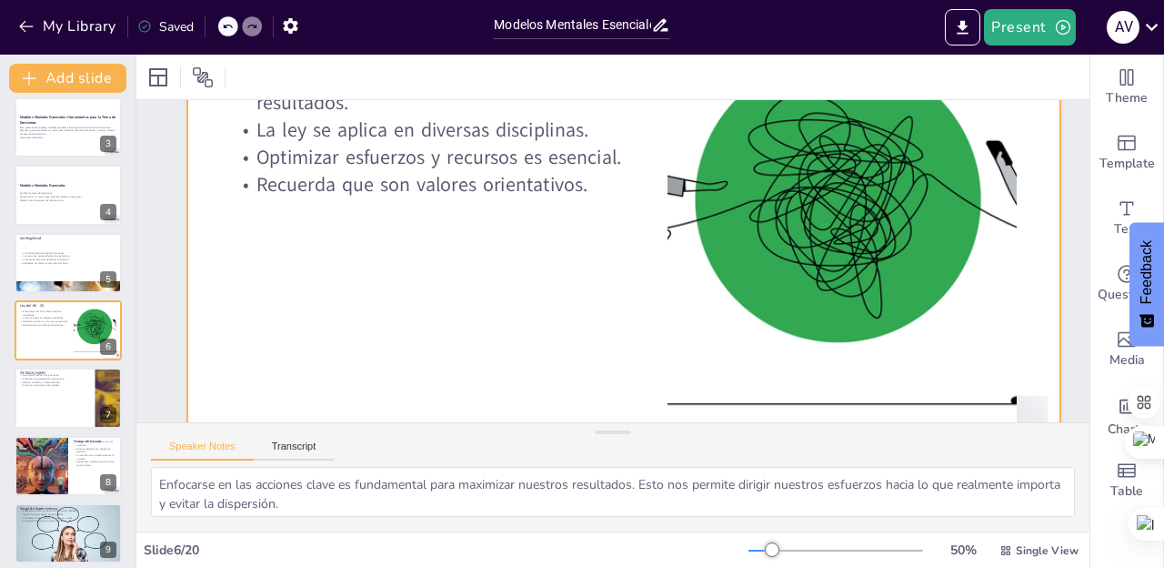
scroll to position [172, 0]
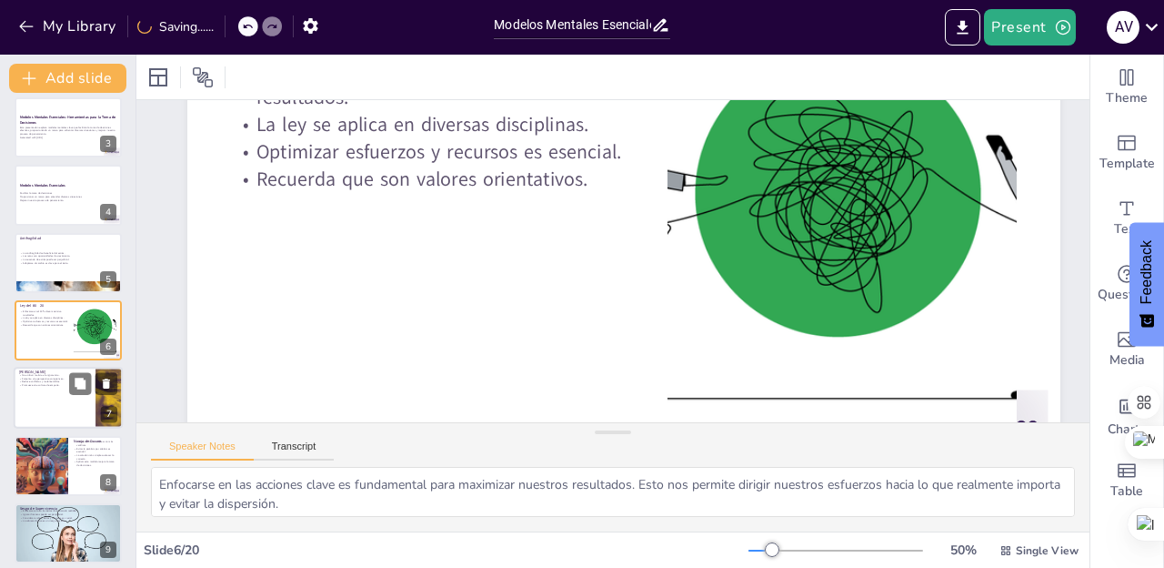
click at [68, 380] on p "Reduce conflictos y malentendidos." at bounding box center [54, 382] width 71 height 4
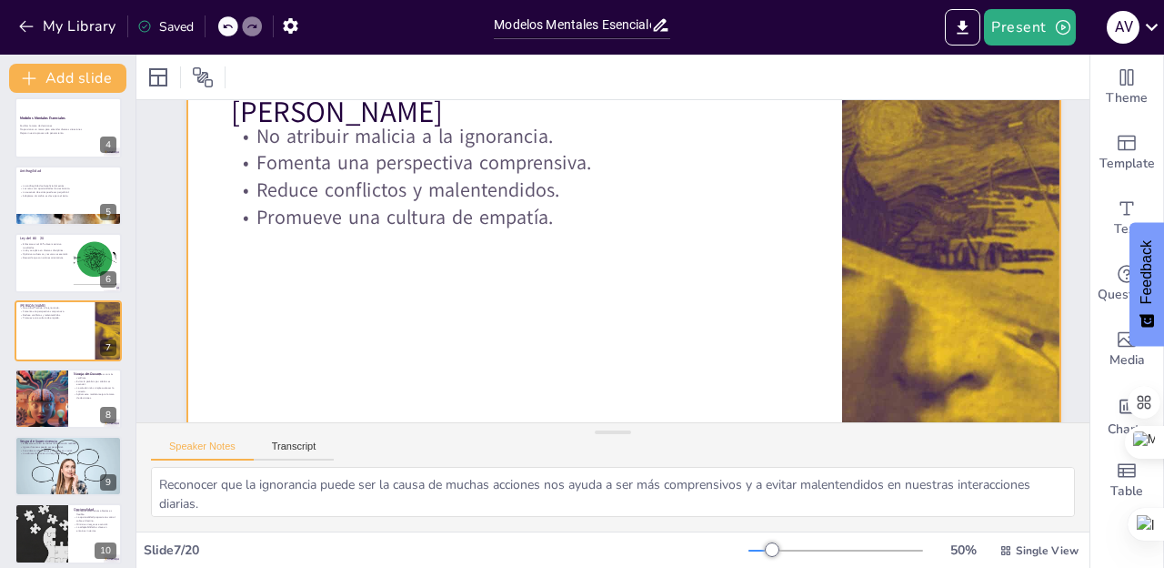
scroll to position [77, 0]
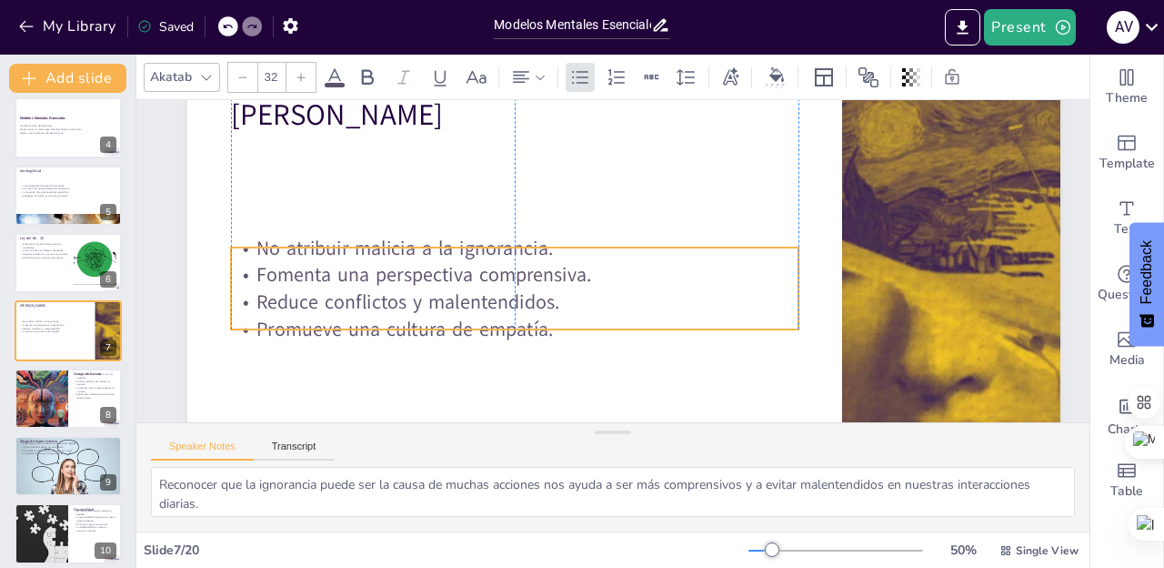
drag, startPoint x: 430, startPoint y: 211, endPoint x: 427, endPoint y: 320, distance: 109.2
click at [427, 320] on p "Promueve una cultura de empatía." at bounding box center [515, 329] width 568 height 27
click at [311, 273] on p "Fomenta una perspectiva comprensiva." at bounding box center [515, 274] width 568 height 27
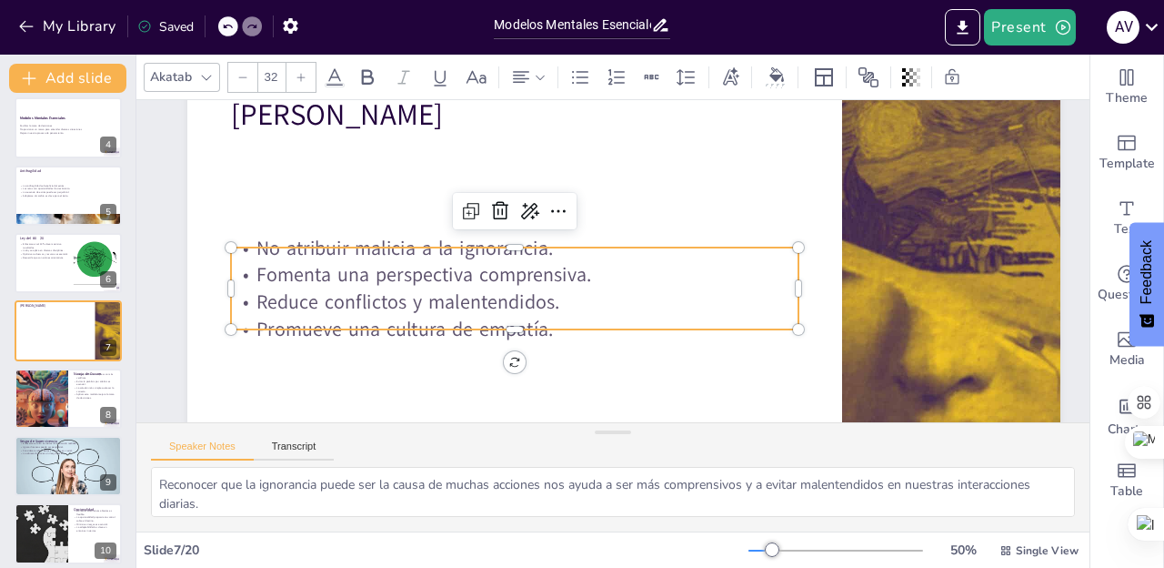
click at [311, 273] on p "Fomenta una perspectiva comprensiva." at bounding box center [515, 274] width 568 height 27
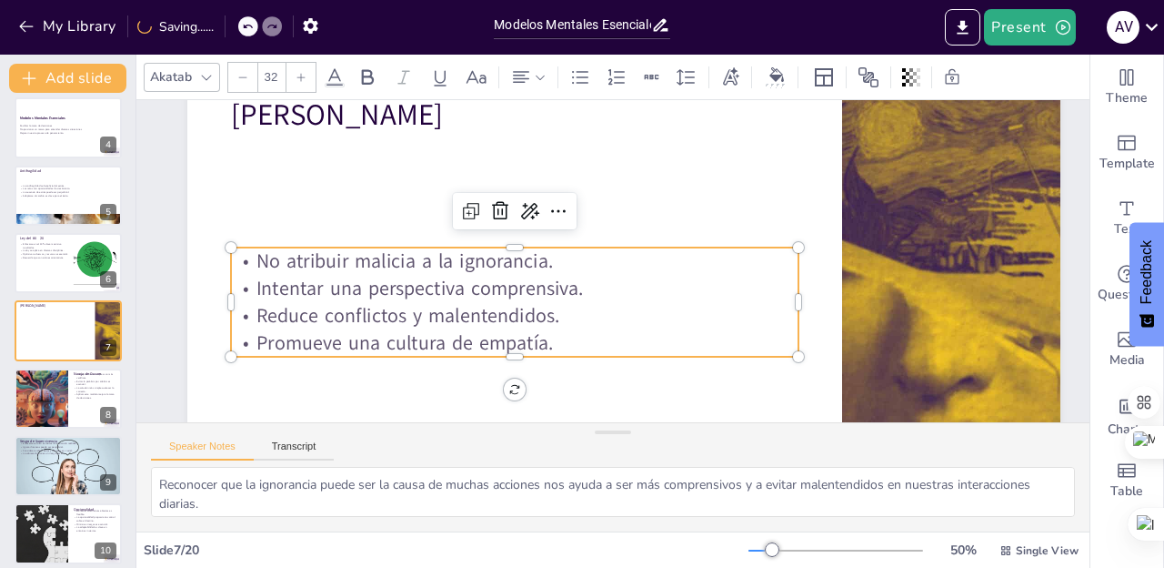
click at [317, 315] on p "Reduce conflictos y malentendidos." at bounding box center [515, 315] width 568 height 27
click at [341, 346] on p "Promueve una cultura de empatía." at bounding box center [515, 342] width 568 height 27
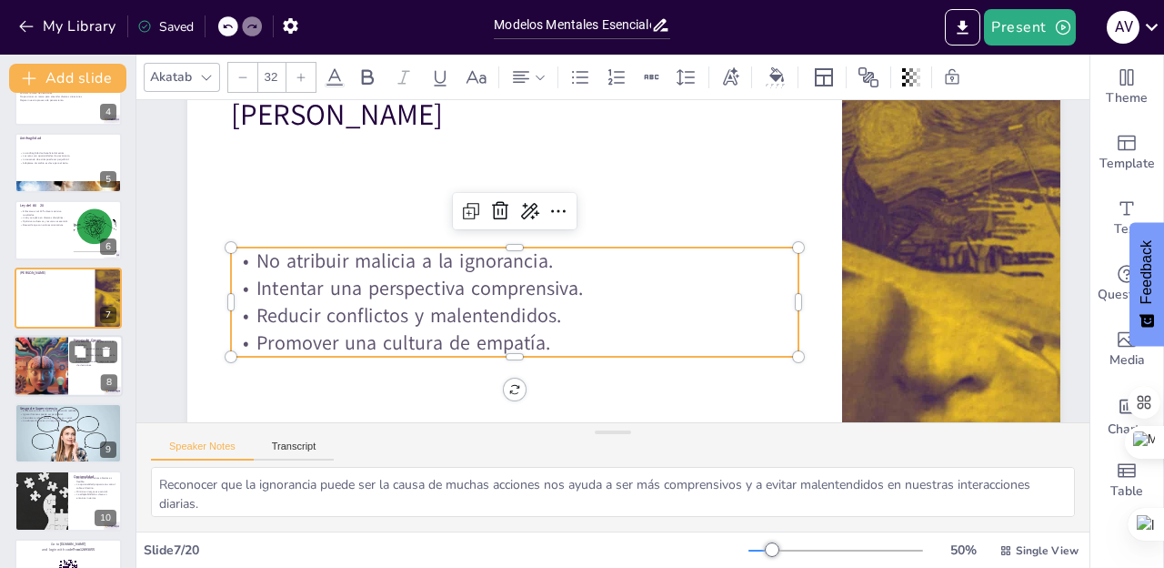
click at [55, 371] on div at bounding box center [40, 366] width 109 height 62
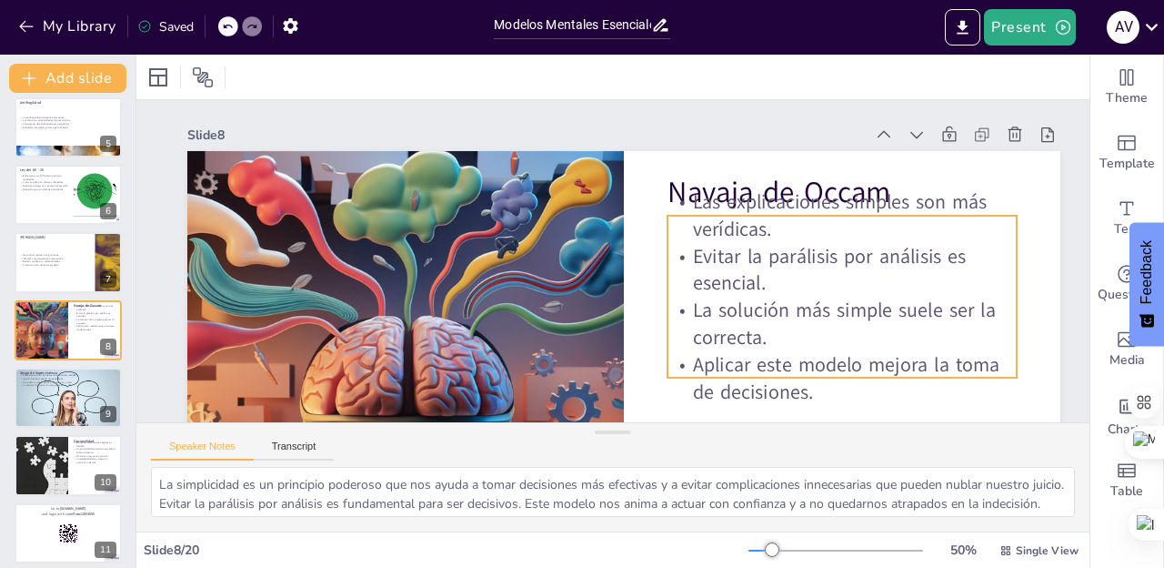
scroll to position [2, 0]
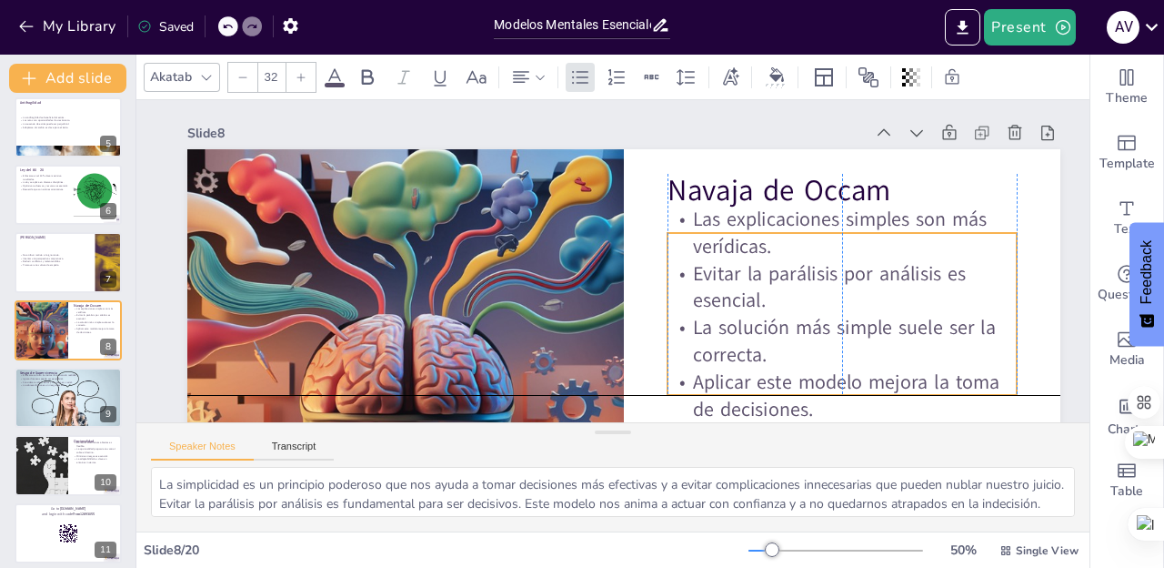
drag, startPoint x: 859, startPoint y: 227, endPoint x: 859, endPoint y: 244, distance: 17.3
click at [859, 244] on p "Las explicaciones simples son más verídicas." at bounding box center [842, 233] width 349 height 55
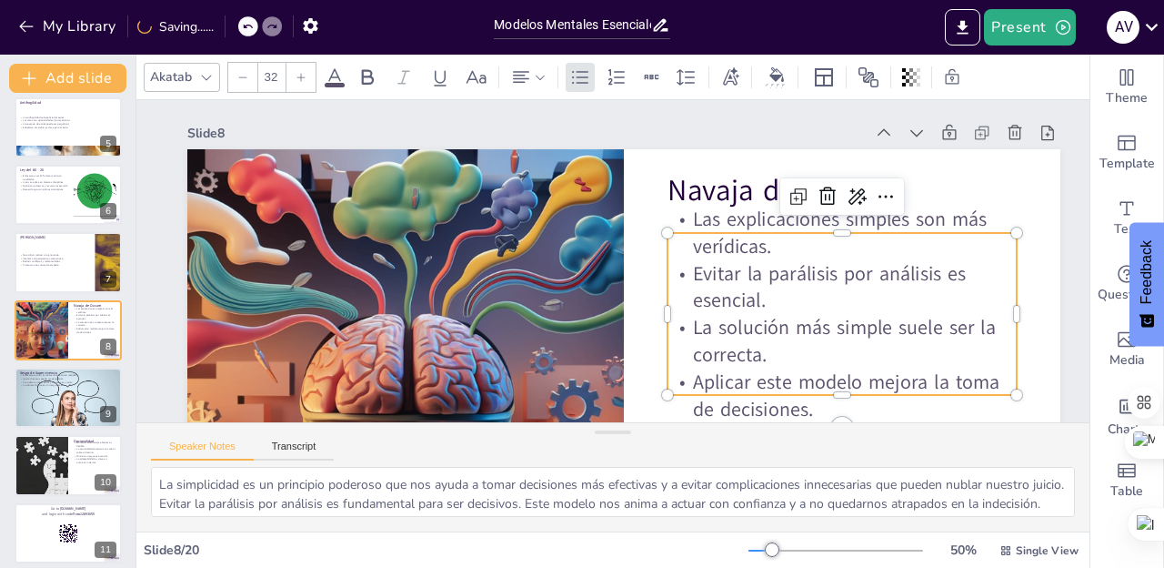
click at [936, 221] on p "Las explicaciones simples son más verídicas." at bounding box center [842, 233] width 349 height 55
click at [954, 218] on p "Las explicaciones simples son más verídicas." at bounding box center [842, 233] width 349 height 55
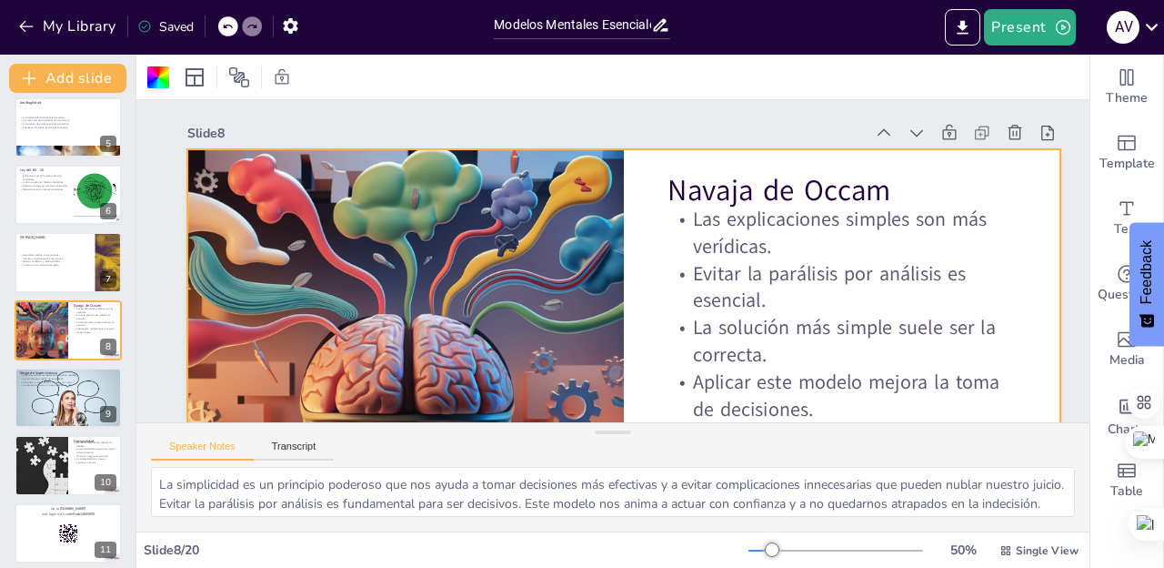
click at [954, 218] on p "Las explicaciones simples son más verídicas." at bounding box center [842, 233] width 349 height 55
click at [919, 215] on p "Las explicaciones simples son más verídicas." at bounding box center [842, 233] width 349 height 55
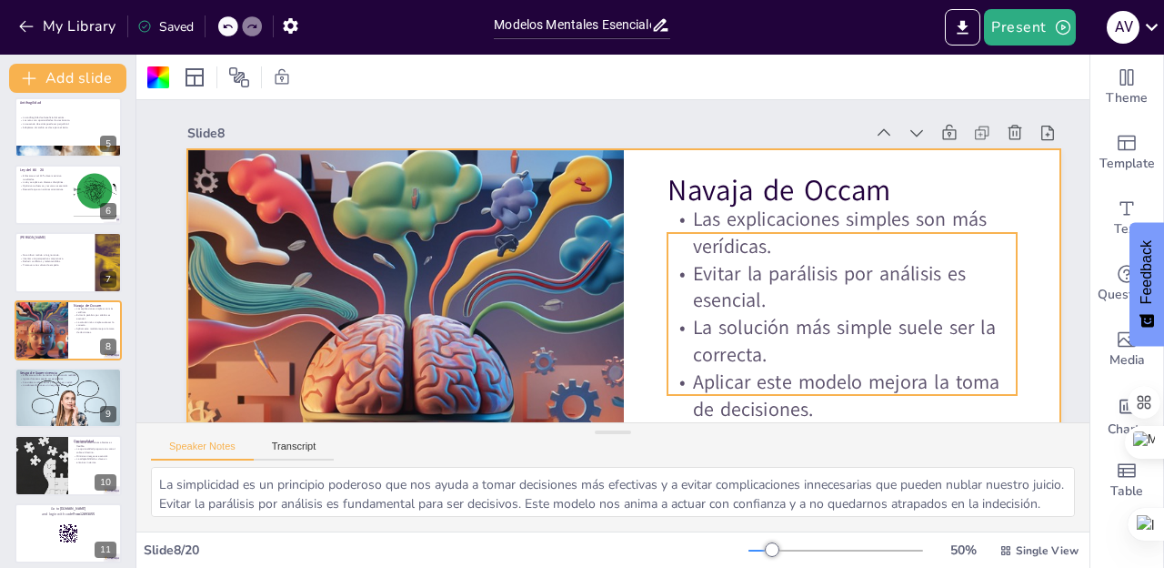
click at [880, 273] on p "Evitar la parálisis por análisis es esencial." at bounding box center [842, 286] width 349 height 55
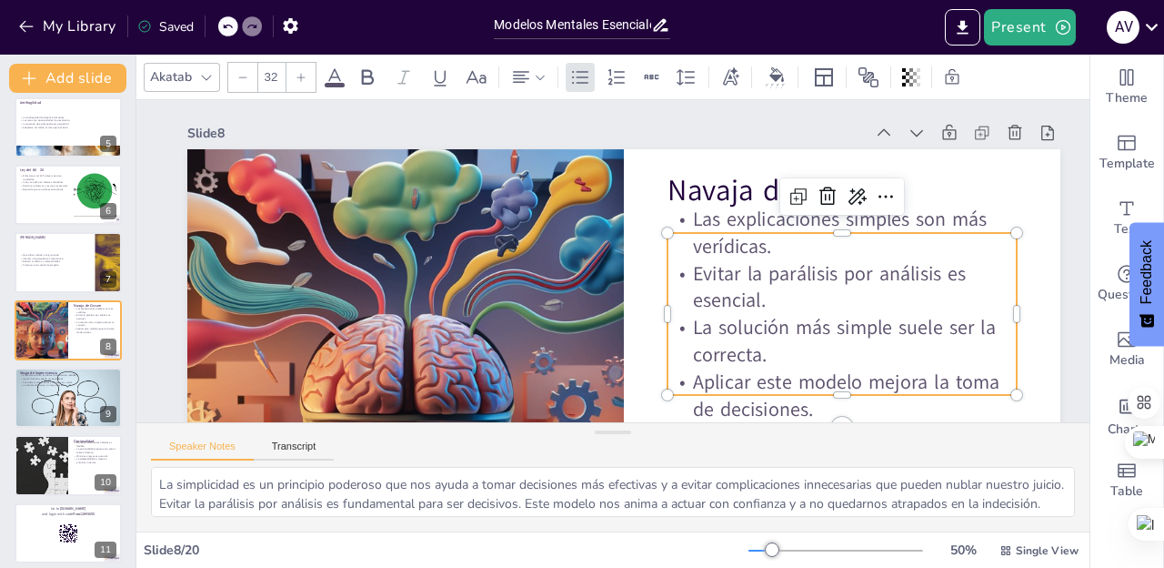
click at [880, 273] on p "Evitar la parálisis por análisis es esencial." at bounding box center [842, 286] width 349 height 55
click at [948, 216] on p "Las explicaciones simples son más verídicas." at bounding box center [842, 233] width 349 height 55
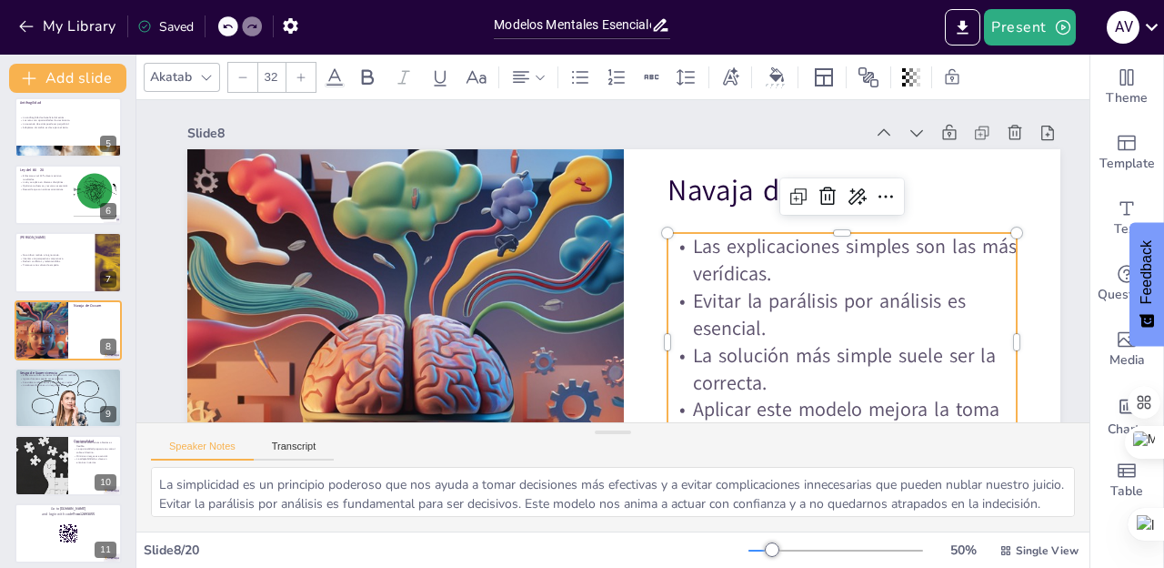
click at [740, 302] on p "Evitar la parálisis por análisis es esencial." at bounding box center [842, 314] width 349 height 55
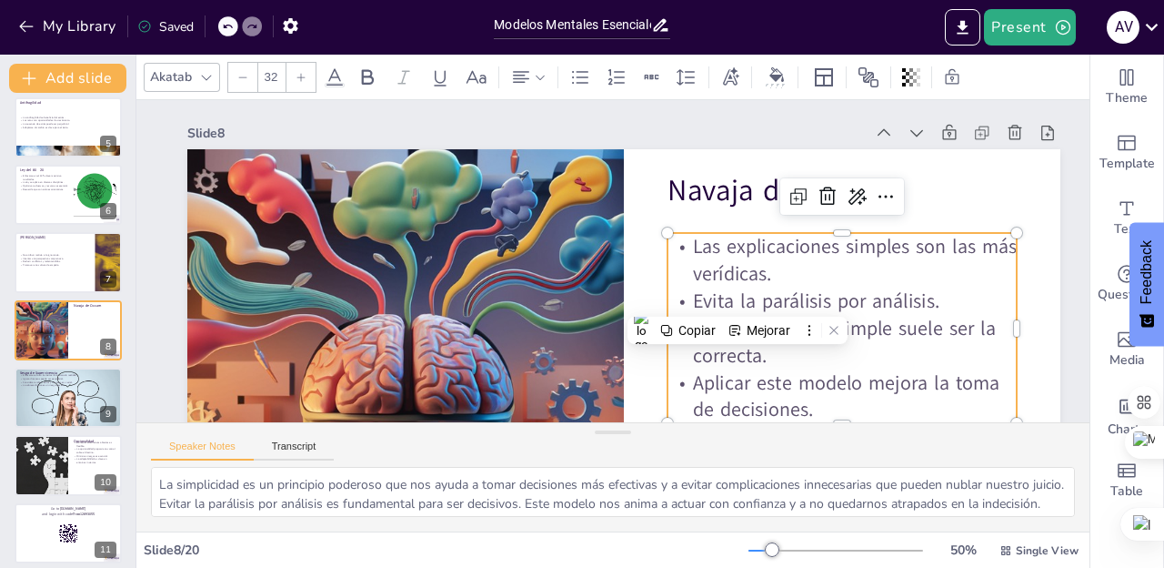
scroll to position [15, 0]
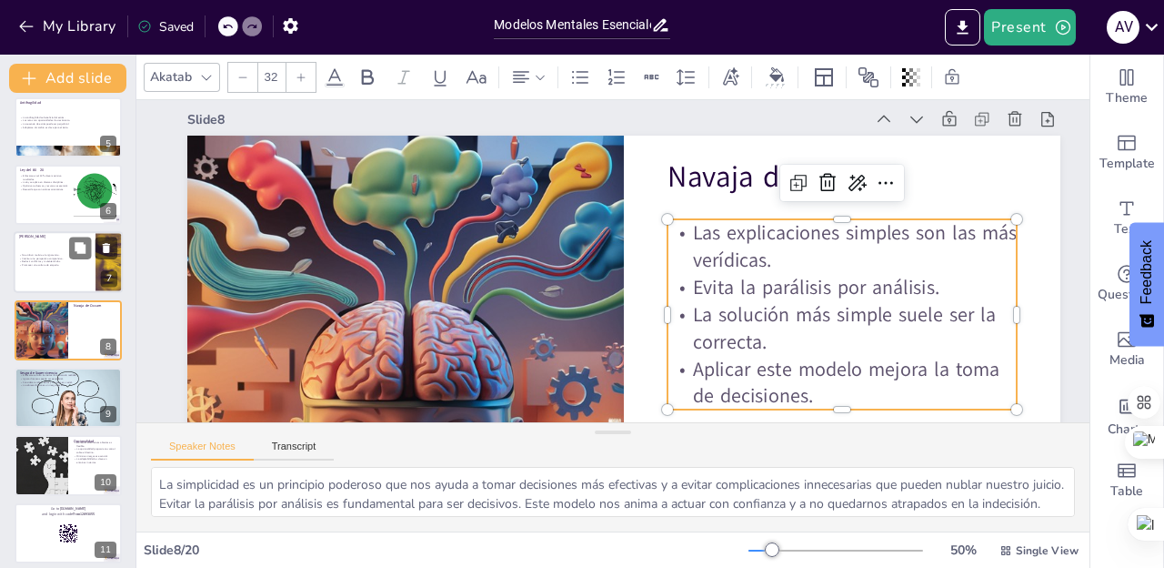
click at [46, 270] on div at bounding box center [68, 263] width 109 height 62
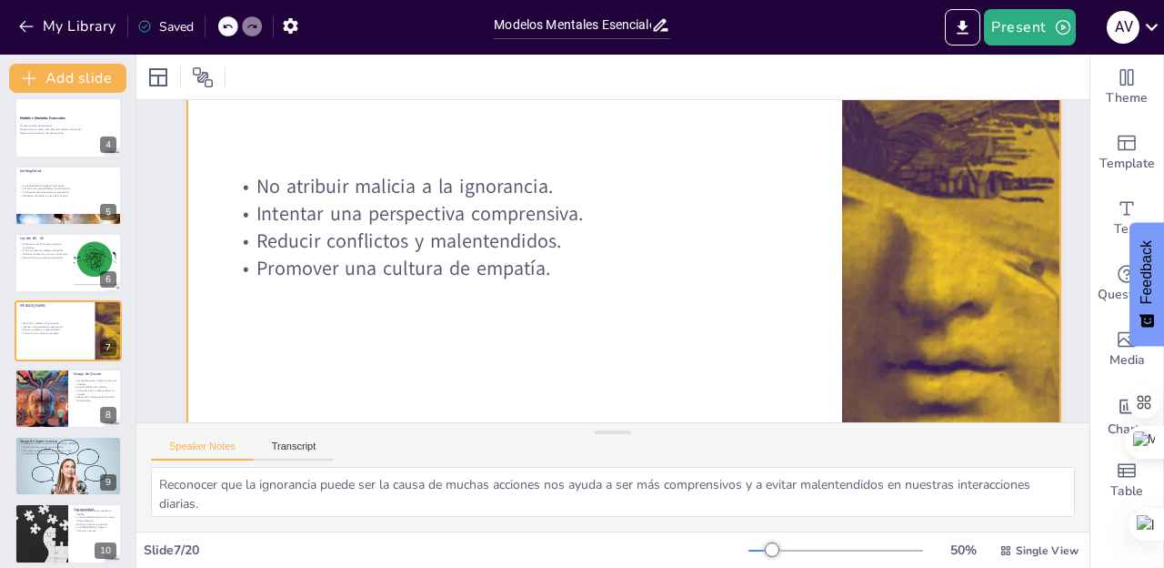
scroll to position [156, 0]
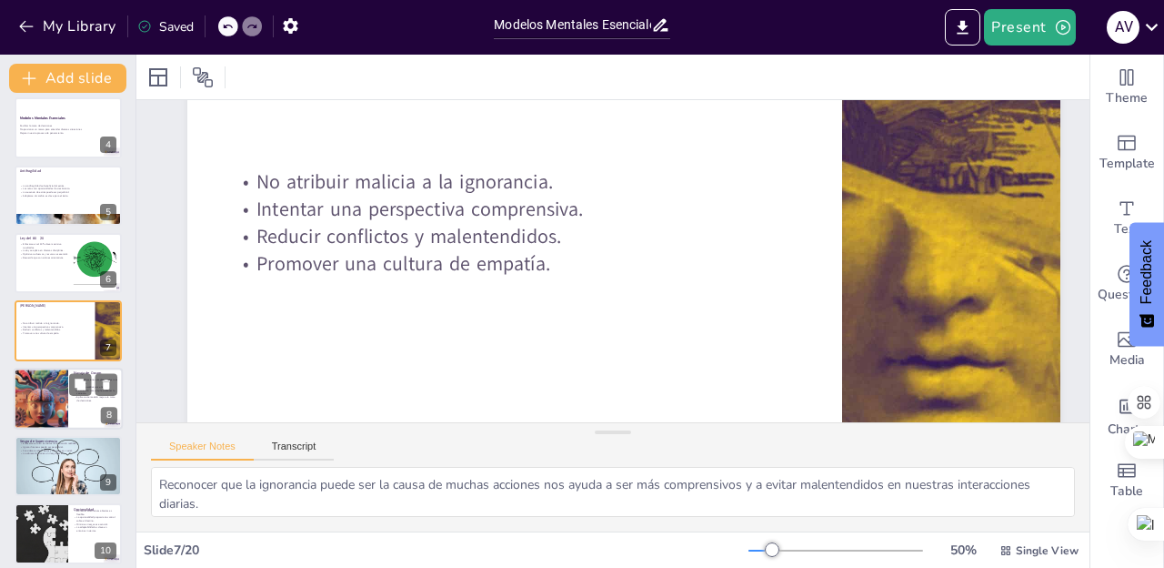
click at [55, 377] on div at bounding box center [40, 399] width 109 height 62
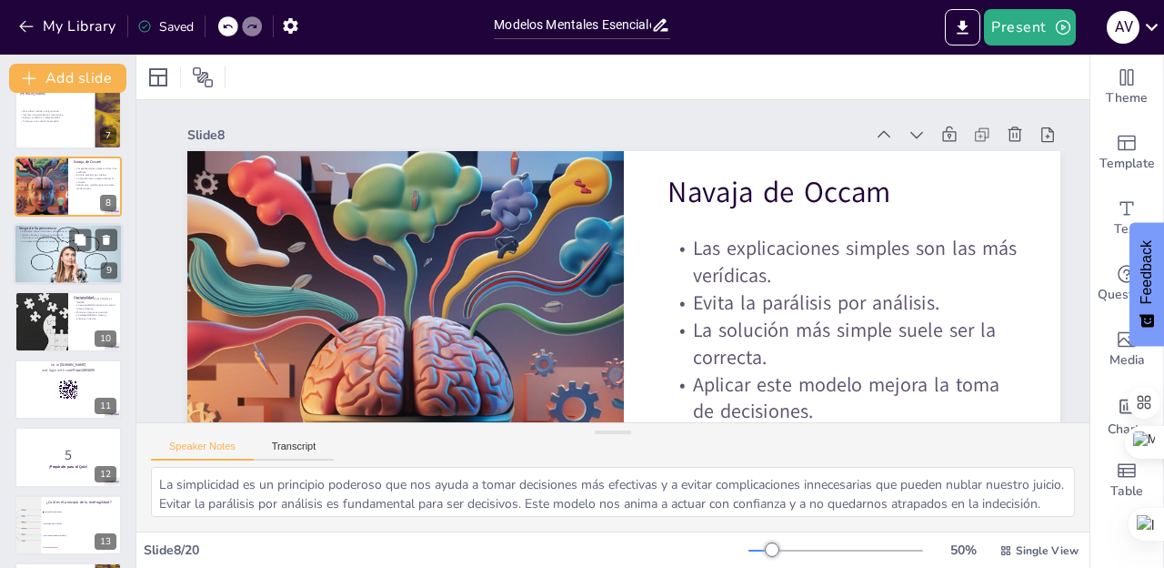
click at [38, 251] on div at bounding box center [67, 254] width 123 height 62
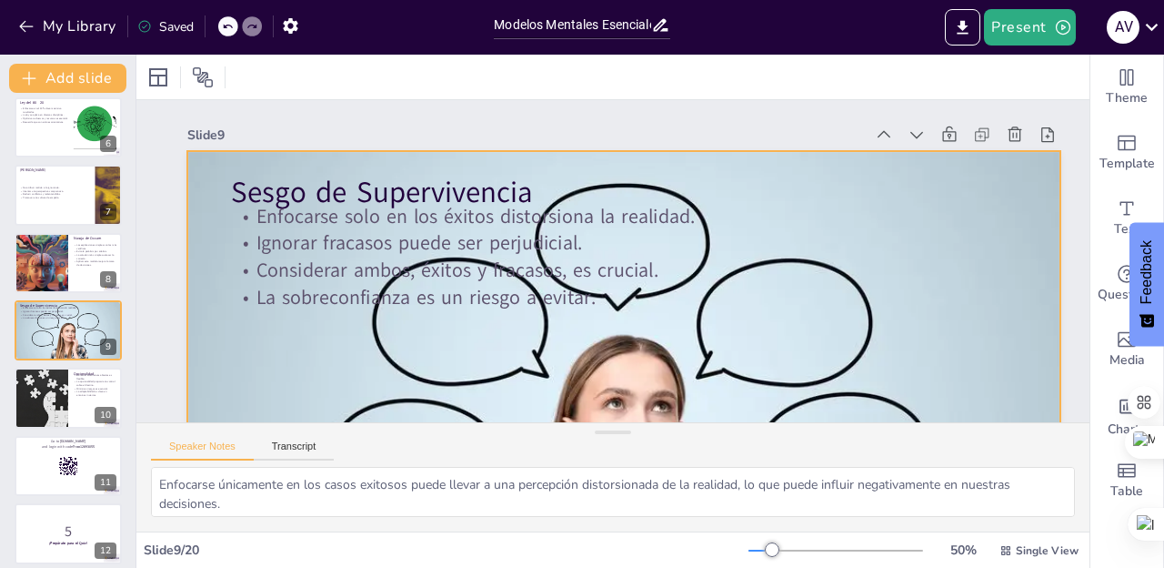
scroll to position [2, 0]
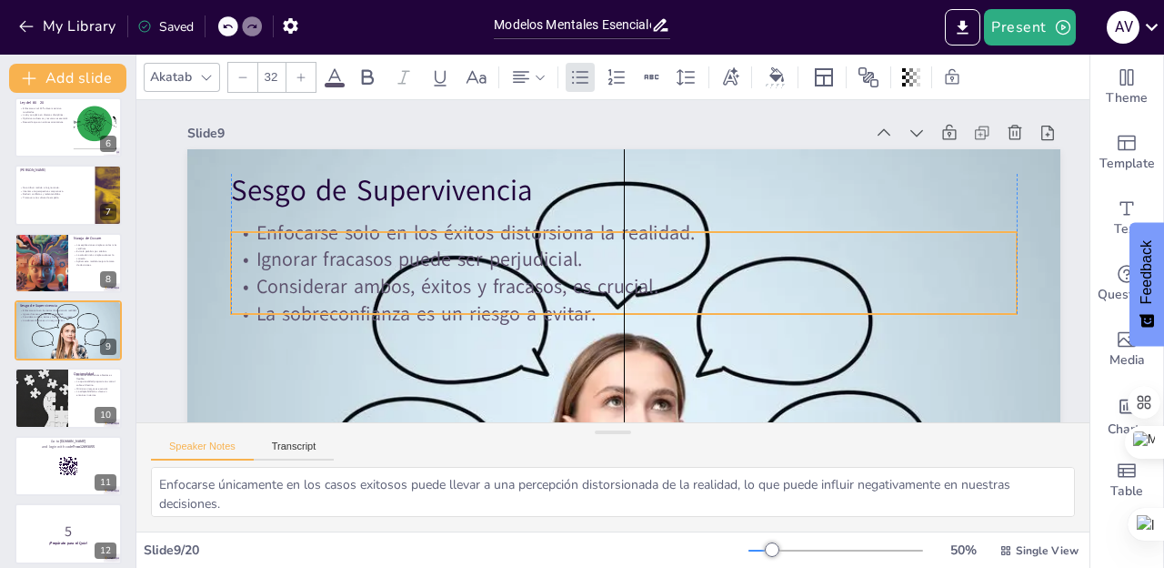
drag, startPoint x: 375, startPoint y: 278, endPoint x: 375, endPoint y: 296, distance: 17.3
click at [375, 296] on p "Considerar ambos, éxitos y fracasos, es crucial." at bounding box center [624, 286] width 786 height 27
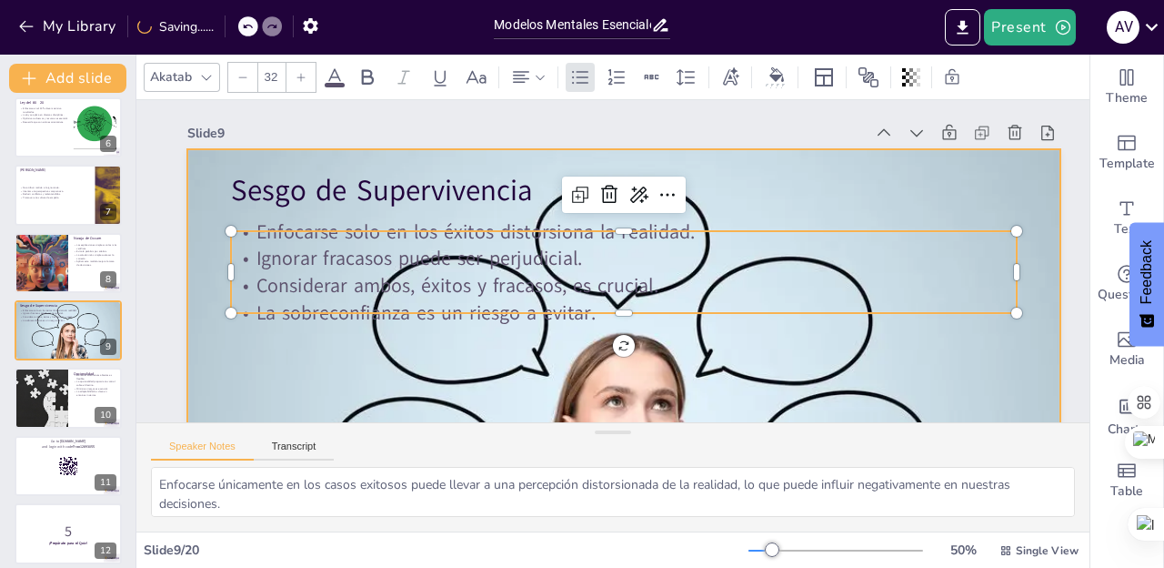
click at [292, 379] on div at bounding box center [624, 394] width 983 height 491
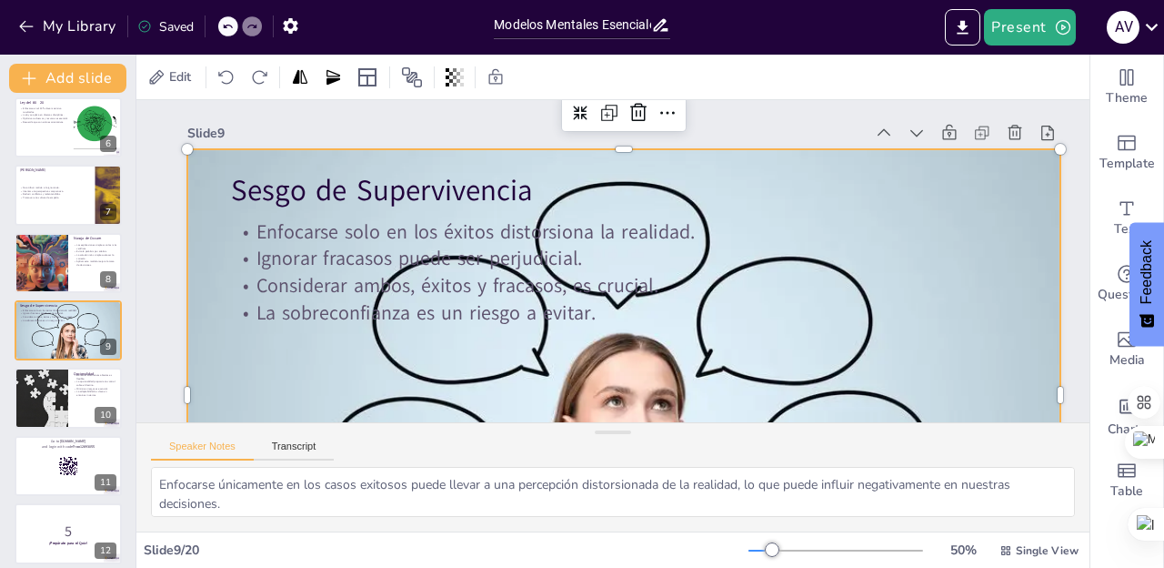
click at [489, 376] on div at bounding box center [624, 394] width 983 height 491
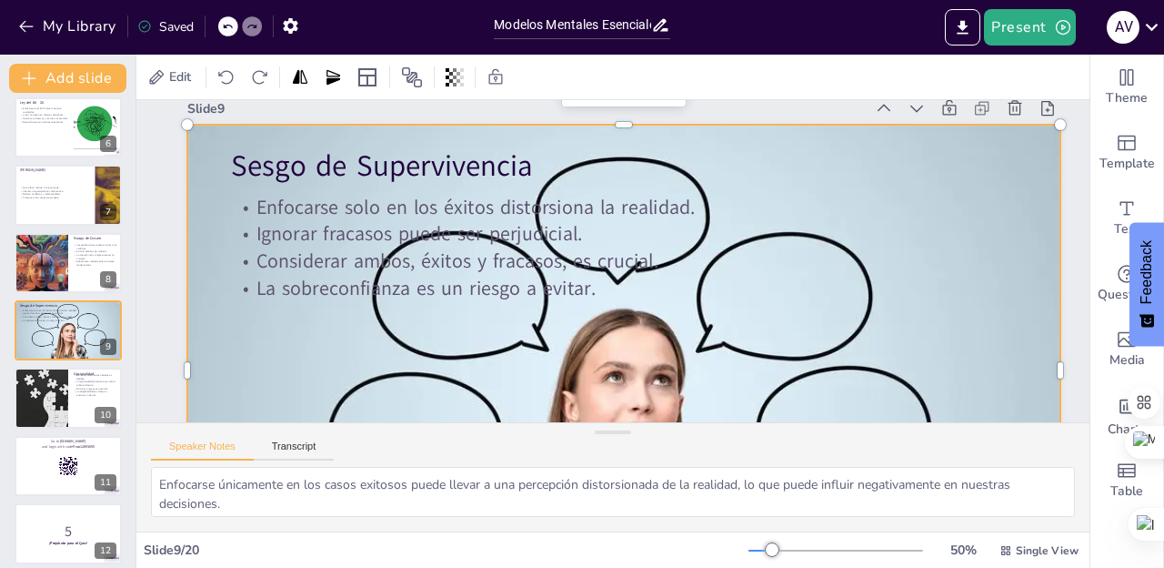
scroll to position [21, 0]
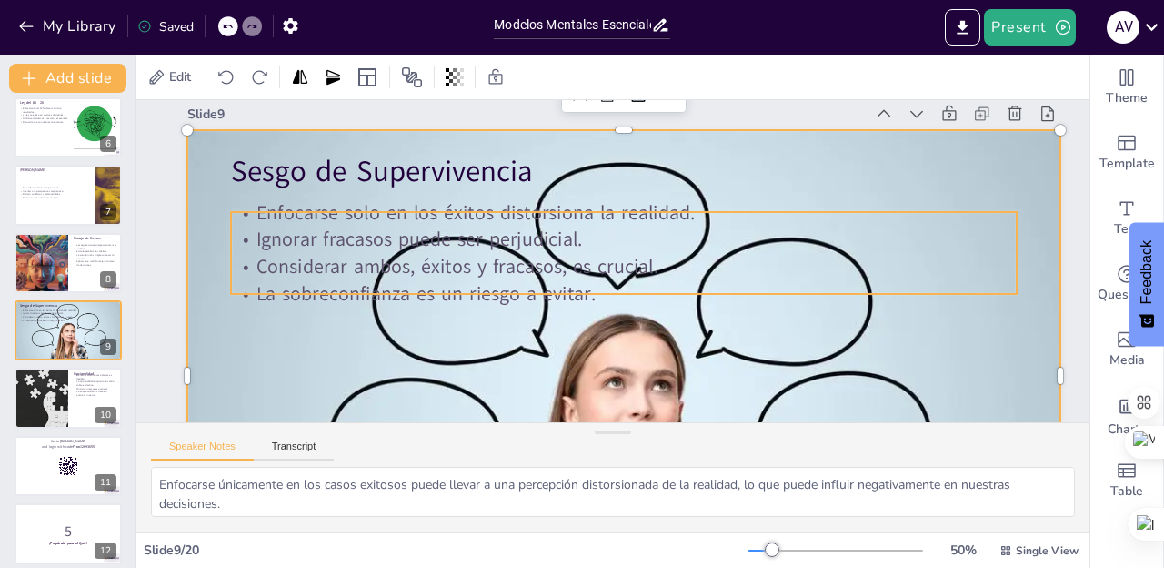
click at [422, 220] on p "Enfocarse solo en los éxitos distorsiona la realidad." at bounding box center [624, 211] width 786 height 27
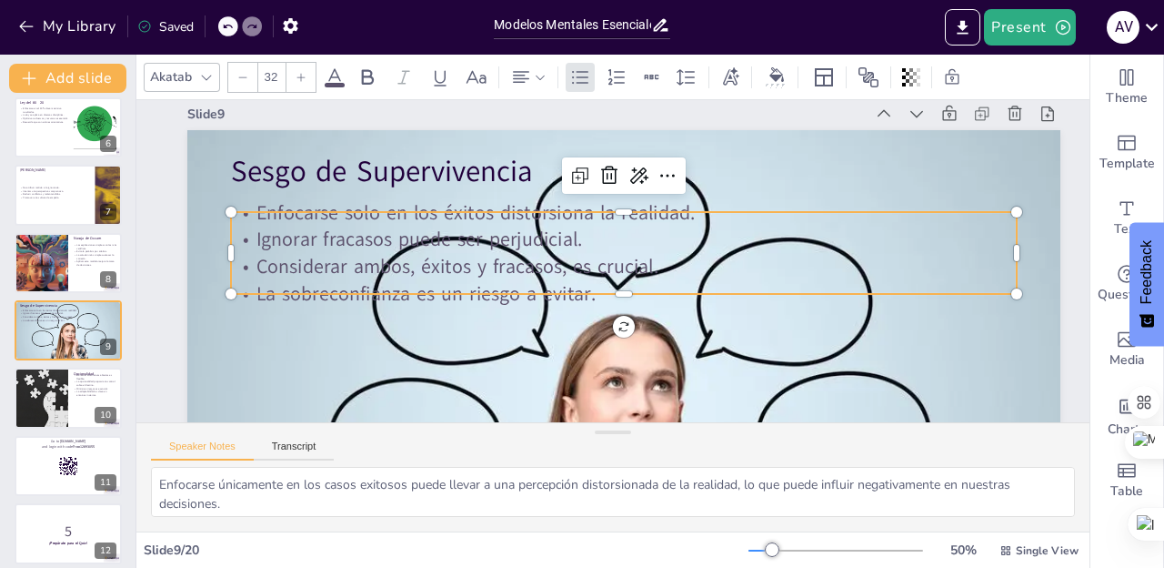
click at [422, 220] on p "Enfocarse solo en los éxitos distorsiona la realidad." at bounding box center [624, 211] width 786 height 27
click at [423, 216] on p "Enfocarse solo en los éxitos distorsiona la realidad." at bounding box center [624, 211] width 786 height 27
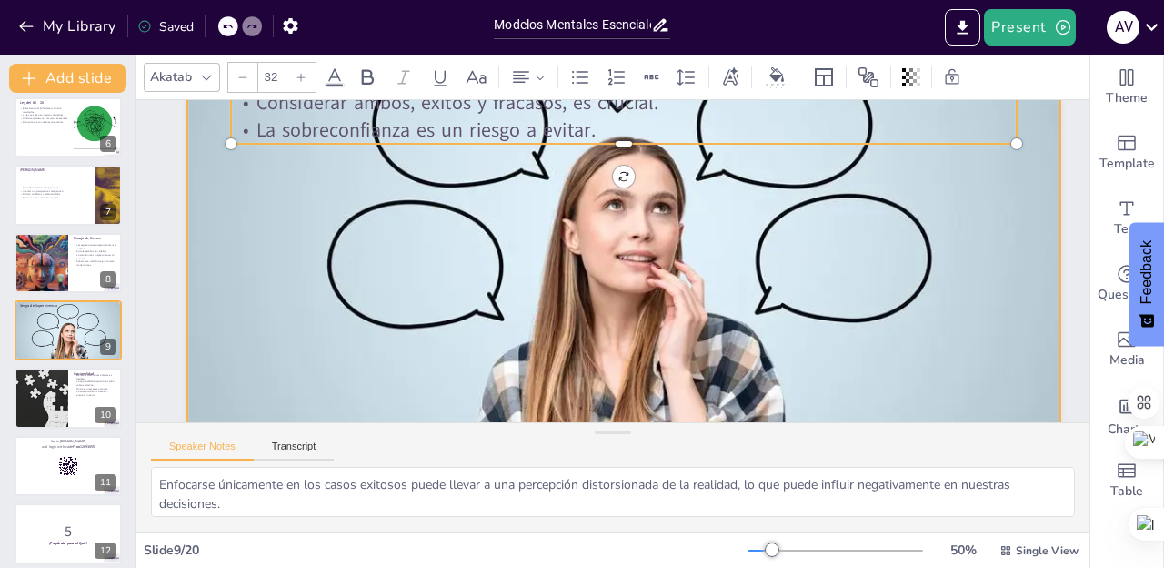
scroll to position [221, 0]
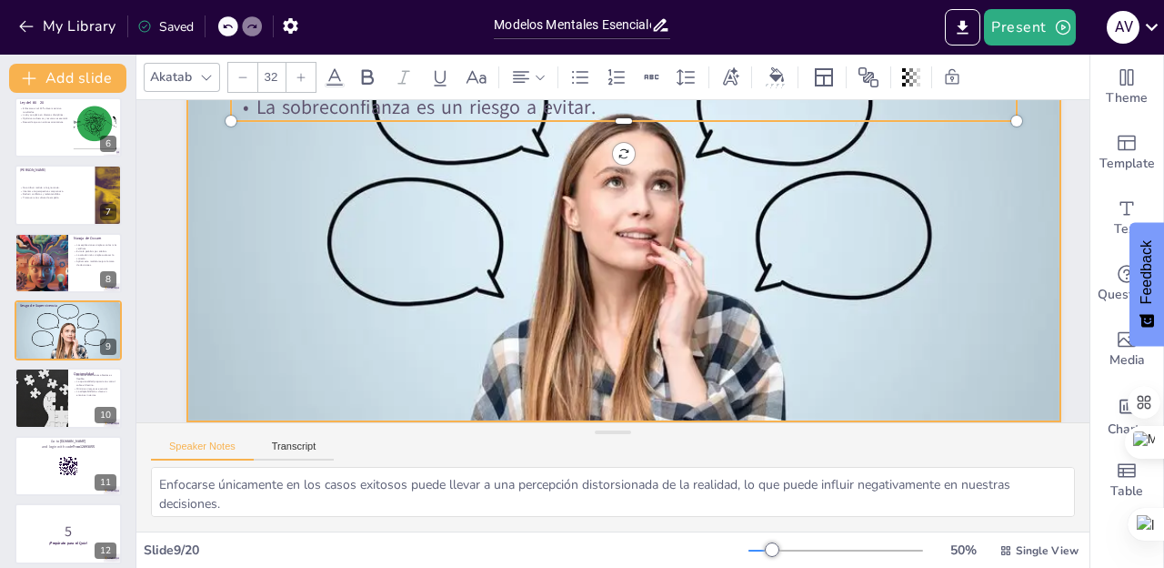
click at [397, 307] on div at bounding box center [624, 175] width 983 height 491
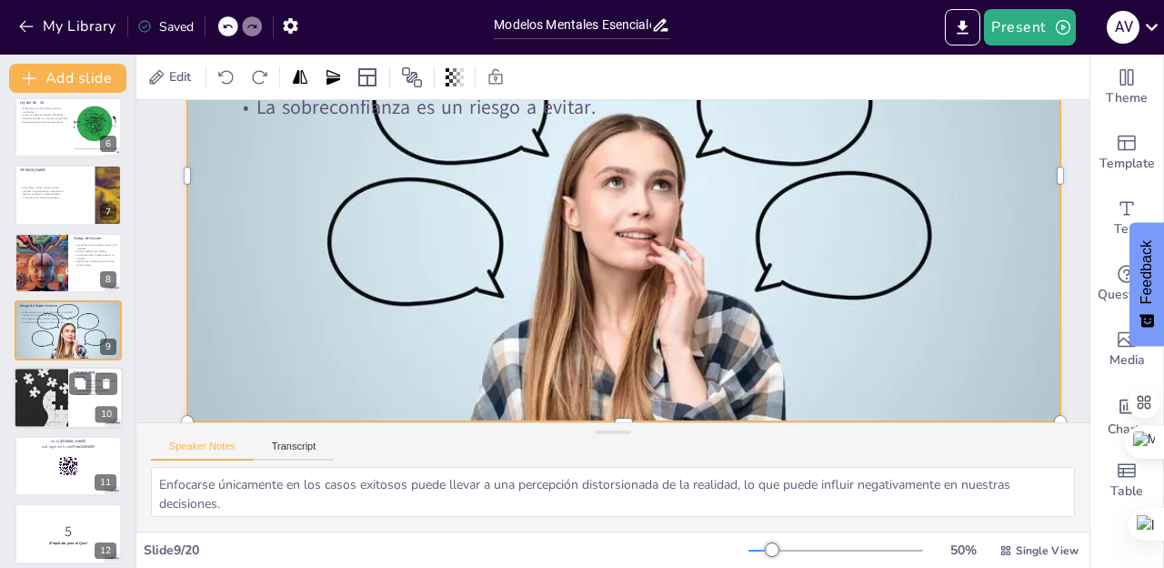
click at [49, 386] on div at bounding box center [40, 399] width 89 height 62
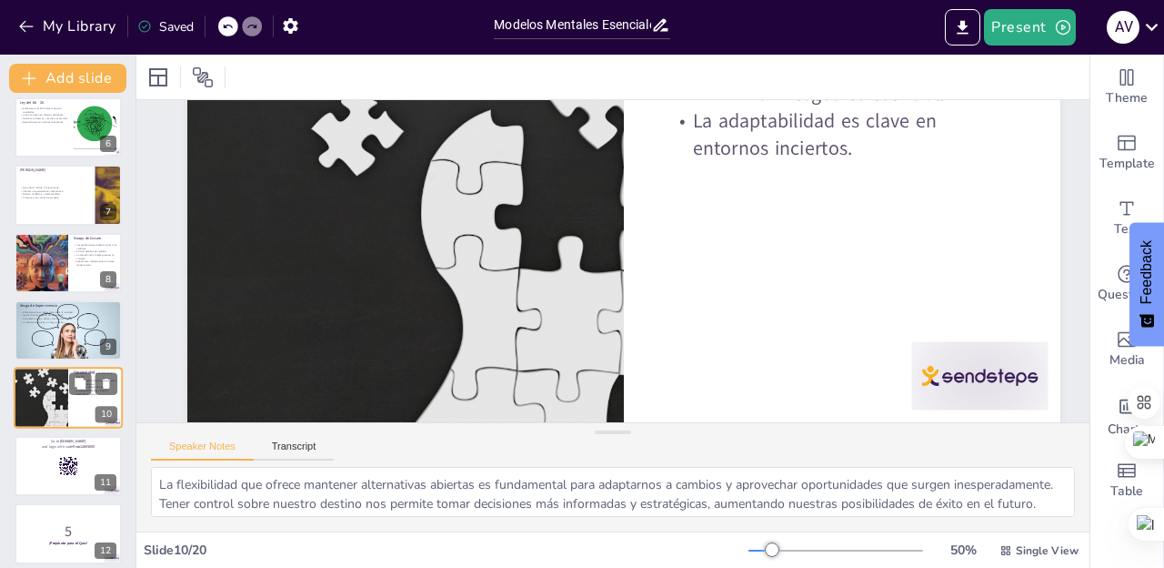
scroll to position [0, 0]
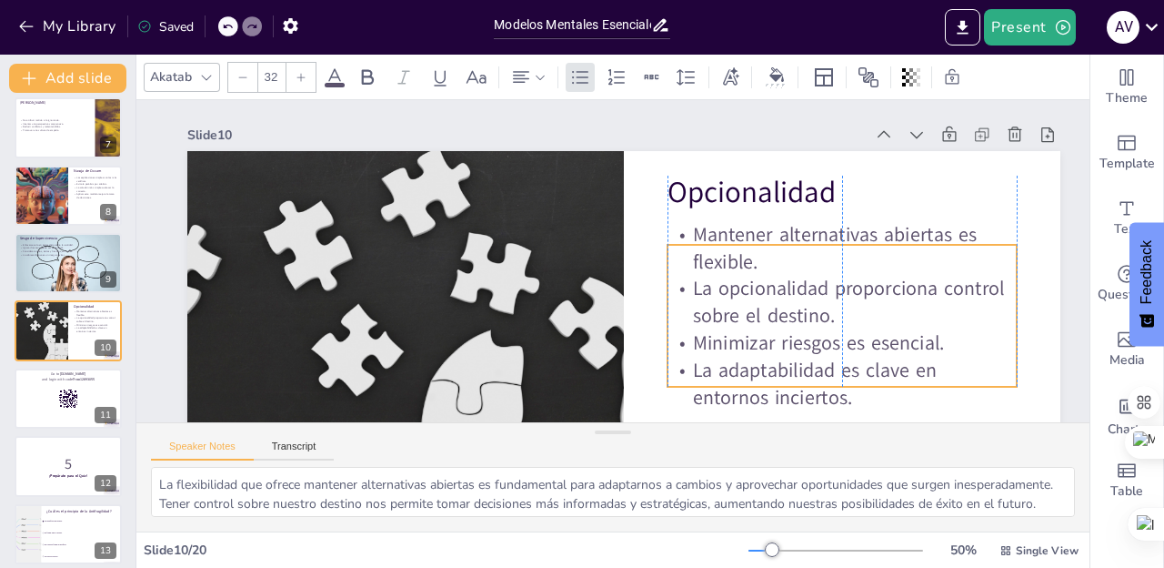
drag, startPoint x: 757, startPoint y: 314, endPoint x: 753, endPoint y: 342, distance: 28.4
click at [753, 342] on p "Minimizar riesgos es esencial." at bounding box center [842, 342] width 349 height 27
click at [720, 268] on p "Mantener alternativas abiertas es flexible." at bounding box center [842, 246] width 349 height 55
click at [728, 260] on p "Mantener alternativas abiertas es flexible." at bounding box center [842, 246] width 349 height 55
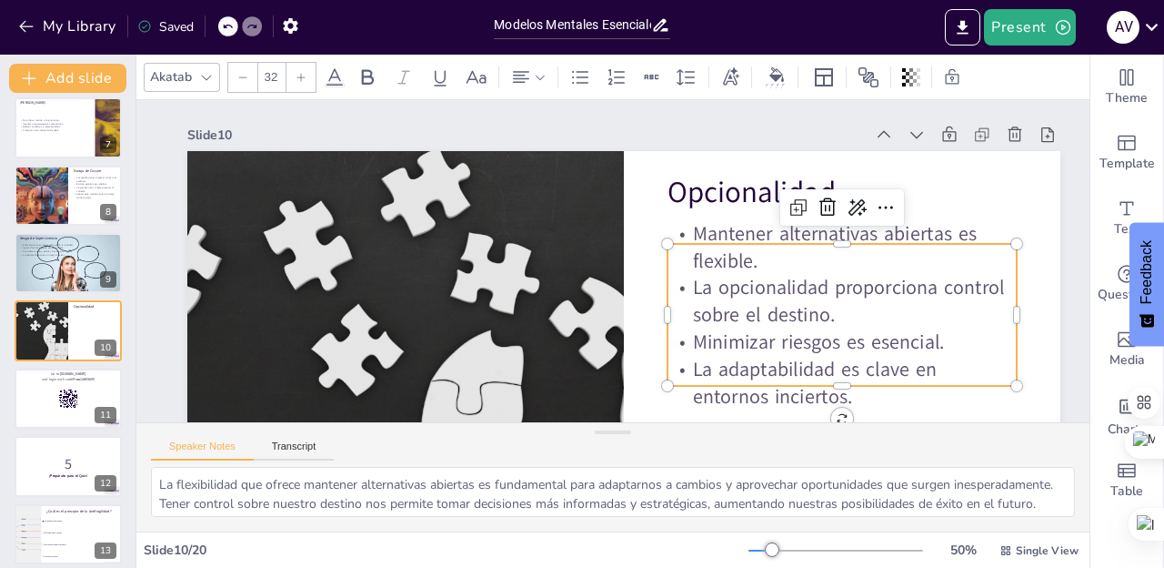
click at [728, 260] on p "Mantener alternativas abiertas es flexible." at bounding box center [842, 246] width 349 height 55
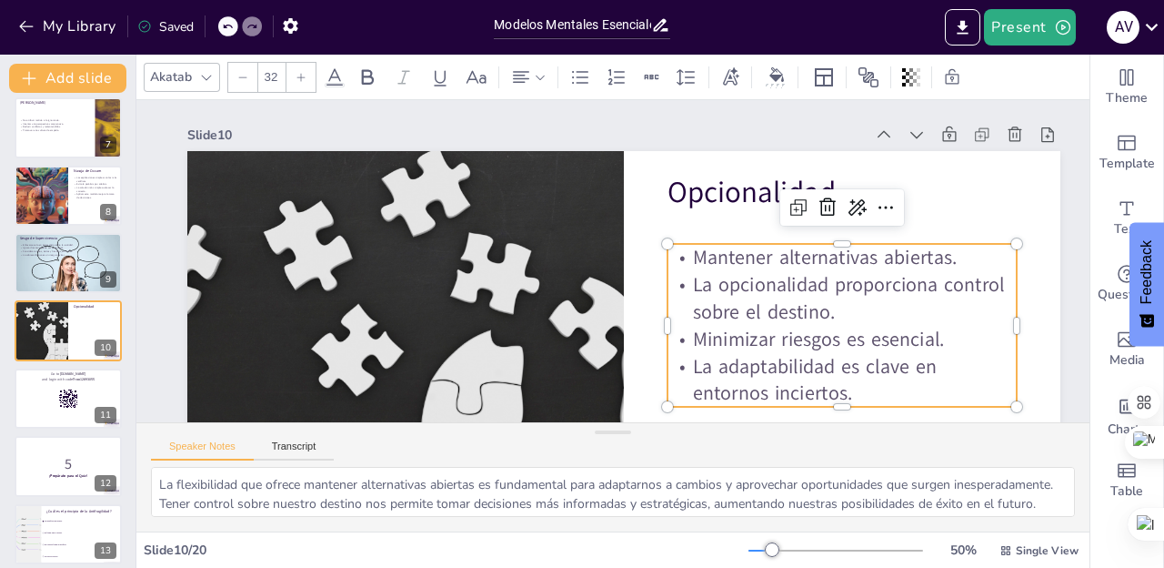
click at [777, 287] on p "La opcionalidad proporciona control sobre el destino." at bounding box center [842, 298] width 349 height 55
click at [772, 341] on p "Minimizar riesgos es esencial." at bounding box center [842, 339] width 349 height 27
click at [694, 369] on p "La adaptabilidad es clave en entornos inciertos." at bounding box center [842, 379] width 349 height 55
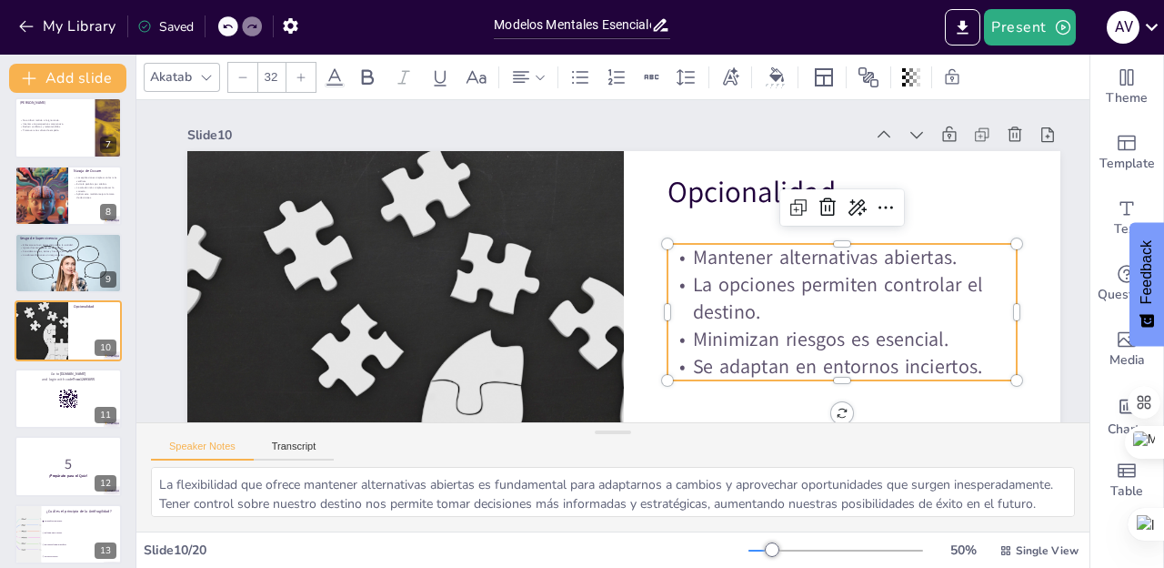
click at [735, 444] on div "Speaker Notes Transcript" at bounding box center [612, 445] width 953 height 44
click at [53, 394] on div at bounding box center [68, 399] width 109 height 62
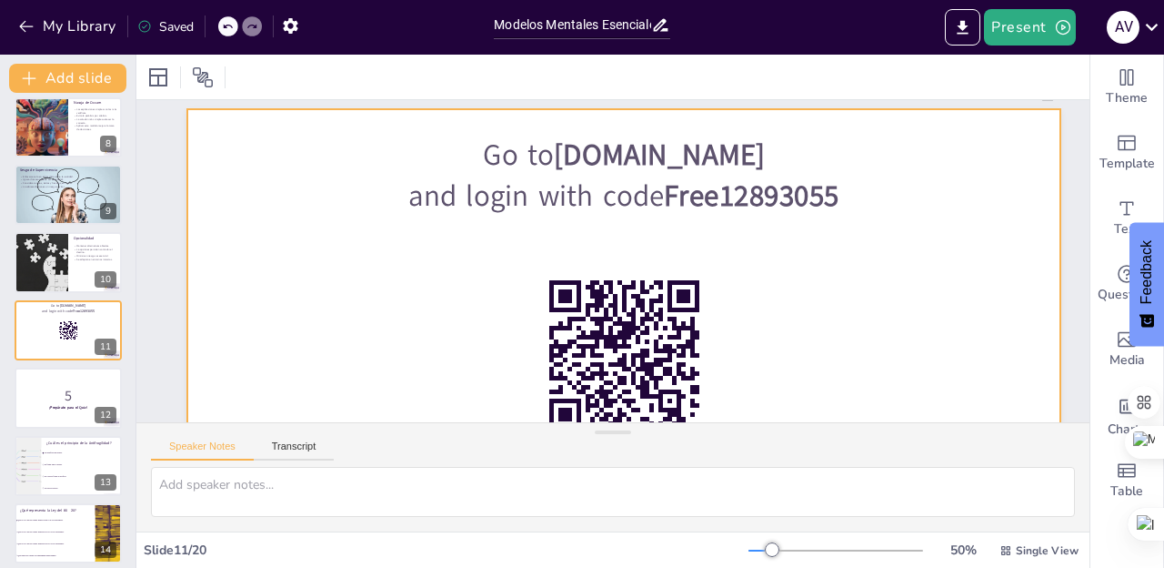
scroll to position [64, 0]
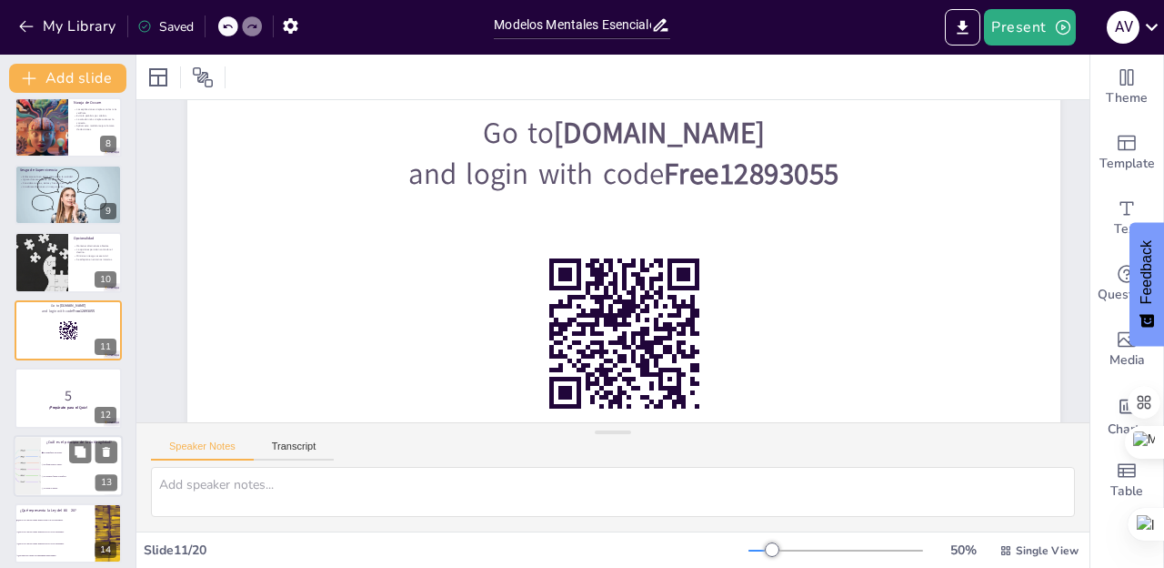
click at [57, 466] on li "Es frágil ante el estrés." at bounding box center [82, 465] width 82 height 12
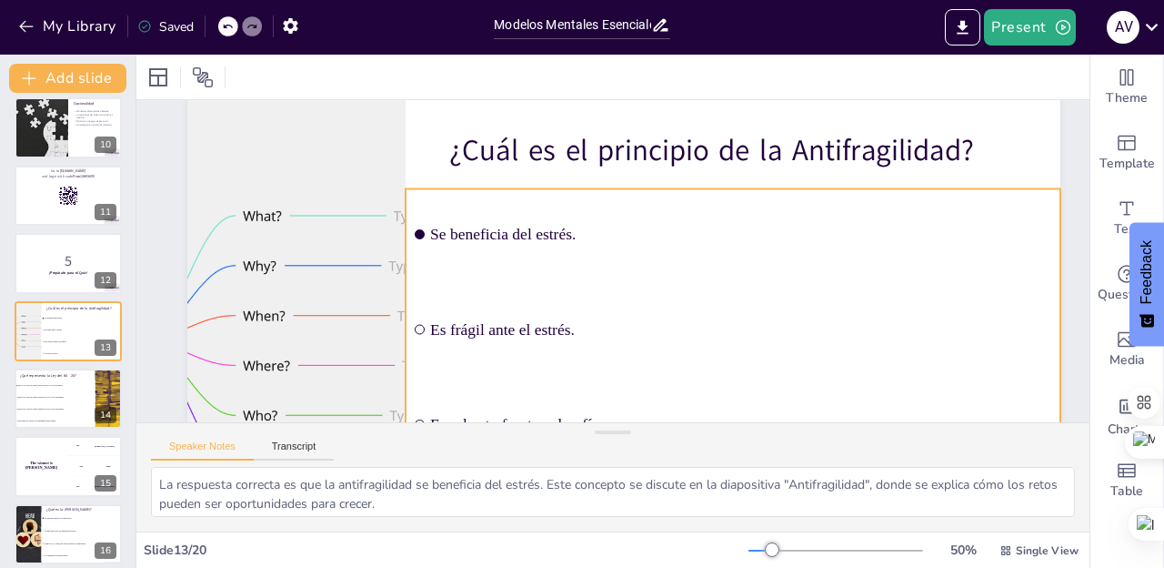
scroll to position [29, 0]
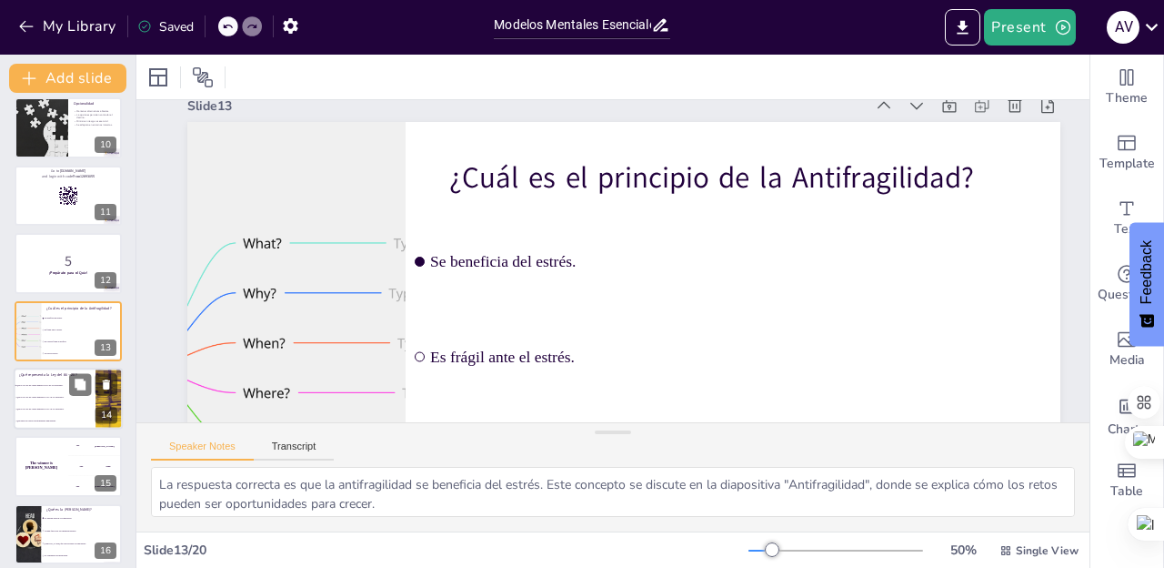
click at [45, 391] on li "Que el 80% de las causas generan el 20% de los resultados." at bounding box center [55, 397] width 82 height 12
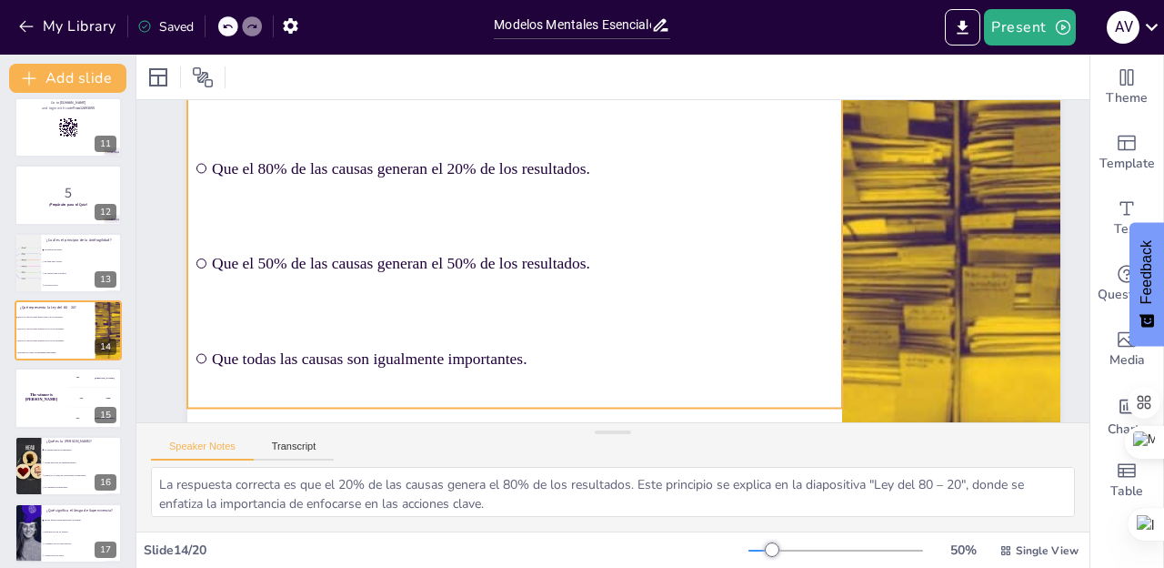
scroll to position [220, 0]
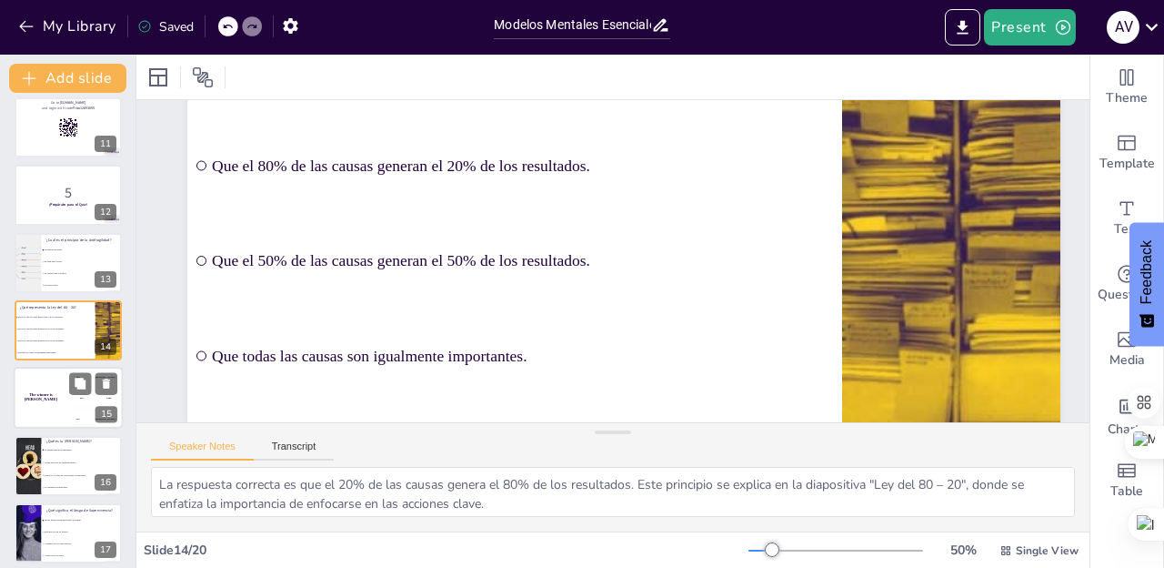
click at [54, 408] on div "The winner is [PERSON_NAME]" at bounding box center [41, 399] width 55 height 62
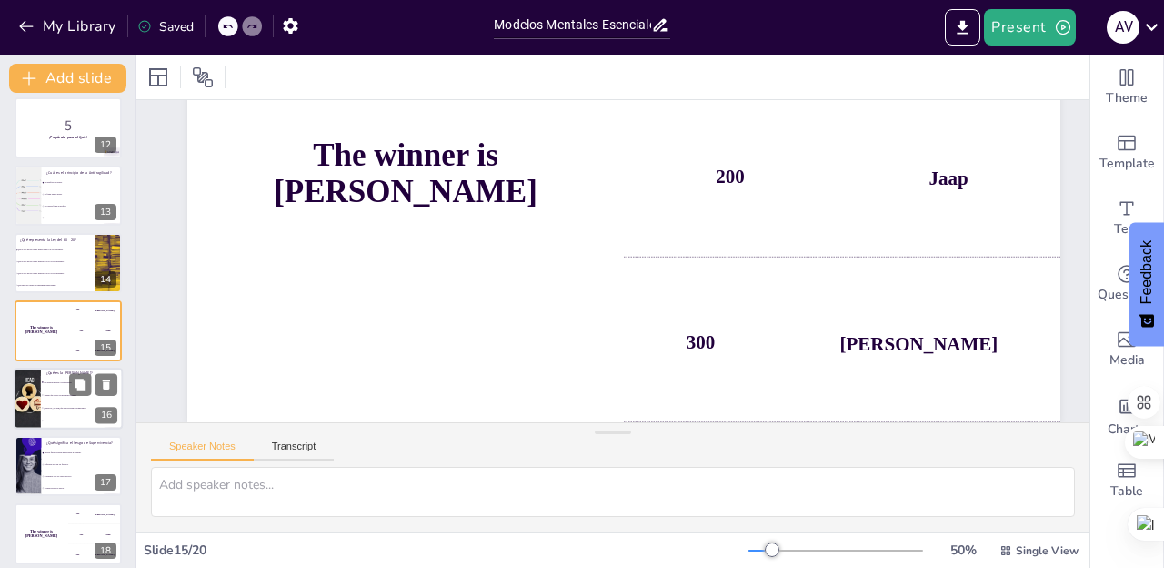
click at [50, 394] on span "Asumir que todos son malintencionados." at bounding box center [83, 395] width 78 height 3
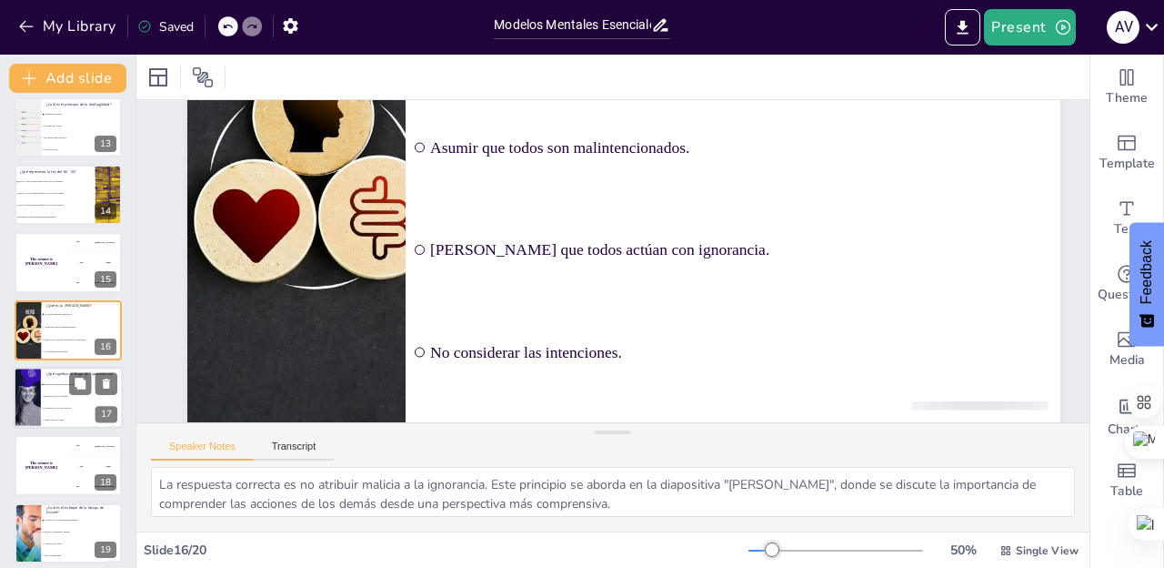
click at [83, 397] on span "Enfocarse solo en los fracasos." at bounding box center [83, 396] width 78 height 3
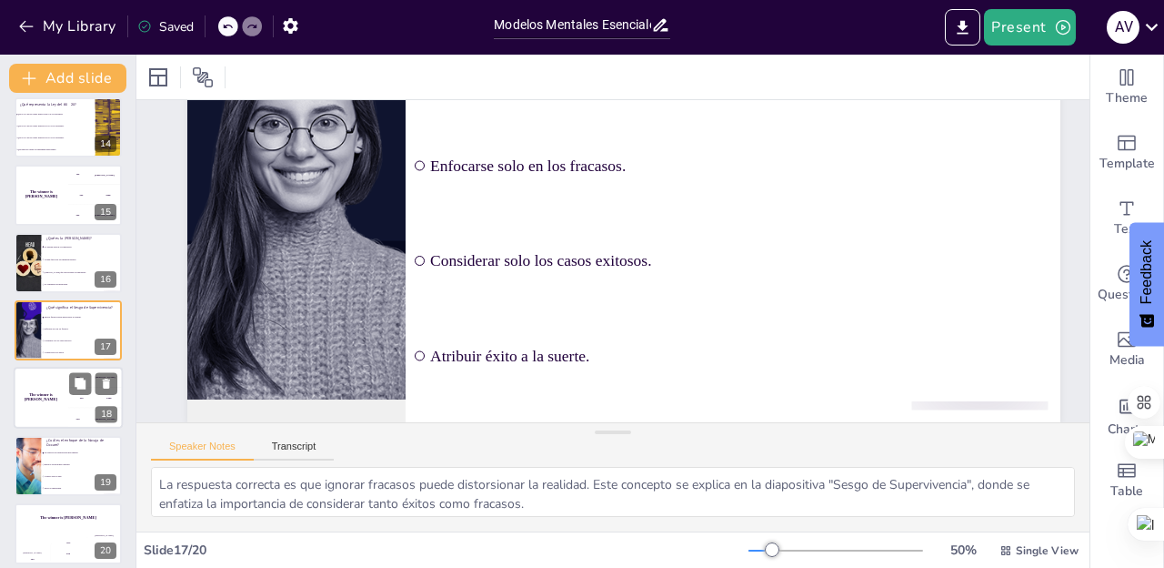
click at [52, 386] on div "The winner is [PERSON_NAME]" at bounding box center [41, 399] width 55 height 62
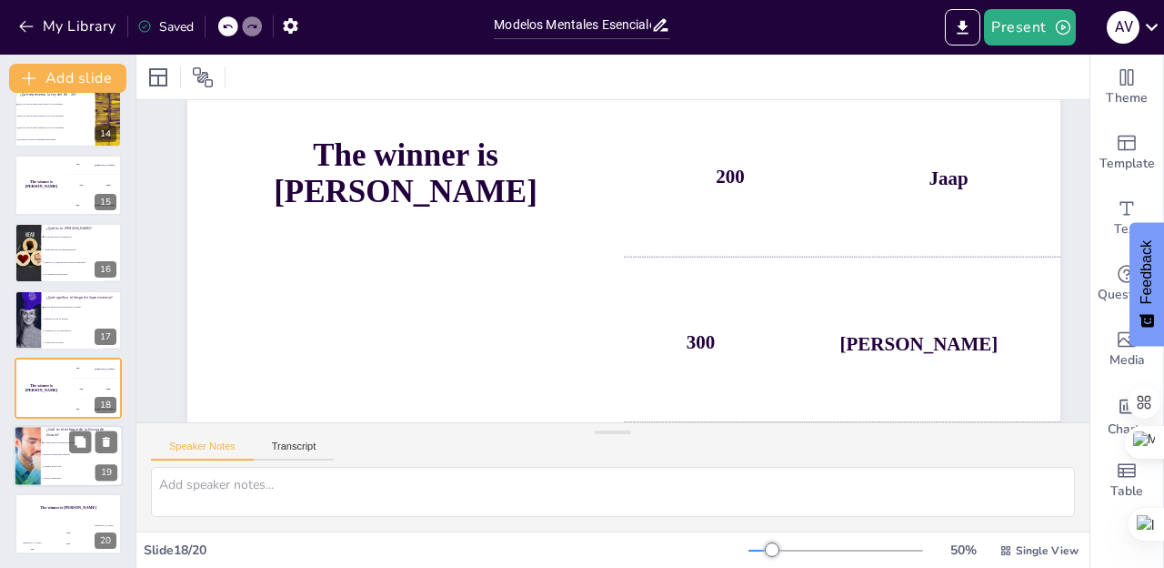
click at [41, 444] on li "Se centra en las explicaciones más simples." at bounding box center [82, 443] width 82 height 12
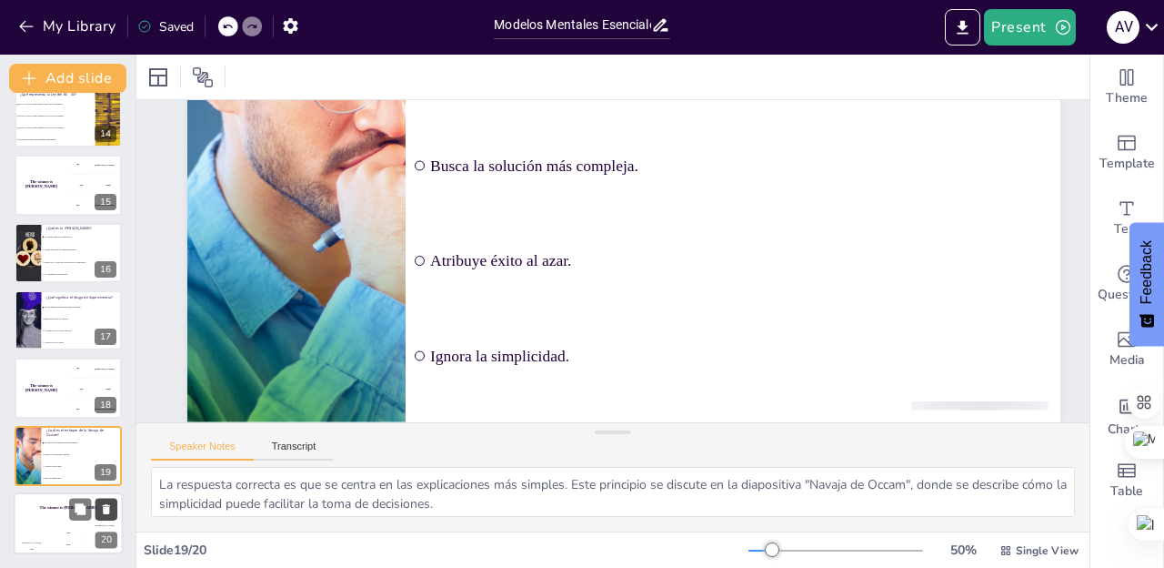
click at [96, 511] on button at bounding box center [107, 510] width 22 height 22
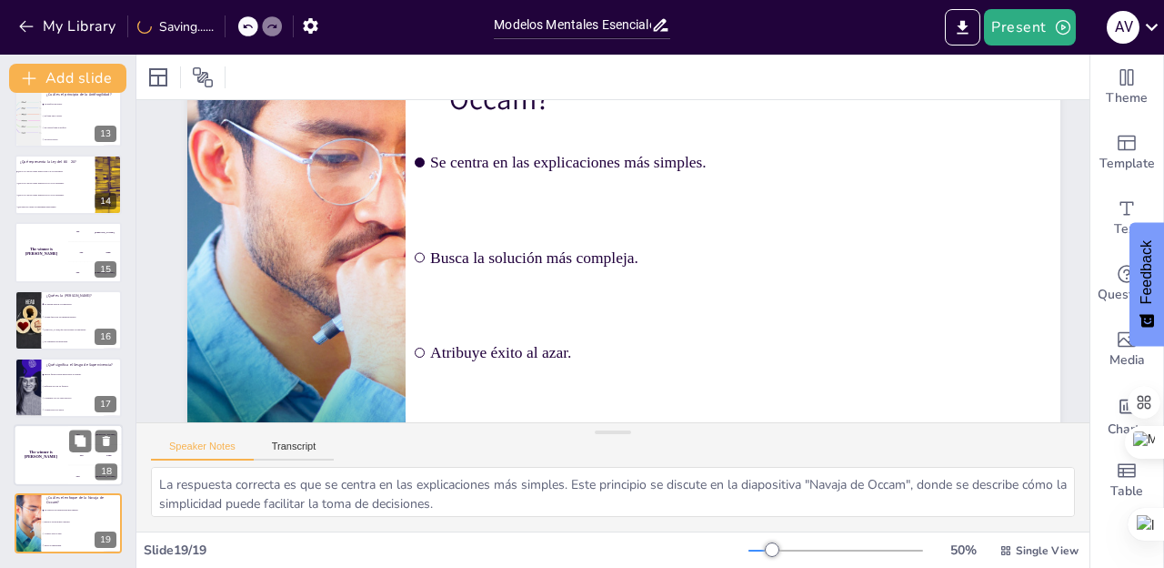
click at [51, 455] on h4 "The winner is [PERSON_NAME]" at bounding box center [41, 454] width 55 height 9
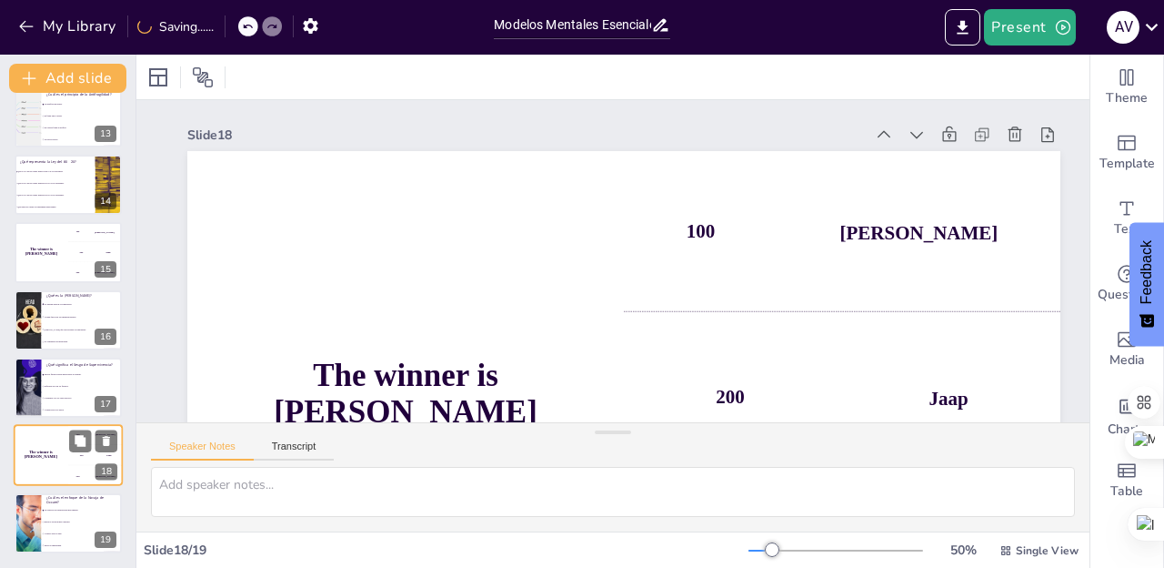
click at [51, 455] on h4 "The winner is [PERSON_NAME]" at bounding box center [41, 454] width 55 height 9
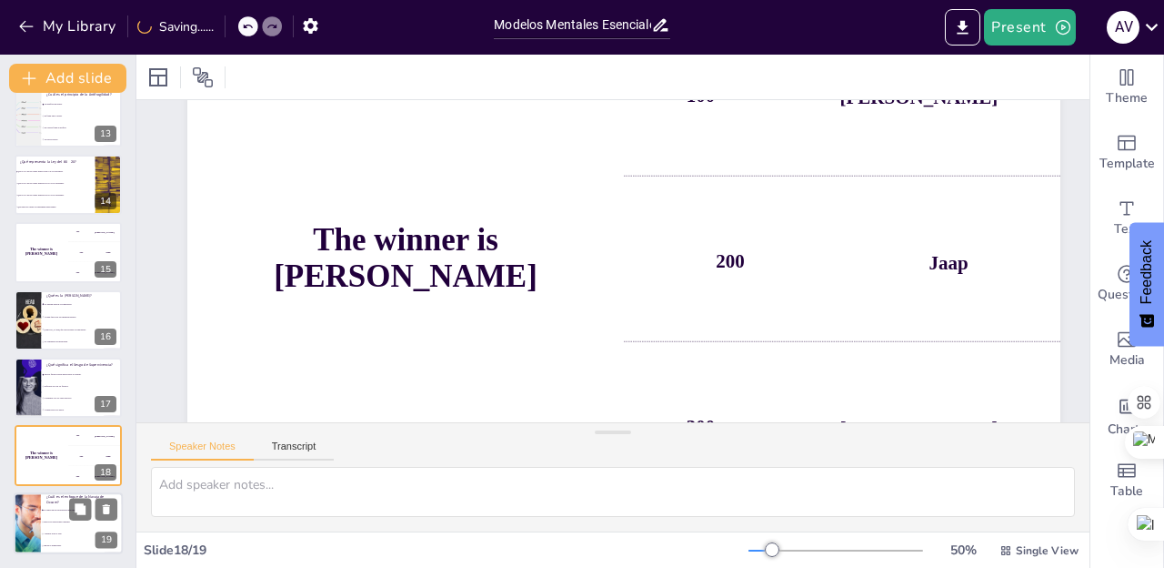
click at [54, 505] on li "Se centra en las explicaciones más simples." at bounding box center [82, 510] width 82 height 12
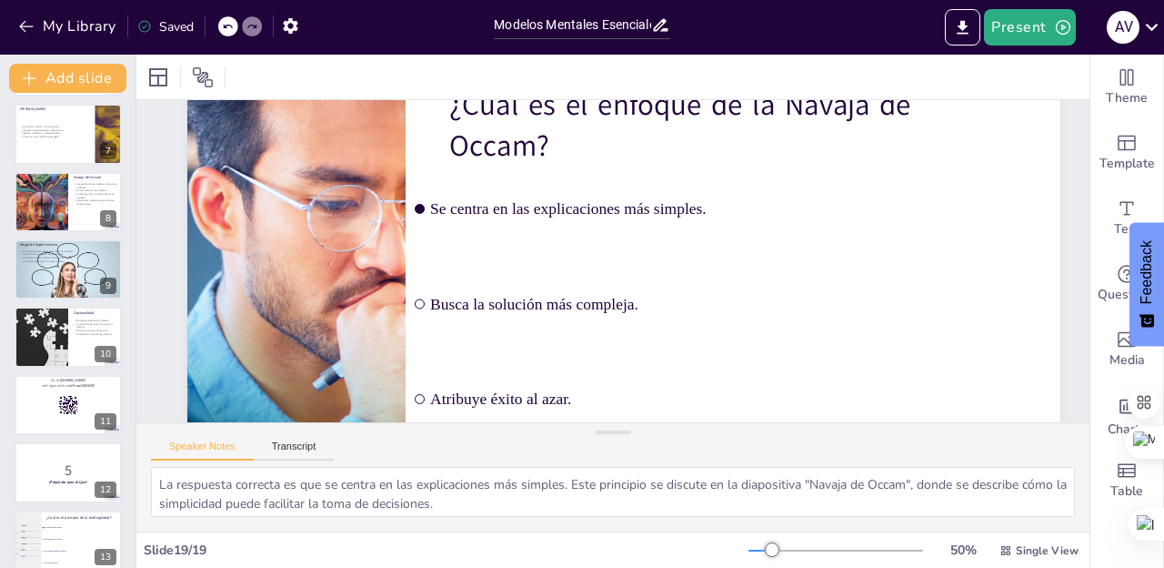
scroll to position [0, 0]
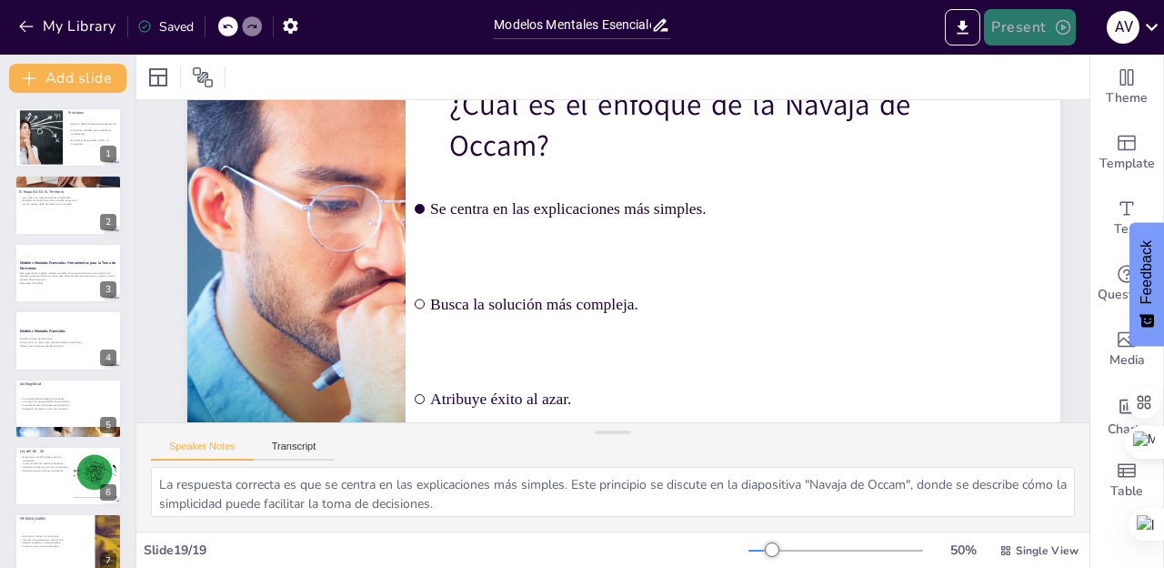
click at [1018, 31] on button "Present" at bounding box center [1029, 27] width 91 height 36
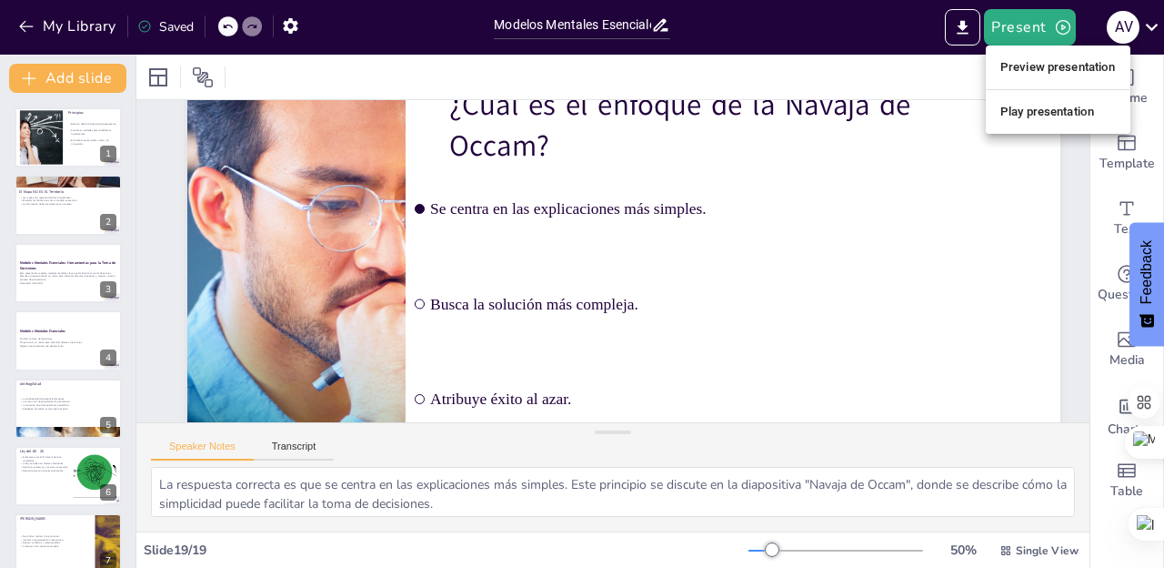
click at [1023, 106] on li "Play presentation" at bounding box center [1058, 111] width 145 height 29
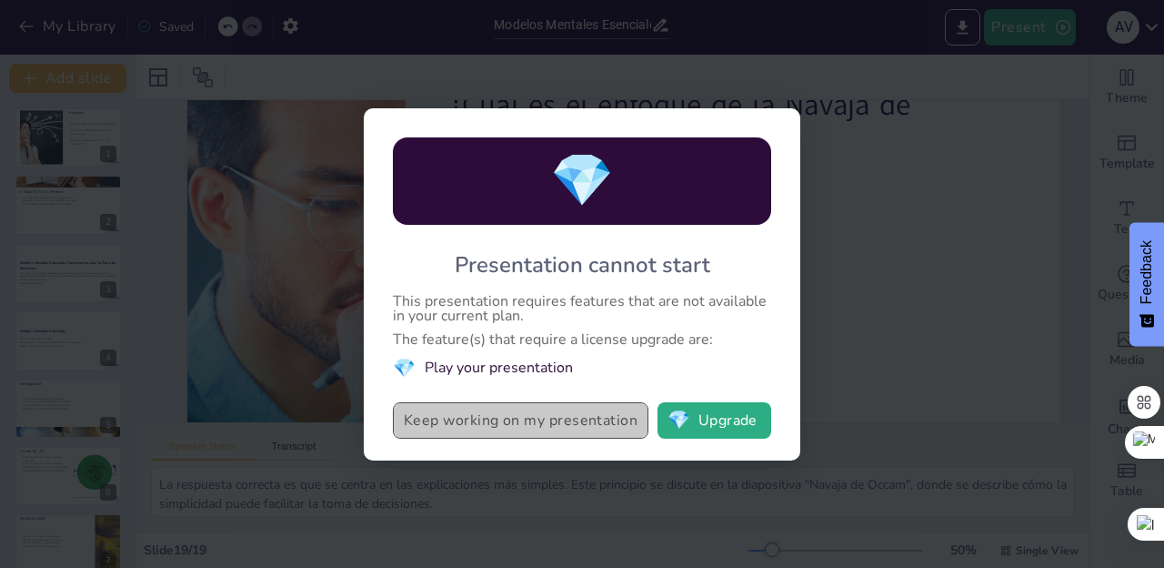
click at [580, 411] on button "Keep working on my presentation" at bounding box center [521, 420] width 256 height 36
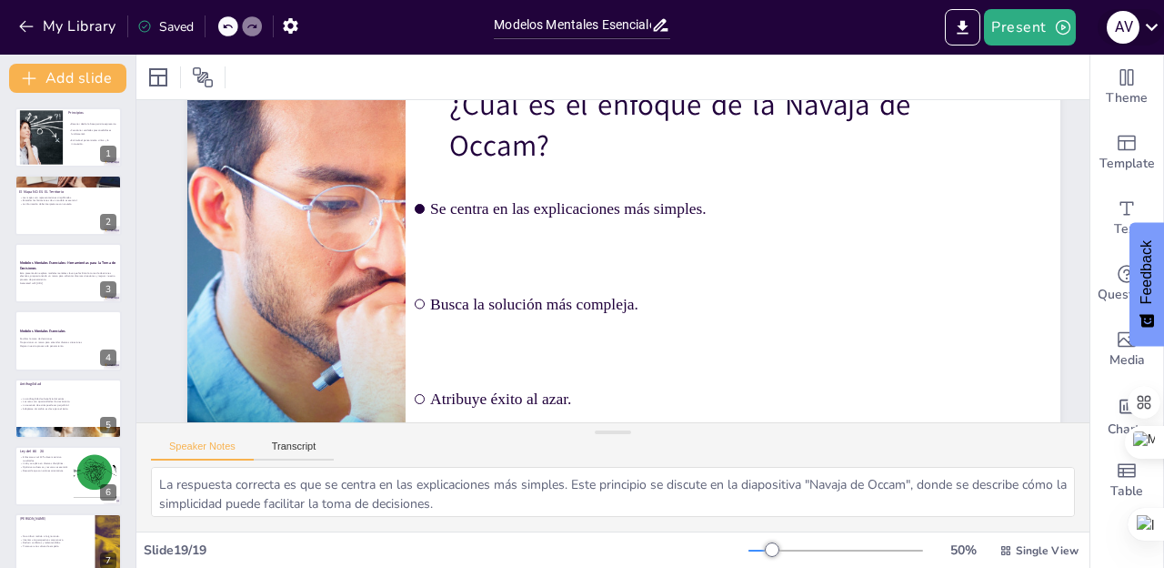
click at [1154, 31] on icon at bounding box center [1152, 27] width 25 height 25
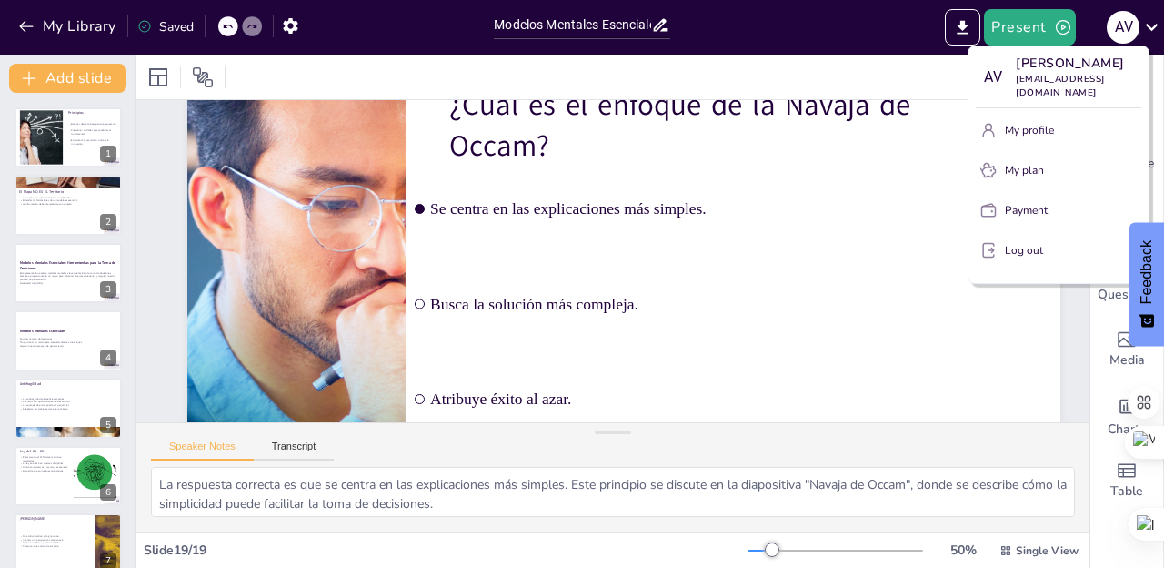
click at [879, 265] on div at bounding box center [582, 284] width 1164 height 568
